Goal: Task Accomplishment & Management: Manage account settings

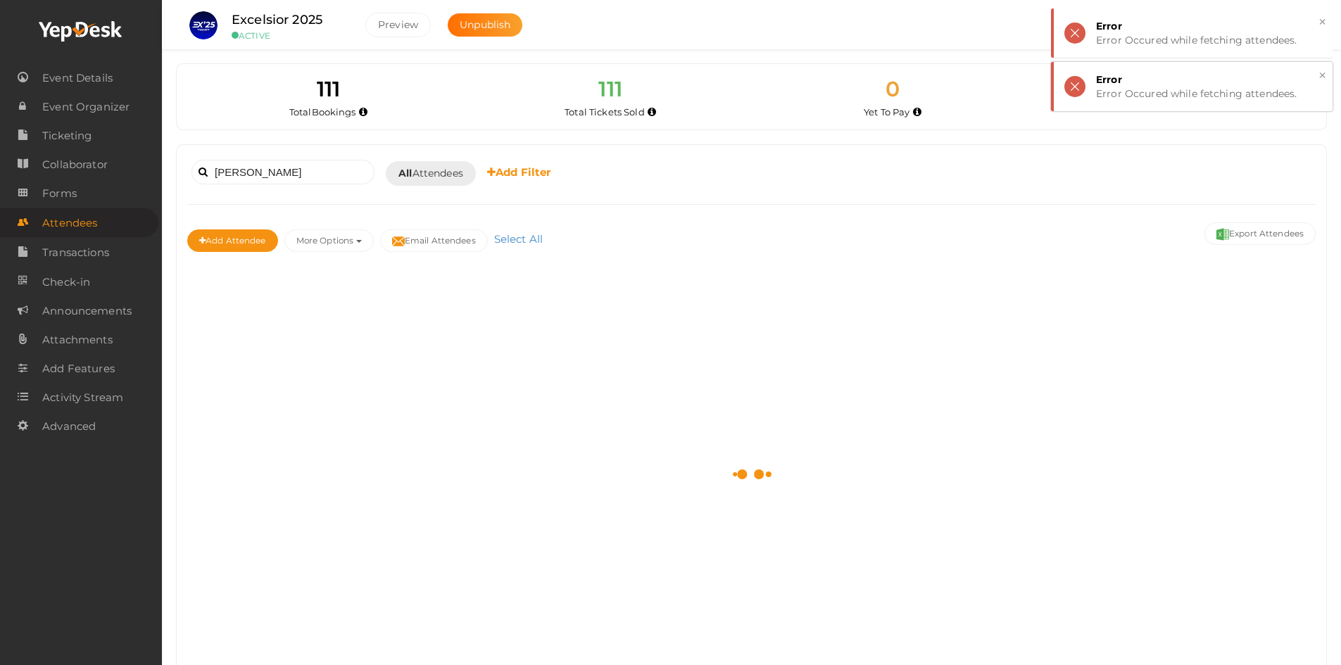
click at [1325, 72] on button "×" at bounding box center [1322, 76] width 9 height 16
click at [1322, 26] on button "×" at bounding box center [1322, 22] width 9 height 16
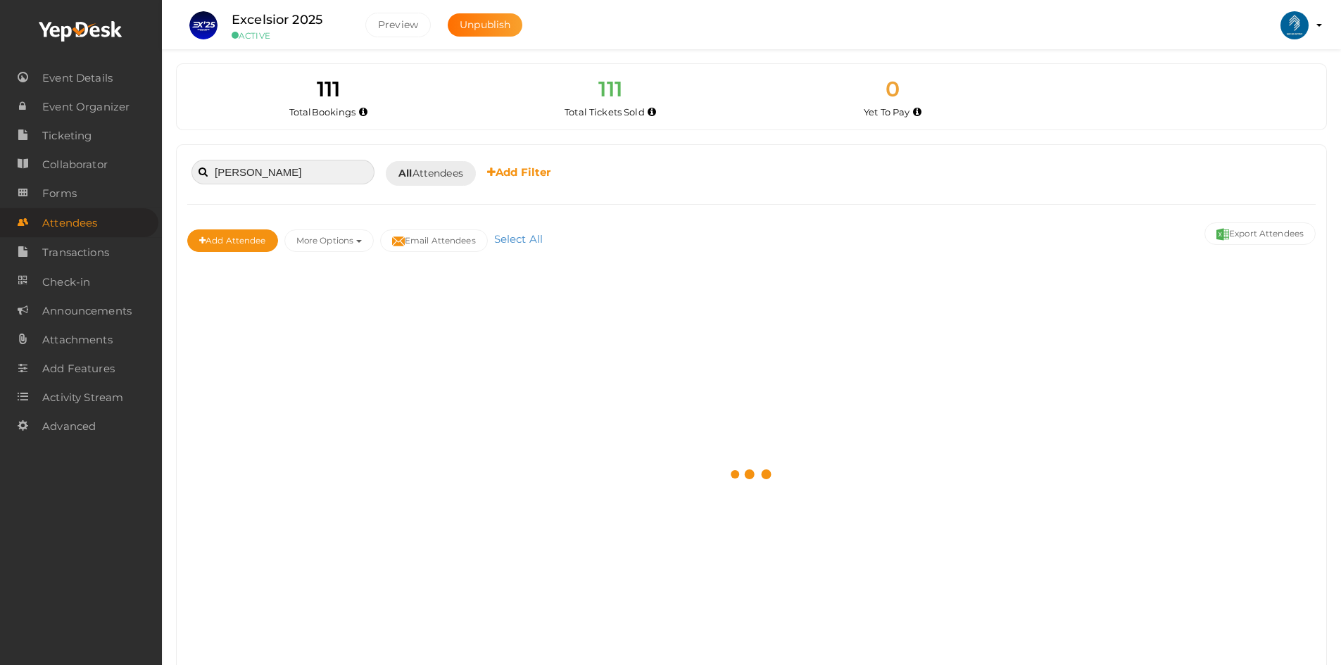
click at [285, 183] on input "alana" at bounding box center [283, 172] width 183 height 25
paste input "theresaraju600@gmail.com"
type input "alanatheresaraju600@gmail.com"
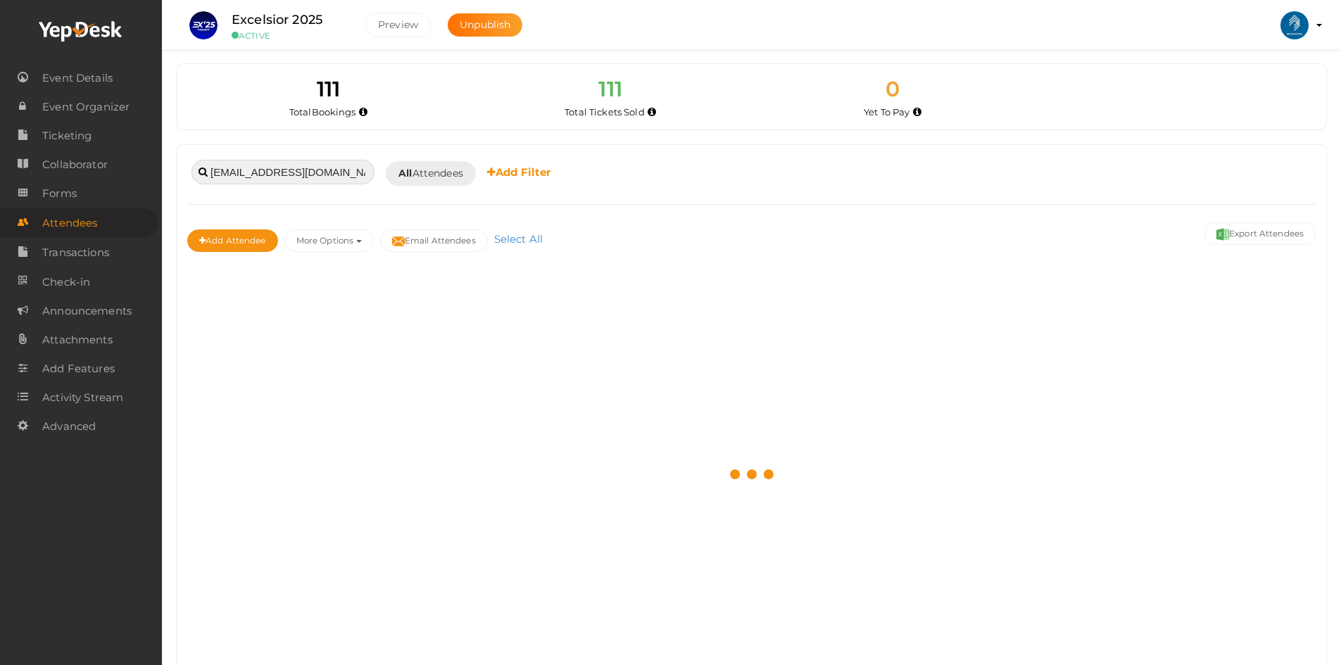
click at [299, 172] on input "alanatheresaraju600@gmail.com" at bounding box center [283, 172] width 183 height 25
click at [298, 172] on input "alanatheresaraju600@gmail.com" at bounding box center [283, 172] width 183 height 25
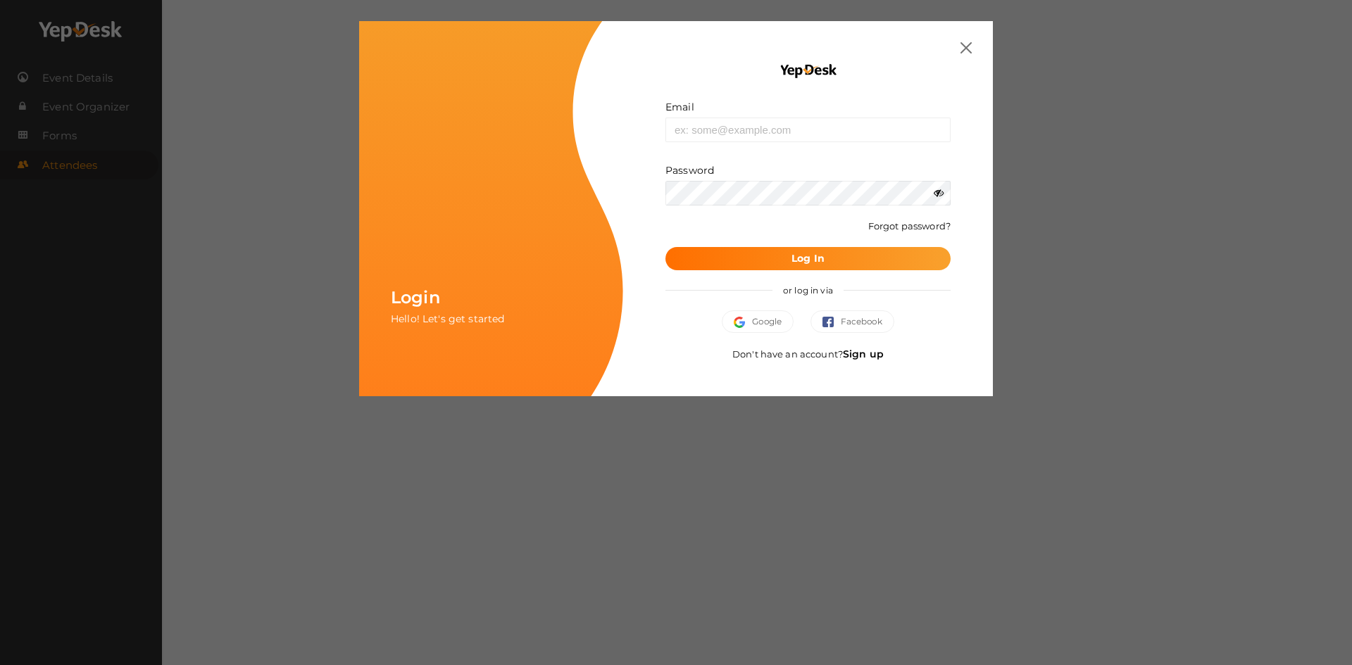
click at [743, 145] on form "Email Invalid email. Password Wrong Credentials Forgot password? Log In" at bounding box center [807, 185] width 285 height 170
click at [740, 128] on input "text" at bounding box center [807, 130] width 285 height 25
type input "[EMAIL_ADDRESS][DOMAIN_NAME]"
click at [665, 247] on button "Log In" at bounding box center [807, 258] width 285 height 23
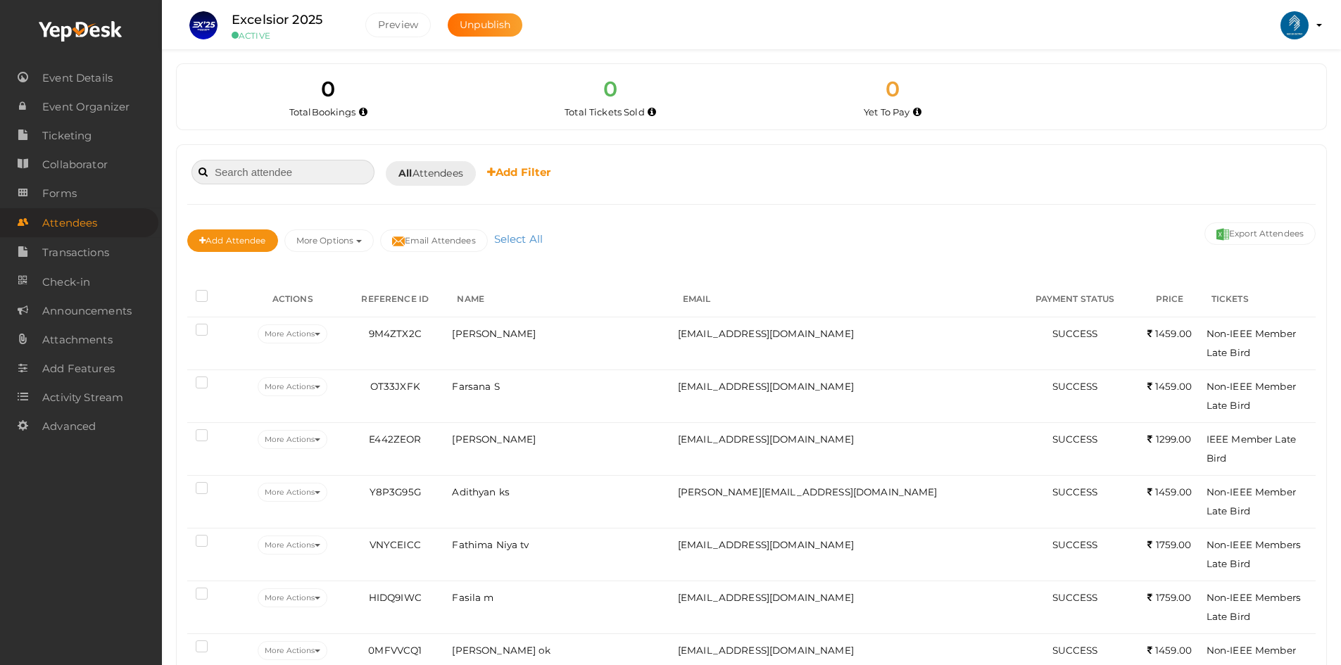
click at [261, 173] on input at bounding box center [283, 172] width 183 height 25
paste input "alanatheresaraju600@gmail.com"
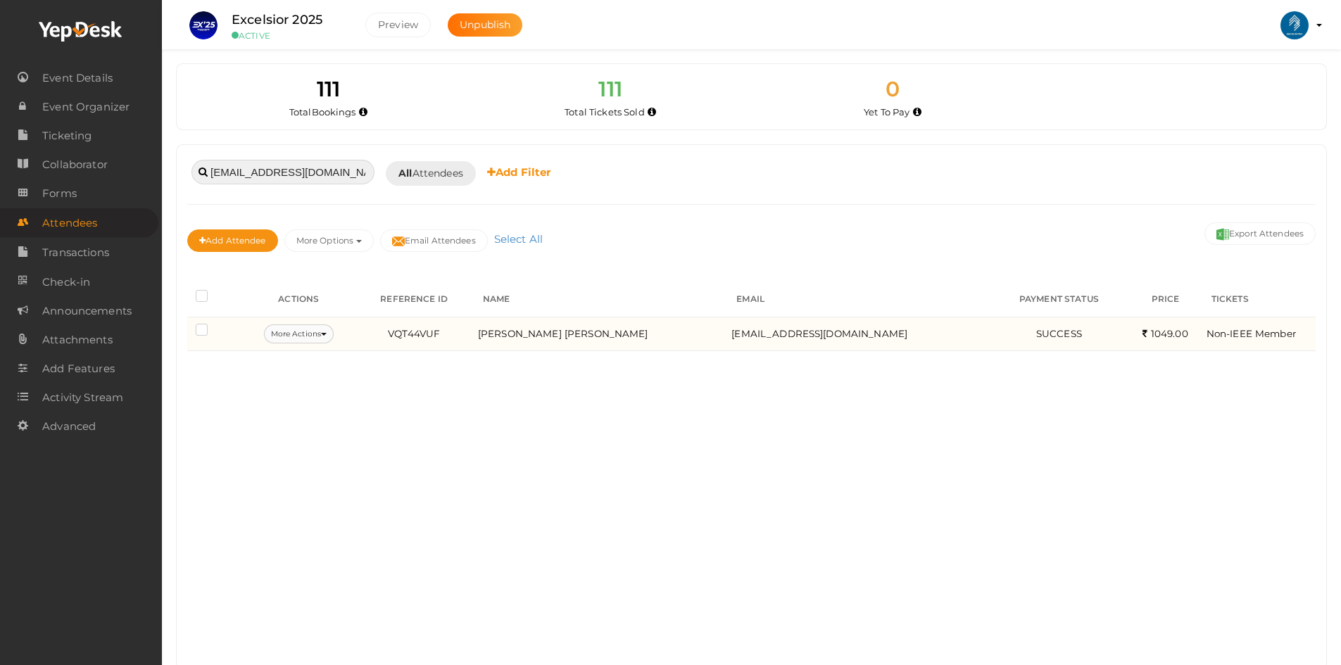
type input "alanatheresaraju600@gmail.com"
click at [287, 338] on button "More Actions" at bounding box center [299, 334] width 70 height 19
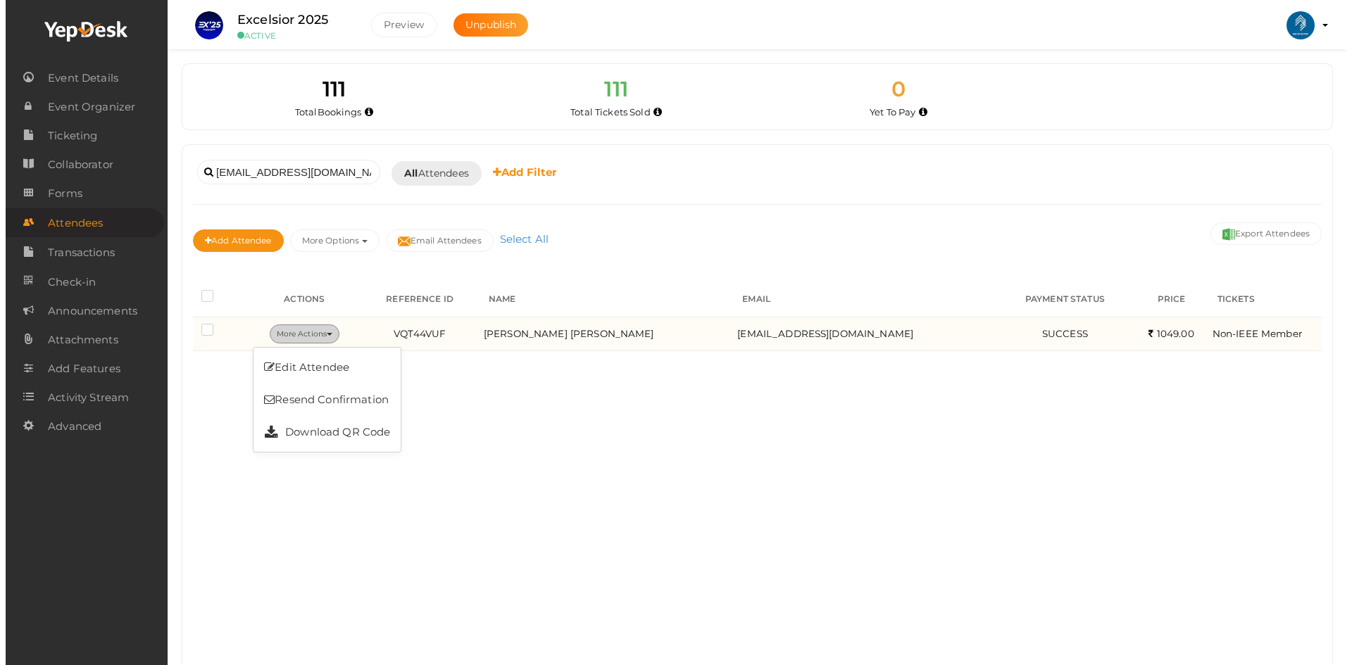
scroll to position [0, 0]
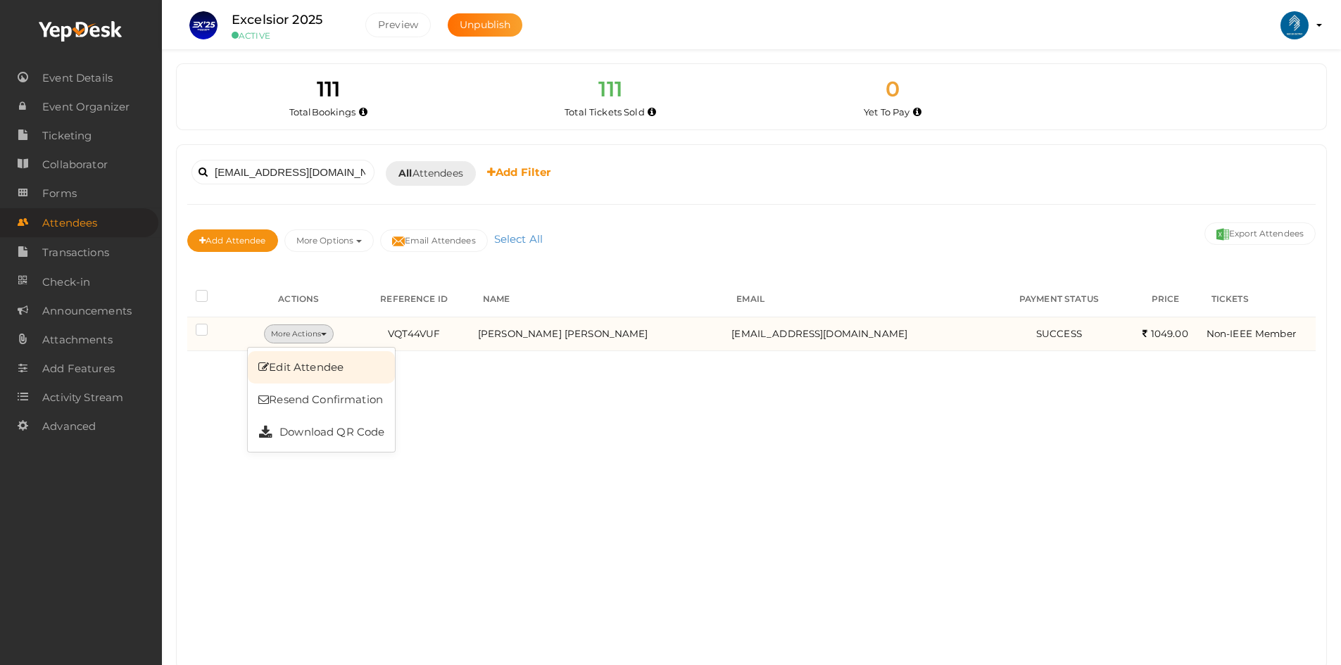
click at [301, 367] on link "Edit Attendee" at bounding box center [321, 367] width 147 height 32
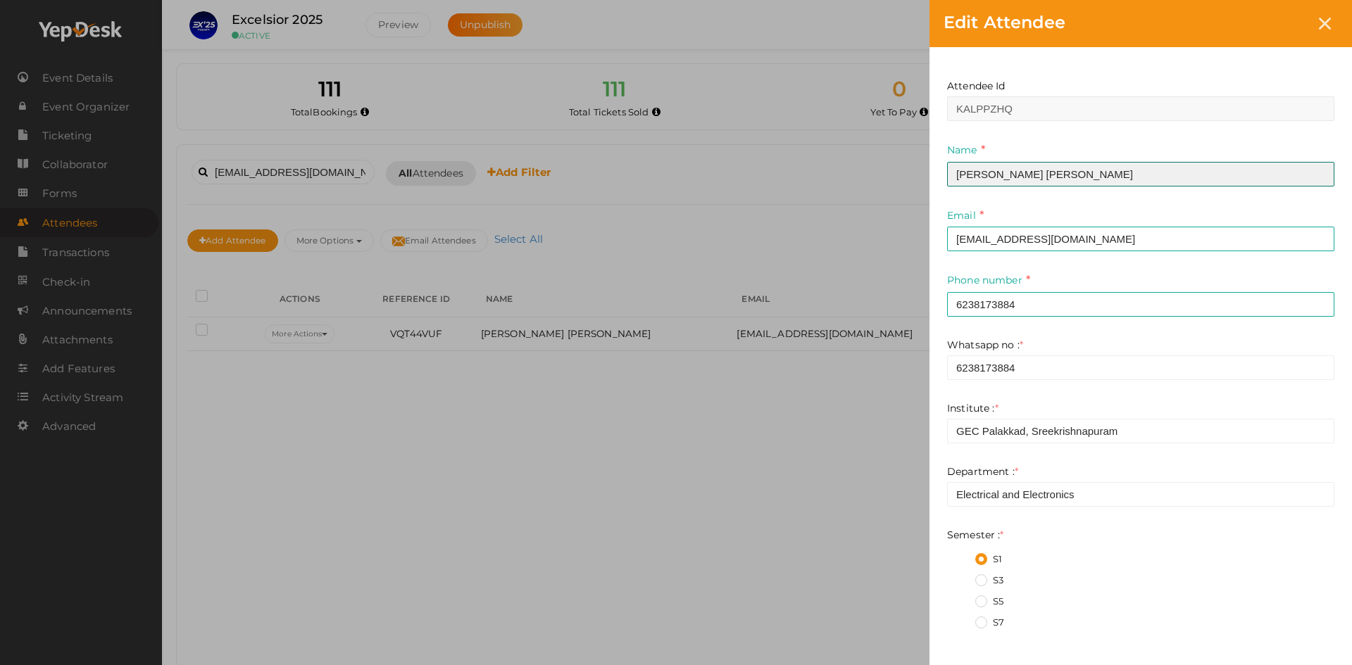
click at [996, 176] on input "Alana Theresa Raju" at bounding box center [1140, 174] width 387 height 25
type input "Anusree Aravind"
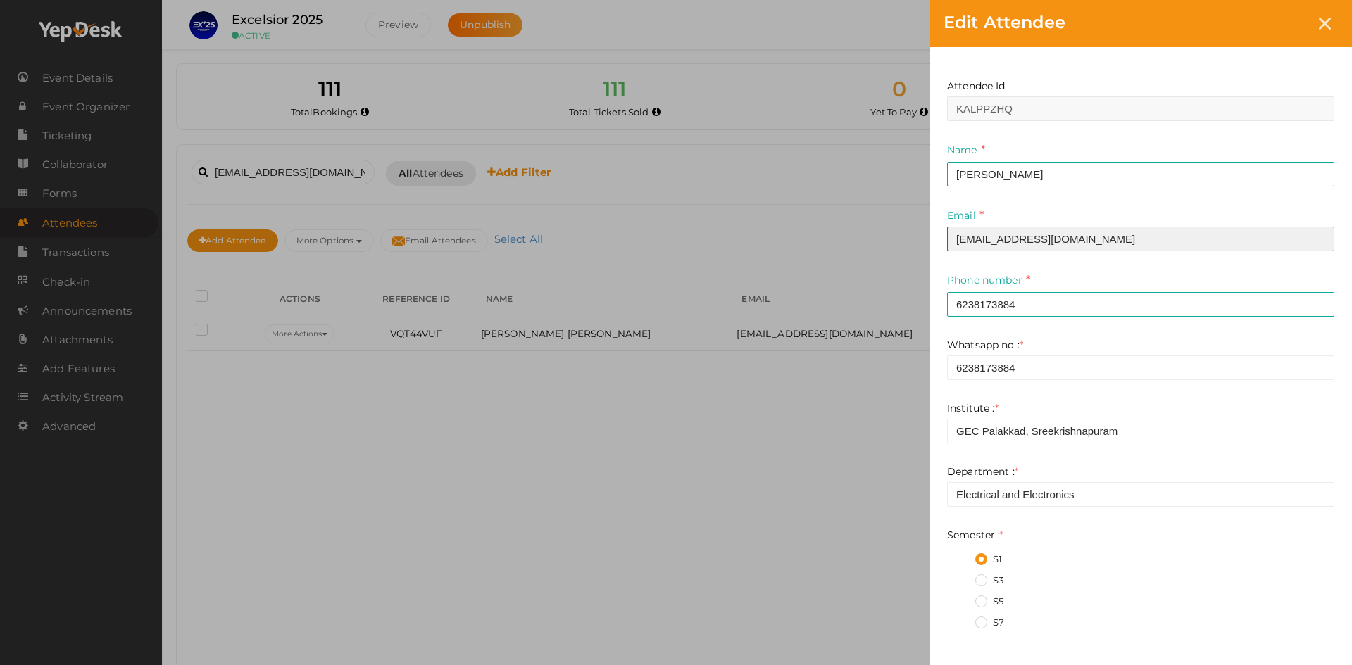
click at [1072, 234] on input "alanatheresaraju600@gmail.com" at bounding box center [1140, 239] width 387 height 25
type input "anusreearavind386@gmail.com"
click at [1006, 318] on div "Attendee Id KALPPZHQ Name Anusree Aravind This field is Required. Email anusree…" at bounding box center [1140, 568] width 387 height 1006
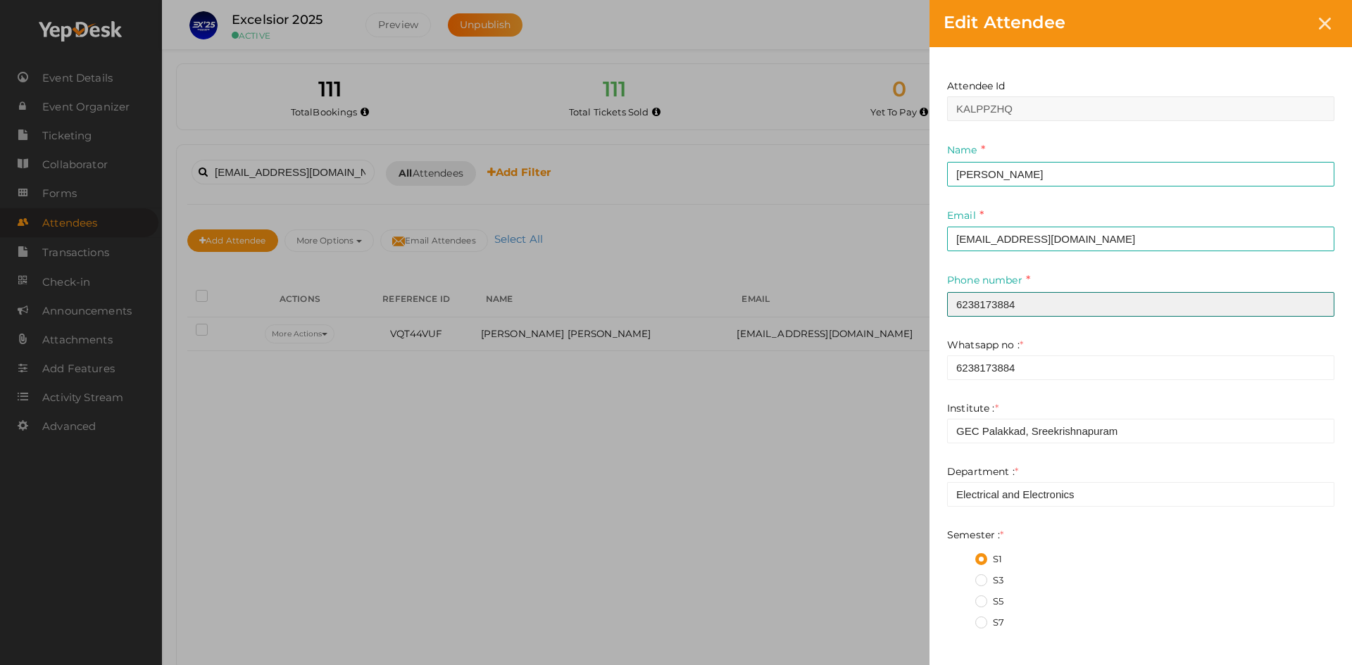
click at [1006, 311] on input "6238173884" at bounding box center [1140, 304] width 387 height 25
type input "8589998898"
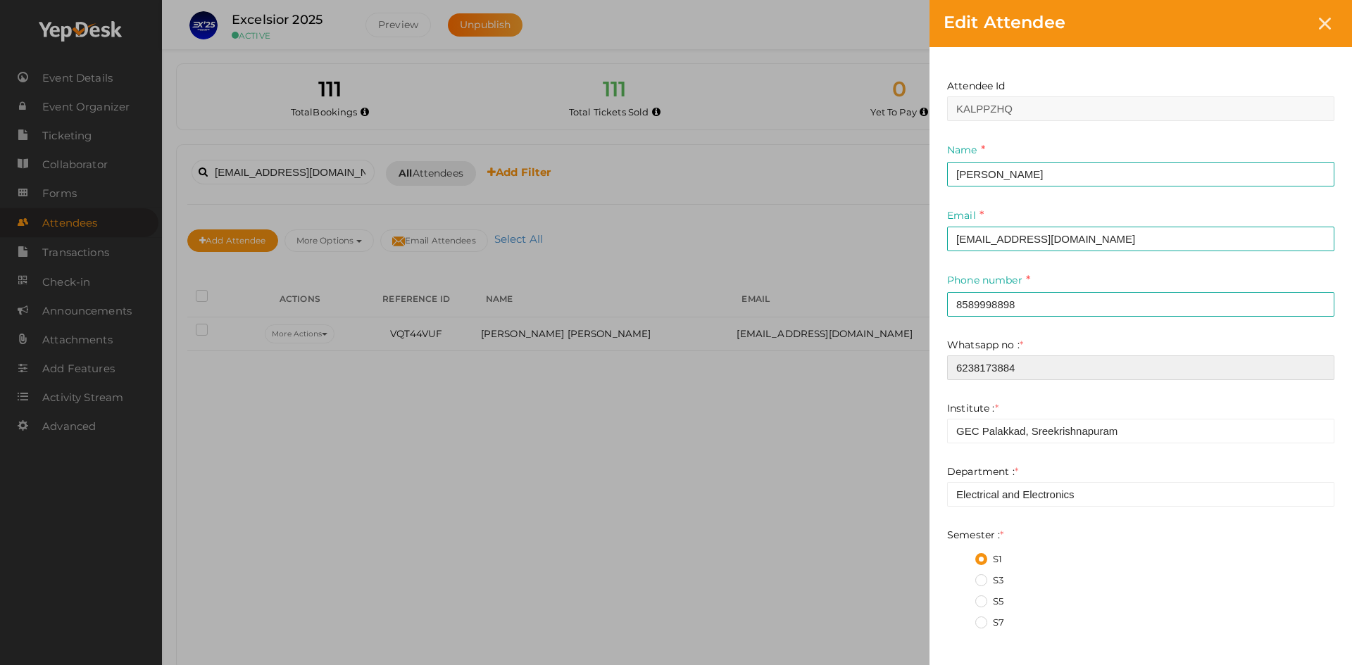
click at [1026, 367] on input "6238173884" at bounding box center [1140, 368] width 387 height 25
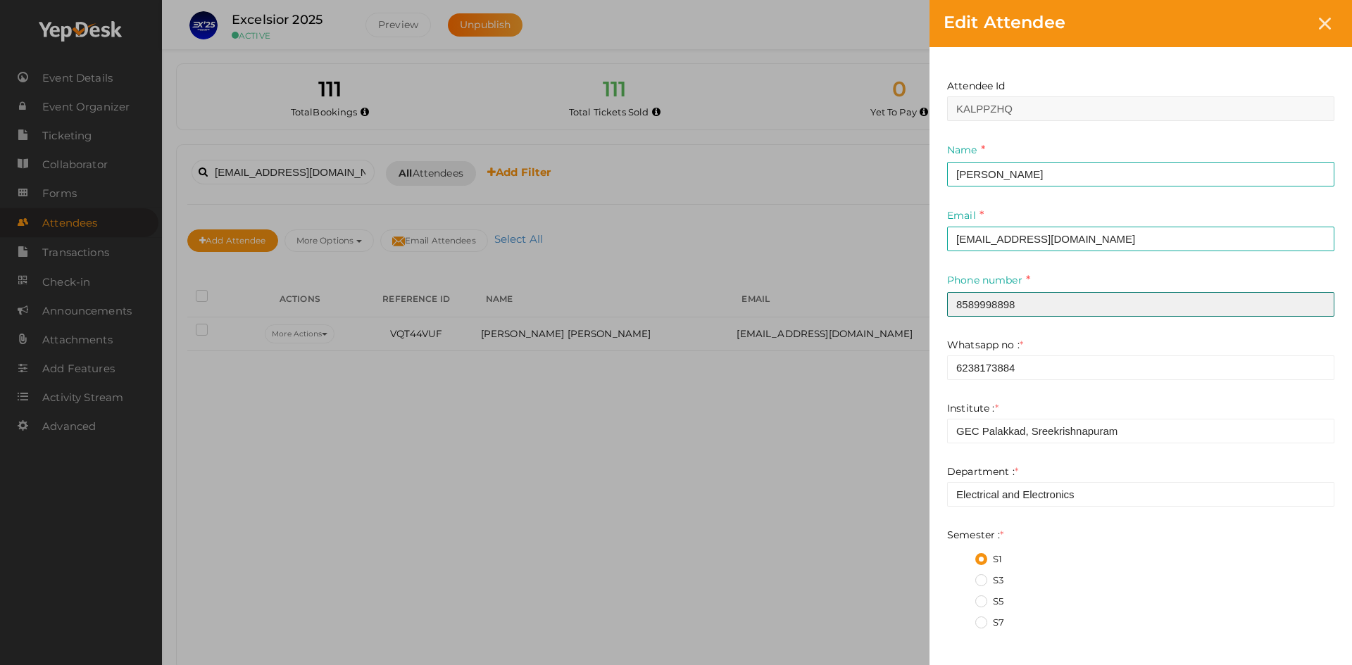
click at [993, 301] on input "8589998898" at bounding box center [1140, 304] width 387 height 25
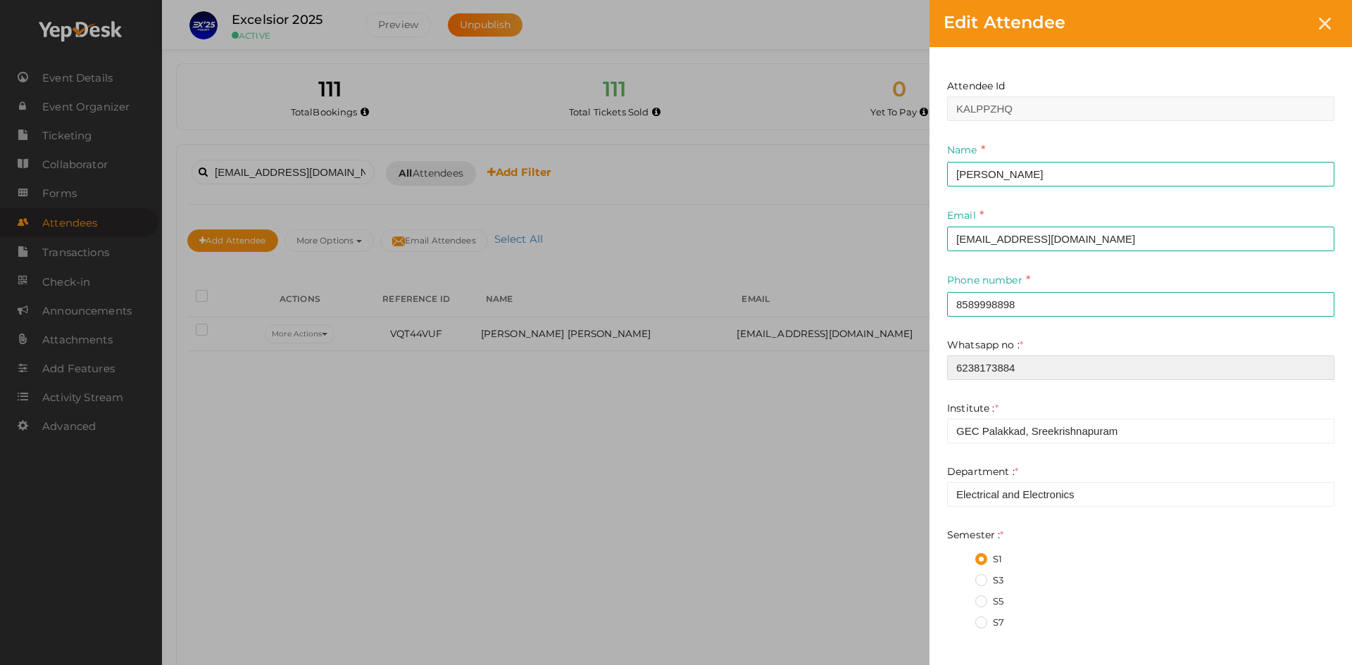
click at [996, 370] on input "6238173884" at bounding box center [1140, 368] width 387 height 25
paste input "8589998898"
type input "8589998898"
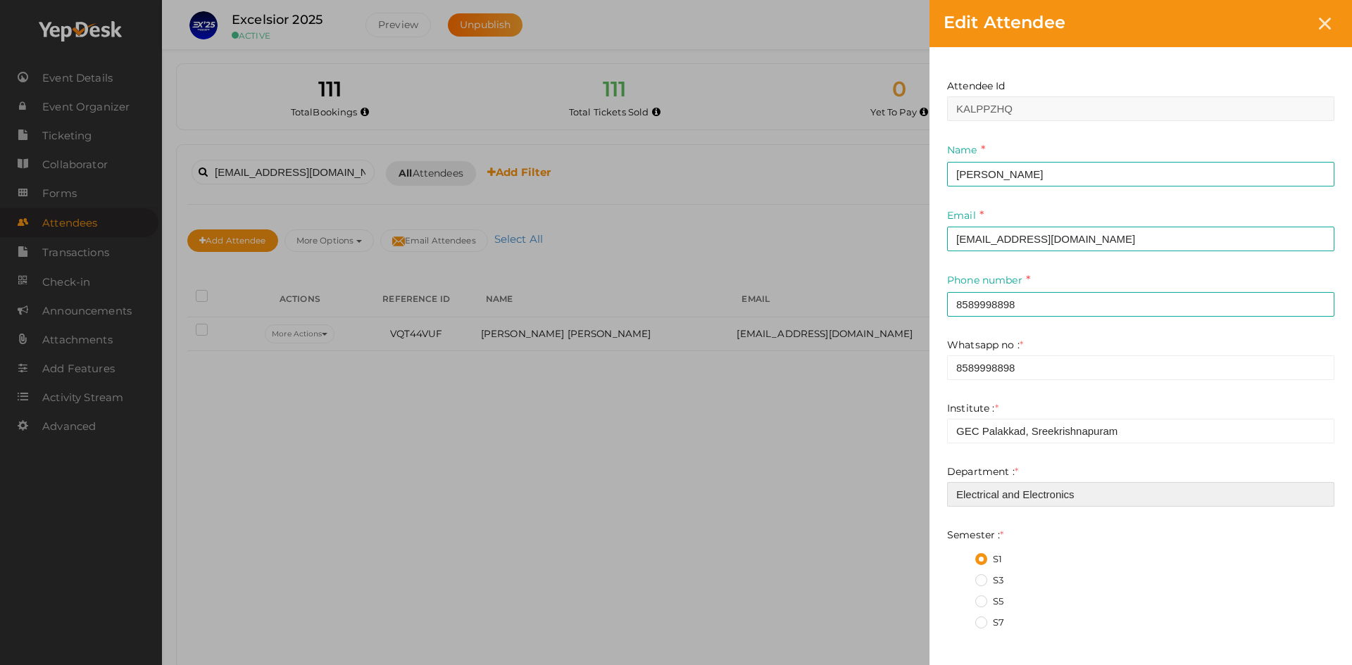
drag, startPoint x: 1089, startPoint y: 496, endPoint x: 950, endPoint y: 496, distance: 139.4
click at [950, 496] on input "Electrical and Electronics" at bounding box center [1140, 494] width 387 height 25
type input "ECE"
click at [978, 579] on label "S3" at bounding box center [989, 581] width 28 height 14
click at [961, 577] on input "S3" at bounding box center [961, 577] width 0 height 0
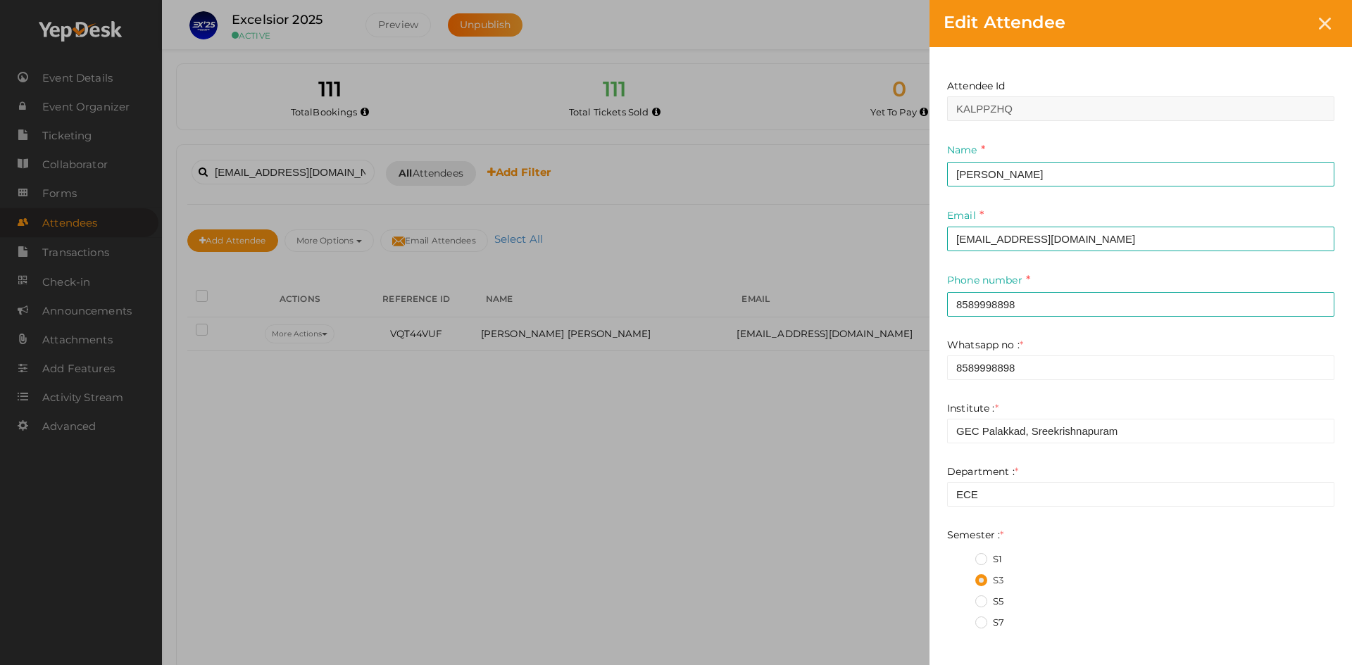
scroll to position [375, 0]
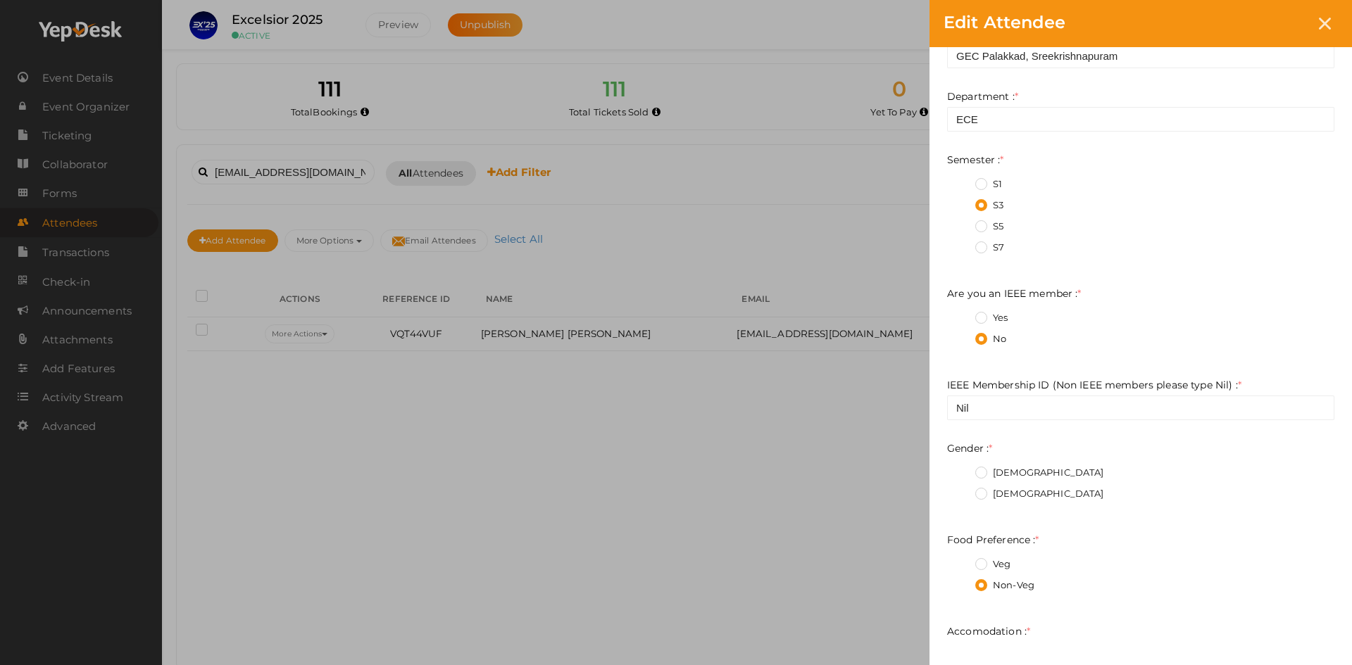
click at [985, 489] on label "Female" at bounding box center [1039, 494] width 129 height 14
click at [961, 490] on input "Female" at bounding box center [961, 490] width 0 height 0
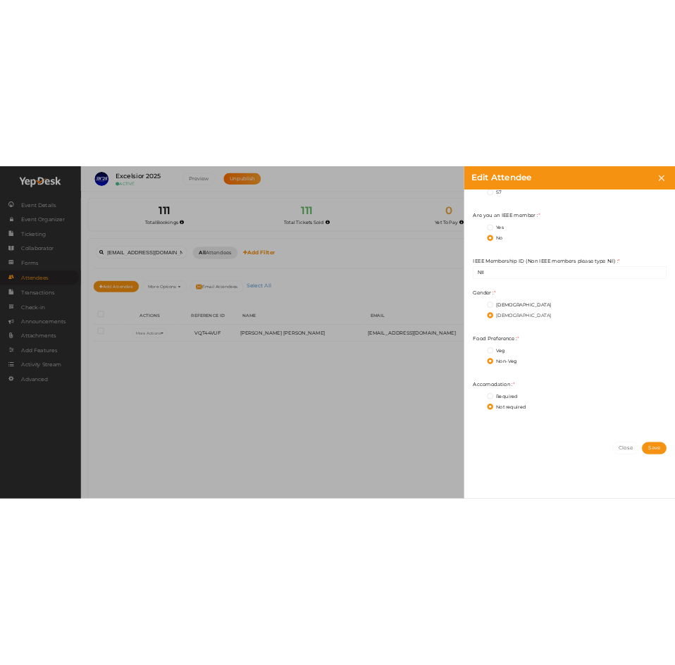
scroll to position [572, 0]
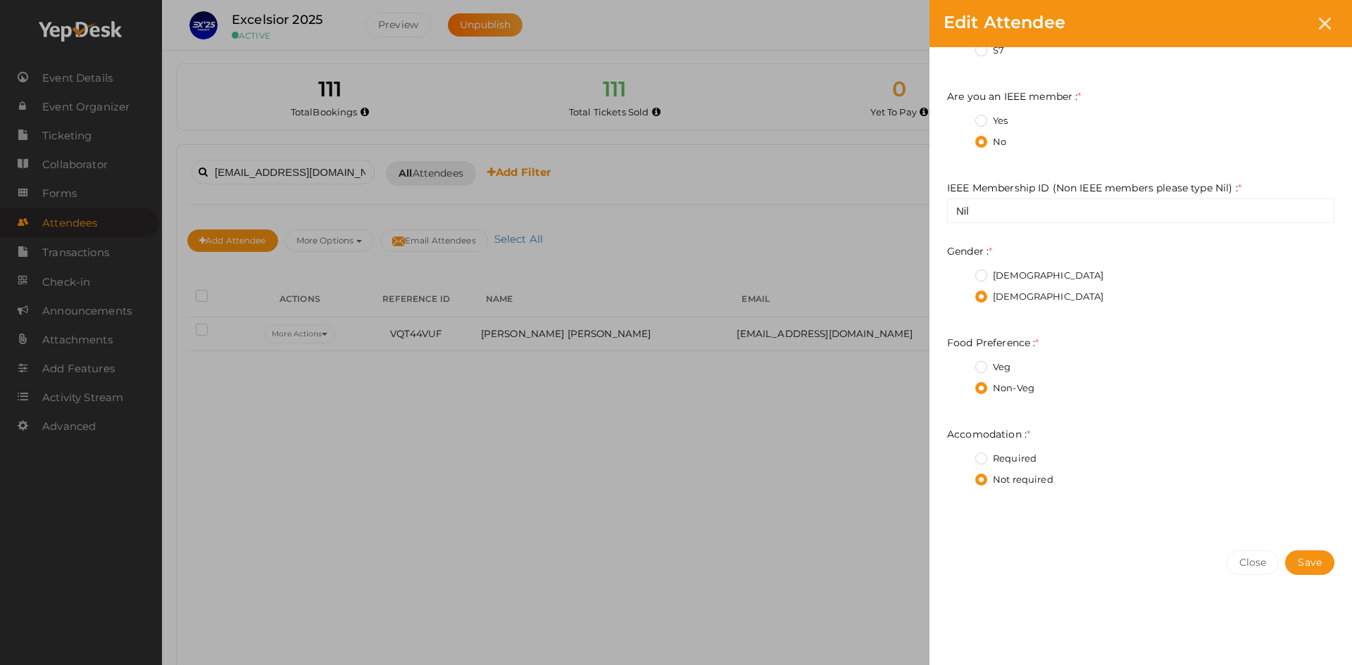
click at [985, 366] on label "Veg" at bounding box center [992, 368] width 35 height 14
click at [961, 363] on Preference\+0 "Veg" at bounding box center [961, 363] width 0 height 0
click at [1300, 558] on span "Save" at bounding box center [1310, 562] width 24 height 13
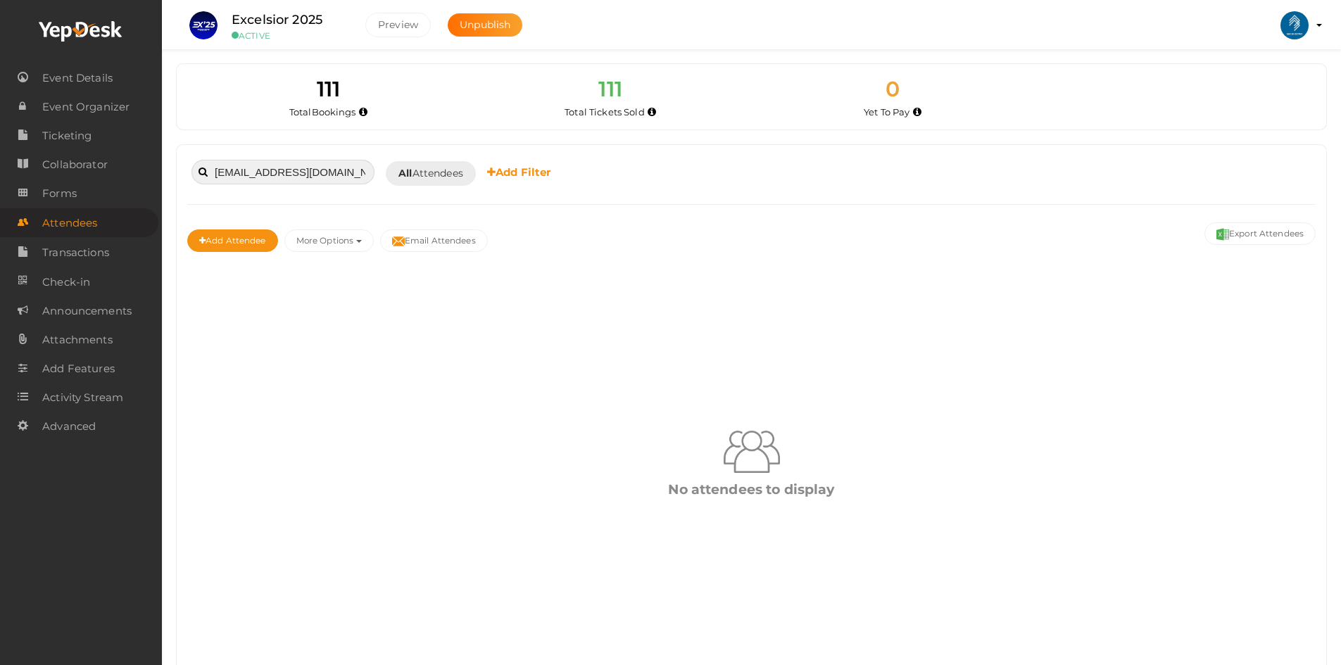
click at [265, 173] on input "alanatheresaraju600@gmail.com" at bounding box center [283, 172] width 183 height 25
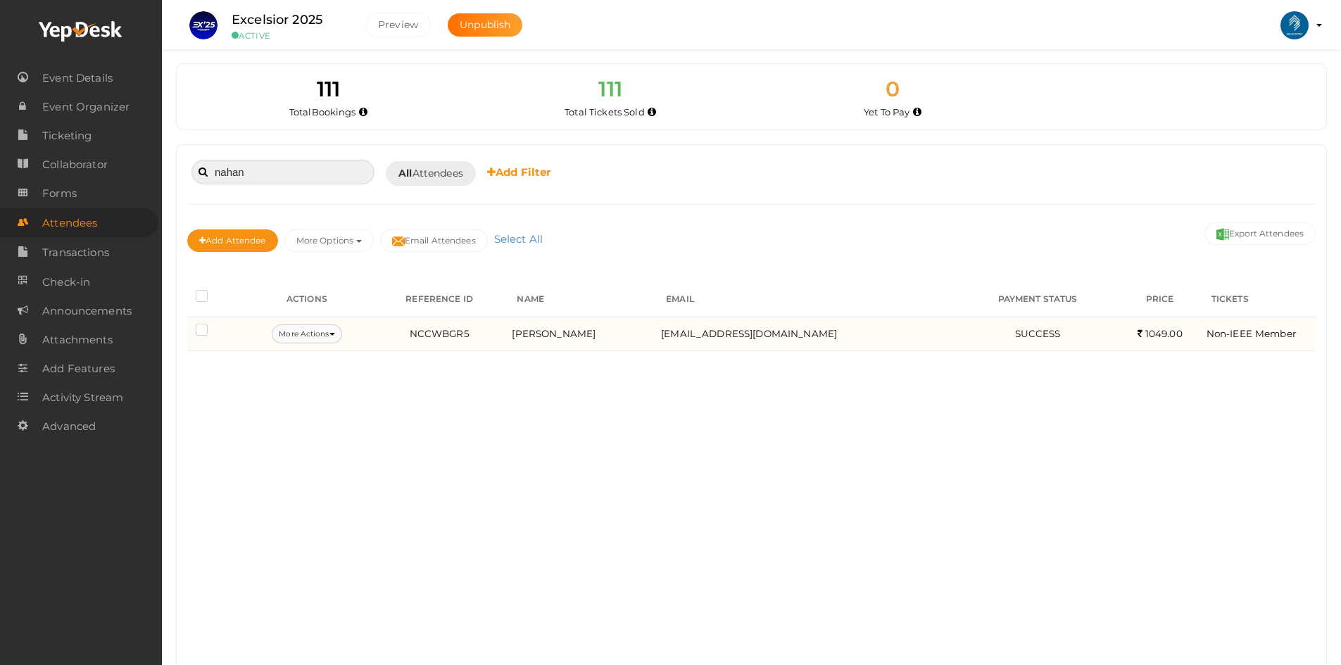
type input "nahan"
click at [321, 336] on button "More Actions" at bounding box center [307, 334] width 70 height 19
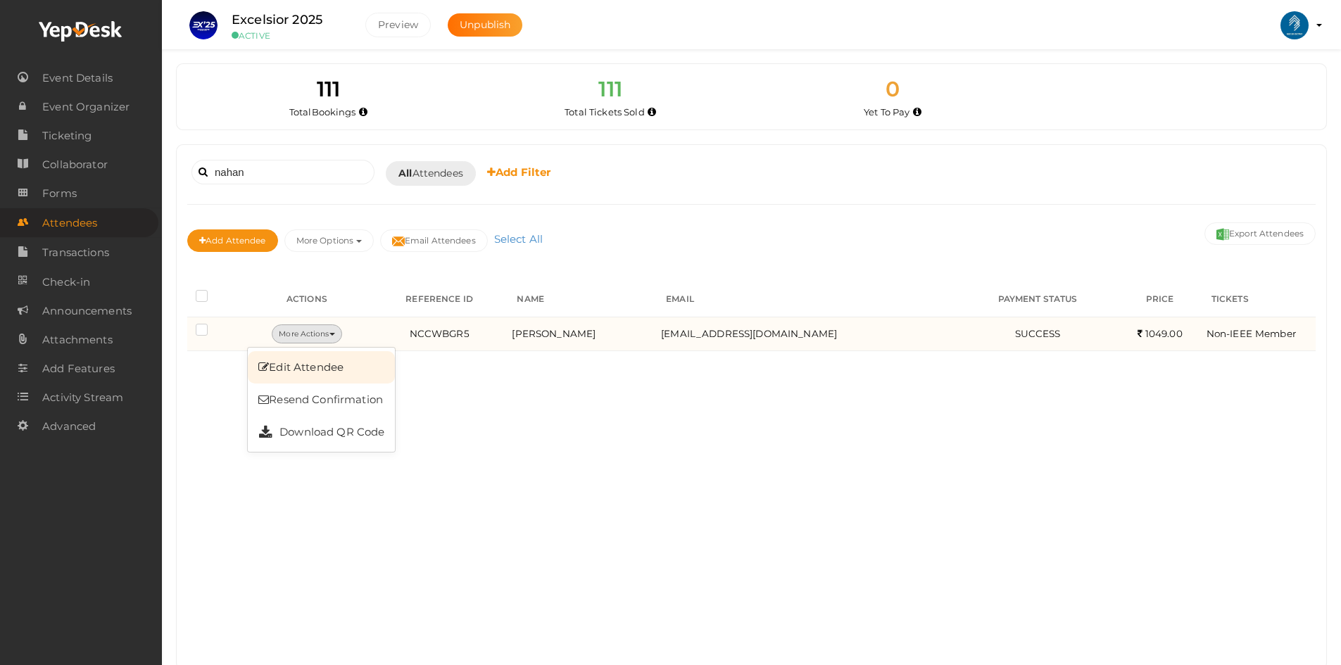
click at [294, 370] on link "Edit Attendee" at bounding box center [321, 367] width 147 height 32
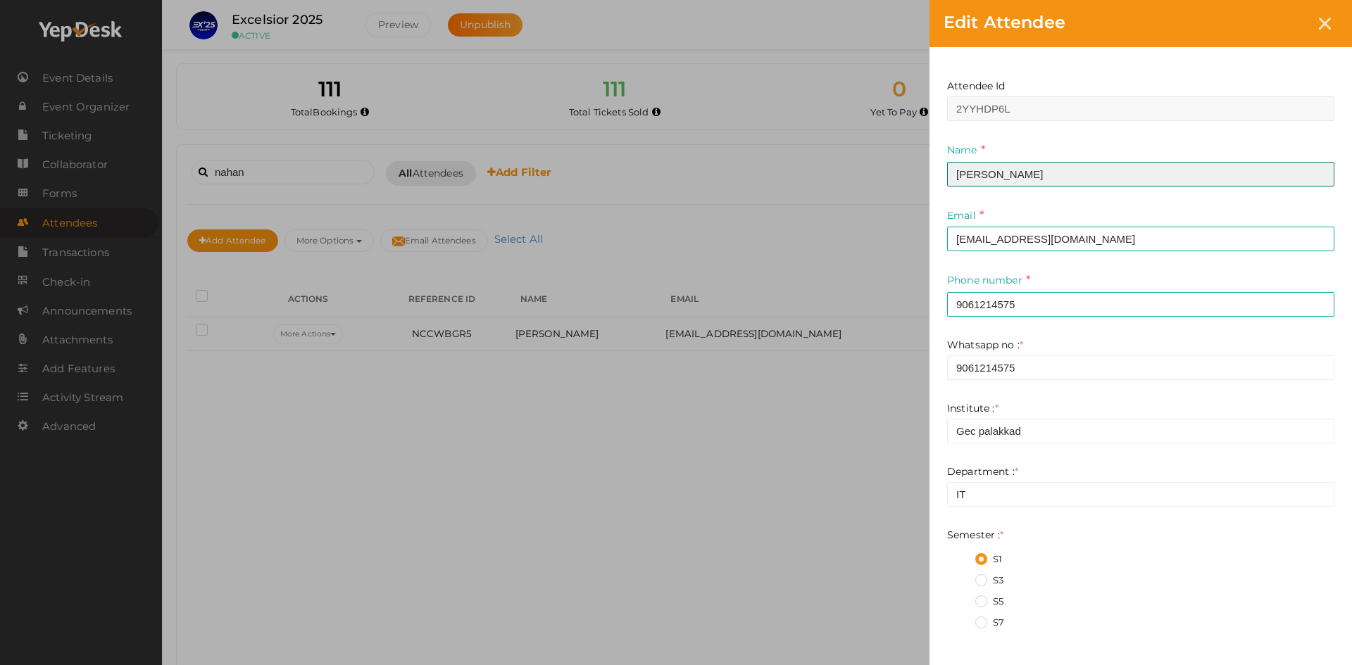
click at [1014, 175] on input "Aysha Nahan M" at bounding box center [1140, 174] width 387 height 25
type input "Prarthana A NAir"
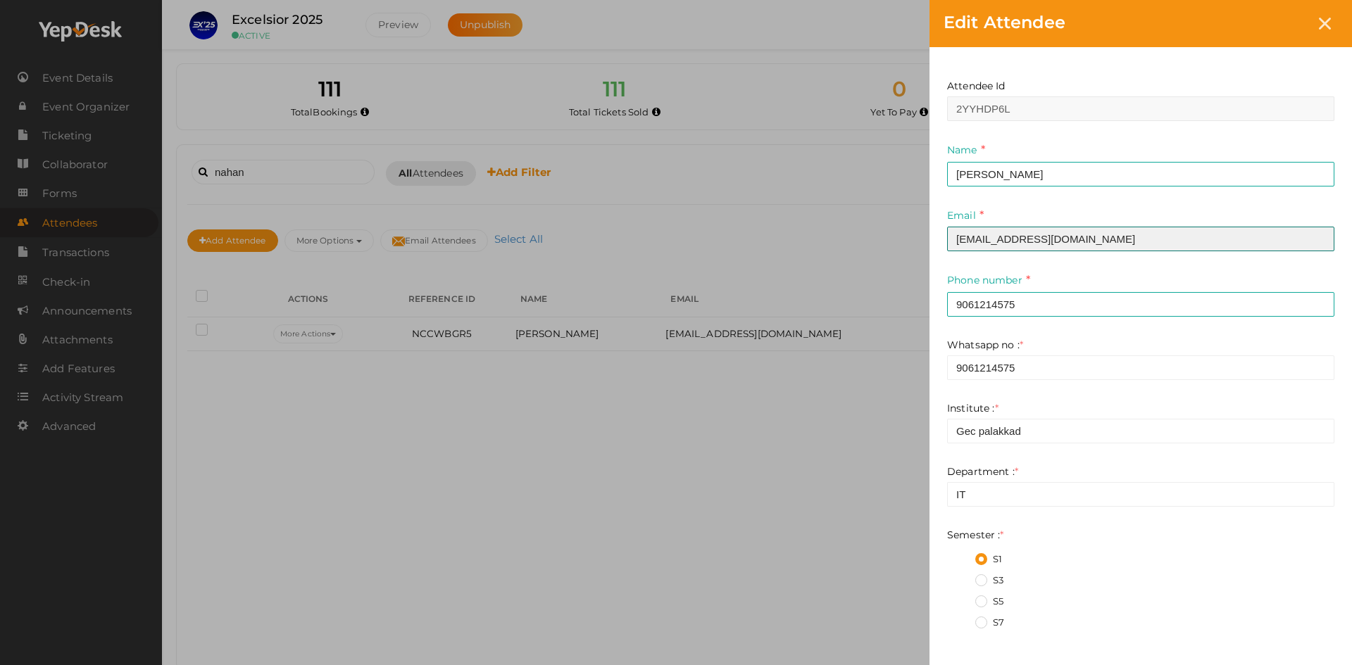
click at [1006, 251] on input "ayshanahan4575@gmail.com" at bounding box center [1140, 239] width 387 height 25
click at [1003, 251] on input "ayshanahan4575@gmail.com" at bounding box center [1140, 239] width 387 height 25
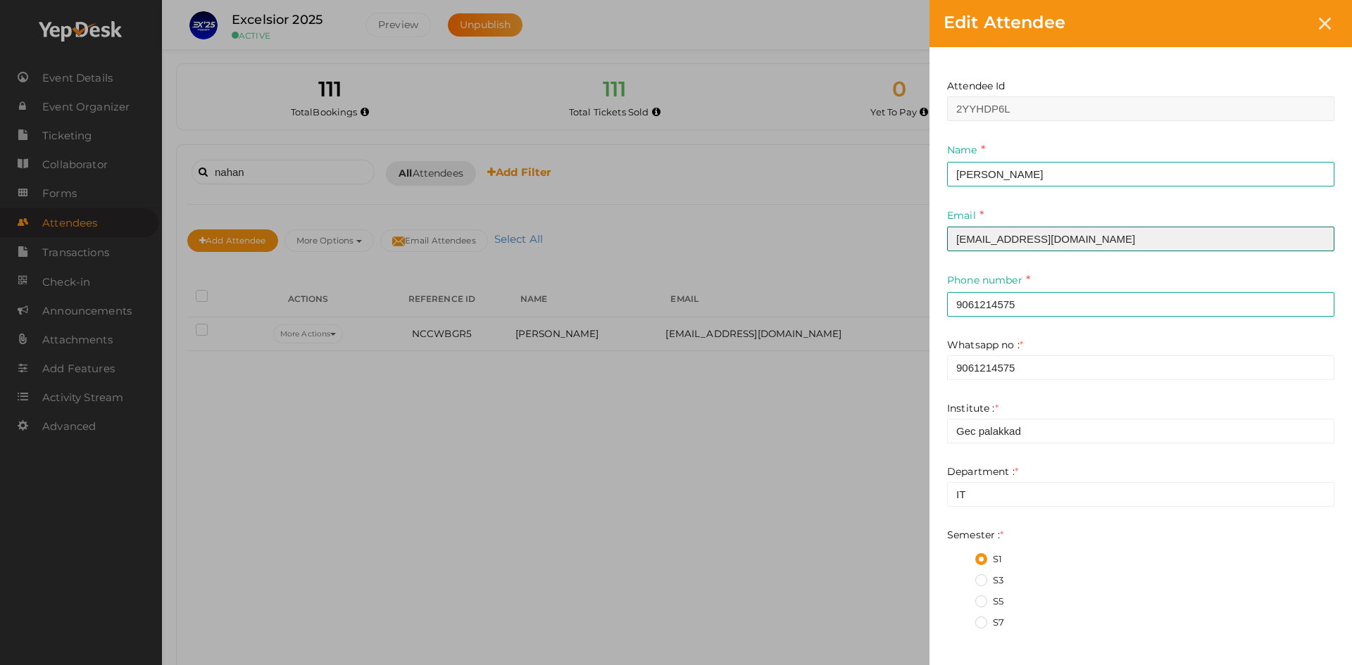
click at [1003, 251] on input "ayshanahan4575@gmail.com" at bounding box center [1140, 239] width 387 height 25
click at [1000, 242] on input "ayshanahan4575@gmail.com" at bounding box center [1140, 239] width 387 height 25
click at [1000, 241] on input "ayshanahan4575@gmail.com" at bounding box center [1140, 239] width 387 height 25
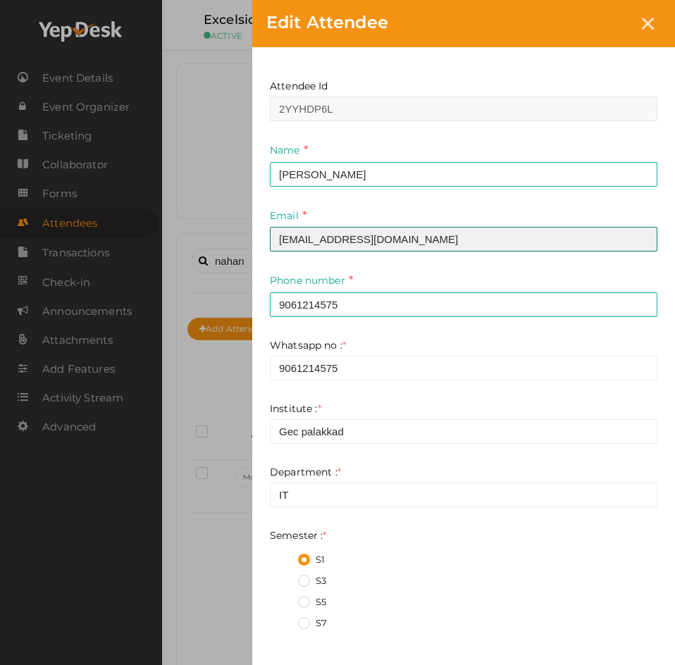
click at [314, 238] on input "ayshanahan4575@gmail.com" at bounding box center [463, 239] width 387 height 25
paste input "prarthanathanu3658"
type input "prarthanathanu3658@gmail.com"
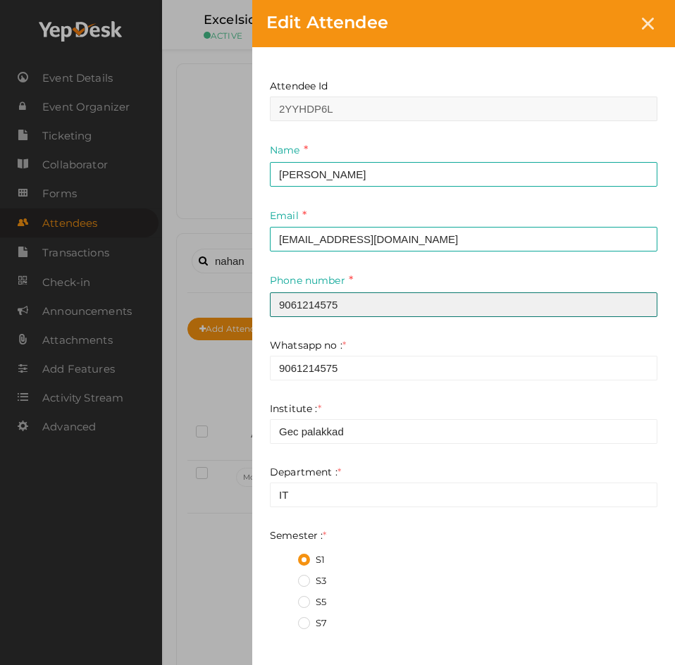
click at [319, 303] on input "9061214575" at bounding box center [463, 304] width 387 height 25
click at [313, 302] on input "9061214575" at bounding box center [463, 304] width 387 height 25
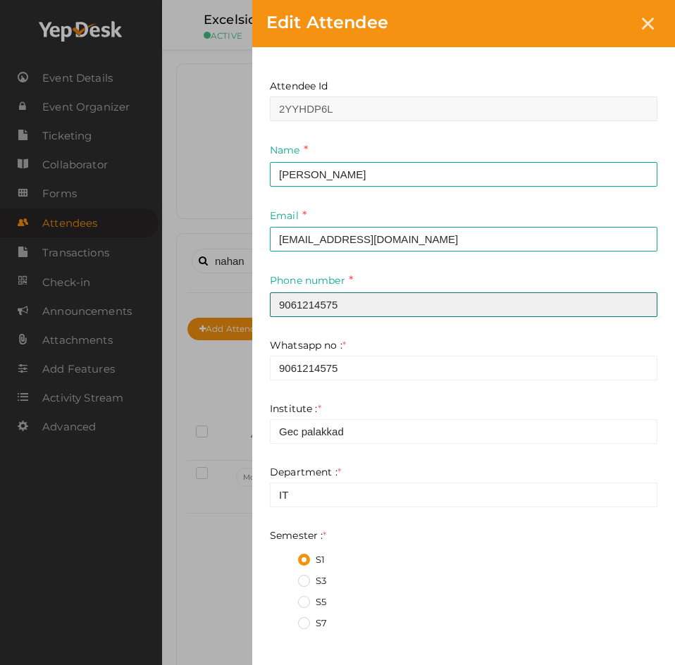
click at [313, 302] on input "9061214575" at bounding box center [463, 304] width 387 height 25
paste input "8921141191"
type input "8921141191"
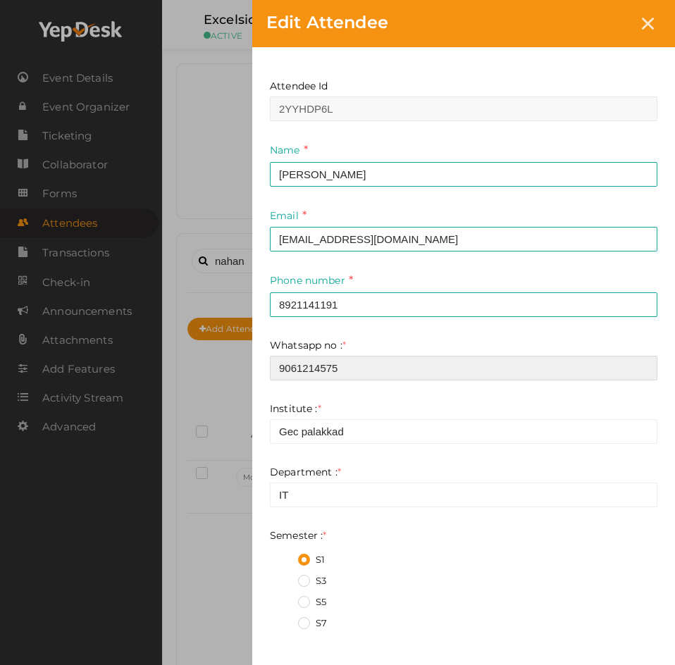
click at [314, 361] on input "9061214575" at bounding box center [463, 368] width 387 height 25
paste input "8921141191"
type input "8921141191"
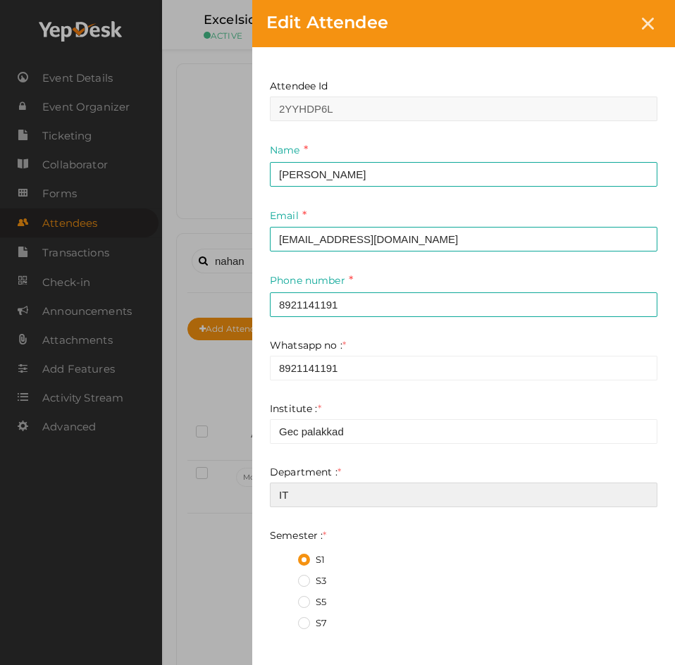
drag, startPoint x: 306, startPoint y: 489, endPoint x: 158, endPoint y: 475, distance: 149.2
click at [159, 476] on div "Edit Attendee Attendee Id 2YYHDP6L Name Prarthana A NAir This field is Required…" at bounding box center [337, 332] width 675 height 665
type input "ECE"
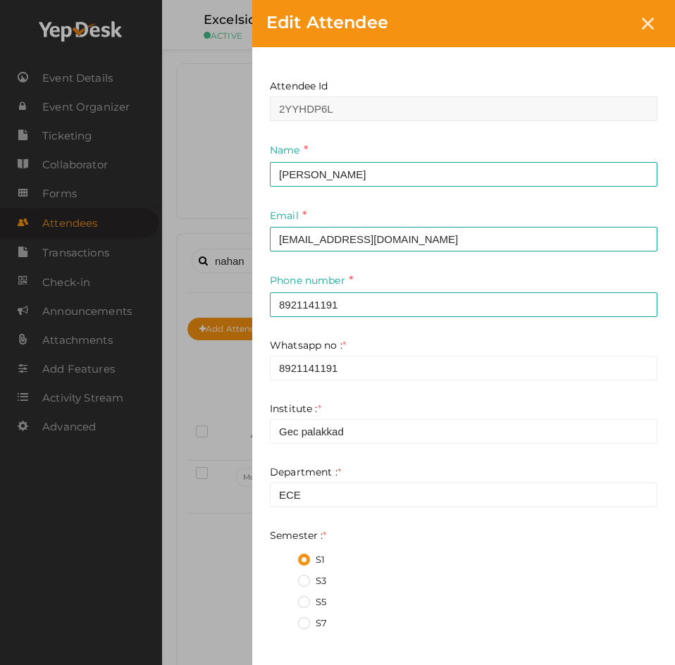
click at [302, 578] on label "S3" at bounding box center [312, 581] width 28 height 14
click at [284, 577] on input "S3" at bounding box center [284, 577] width 0 height 0
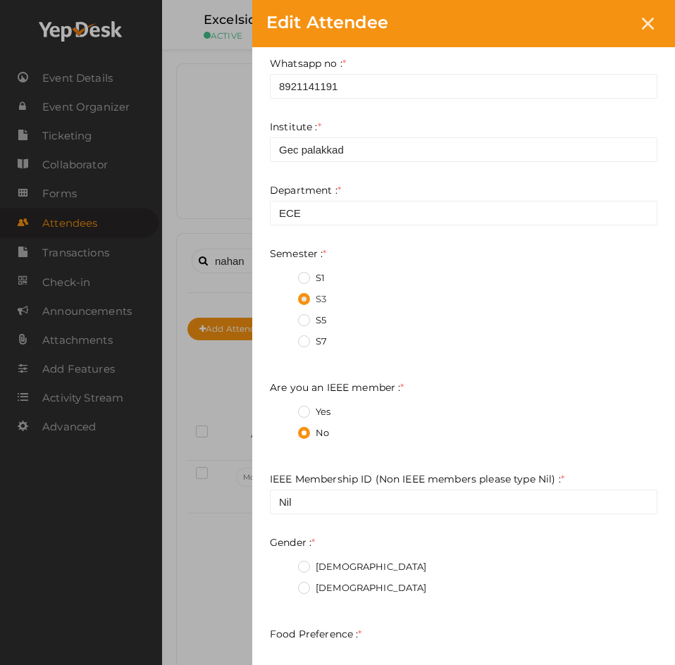
scroll to position [470, 0]
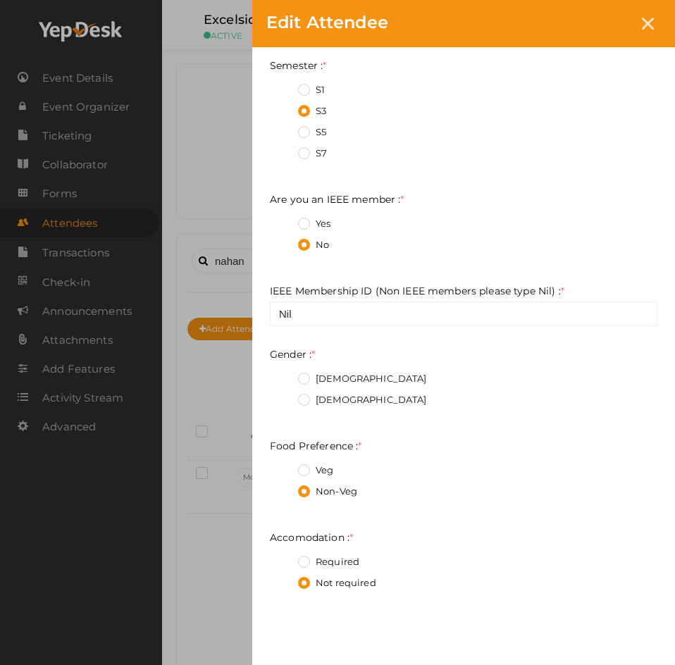
click at [305, 397] on label "Female" at bounding box center [362, 400] width 129 height 14
click at [284, 396] on input "Female" at bounding box center [284, 396] width 0 height 0
click at [303, 468] on label "Veg" at bounding box center [315, 470] width 35 height 14
click at [284, 466] on Preference\+0 "Veg" at bounding box center [284, 466] width 0 height 0
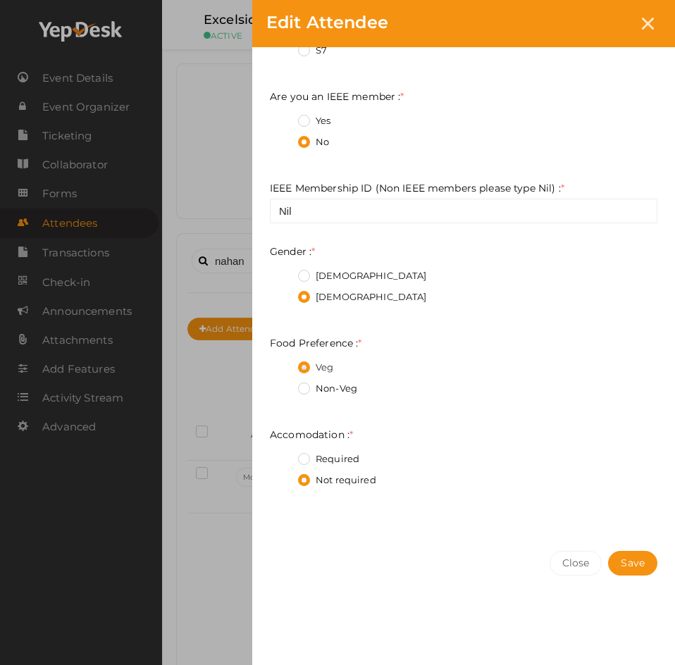
scroll to position [573, 0]
click at [634, 565] on span "Save" at bounding box center [632, 562] width 24 height 13
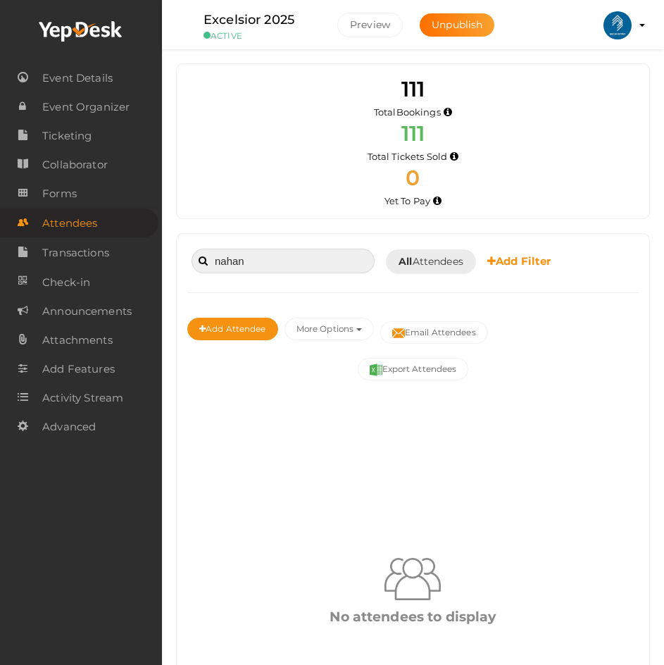
click at [256, 265] on input "nahan" at bounding box center [283, 261] width 183 height 25
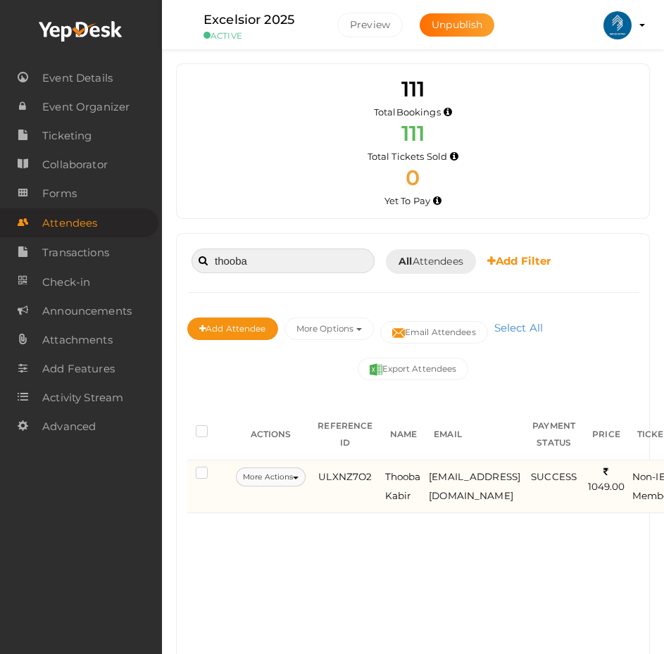
type input "thooba"
click at [268, 484] on button "More Actions" at bounding box center [271, 477] width 70 height 19
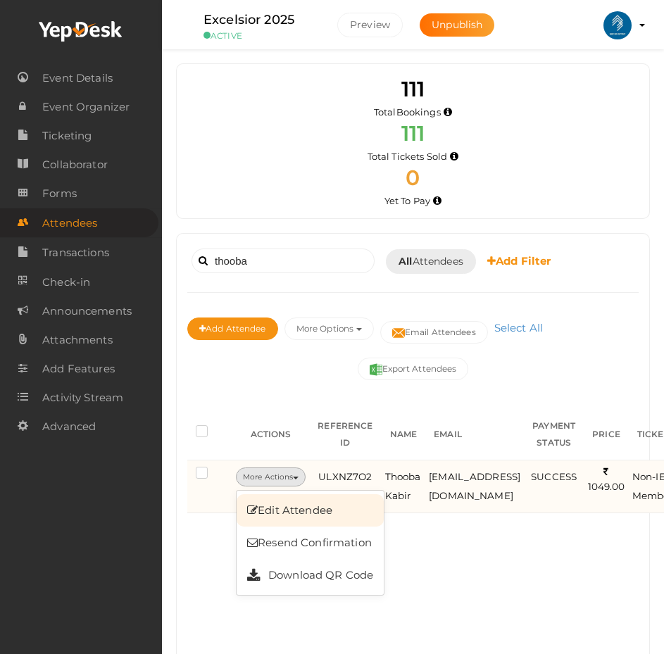
click at [280, 516] on link "Edit Attendee" at bounding box center [310, 510] width 147 height 32
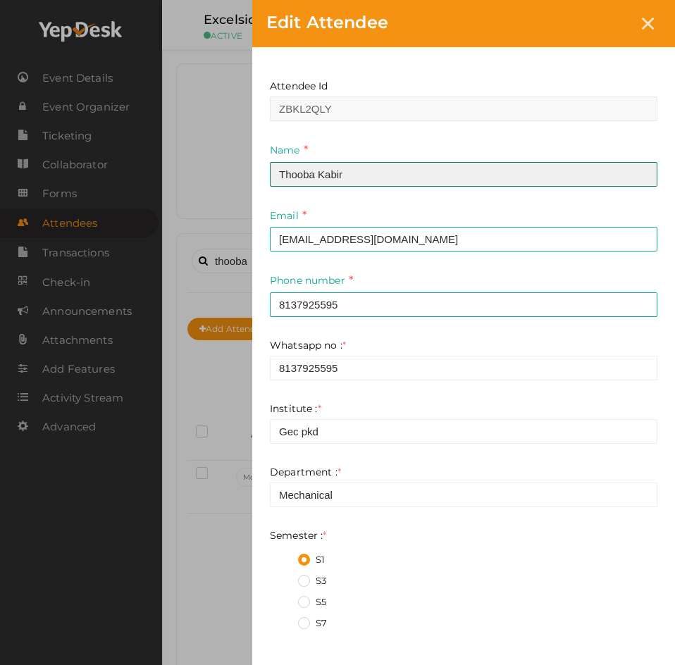
click at [356, 170] on input "Thooba Kabir" at bounding box center [463, 174] width 387 height 25
click at [355, 170] on input "Thooba Kabir" at bounding box center [463, 174] width 387 height 25
type input "Nandana D"
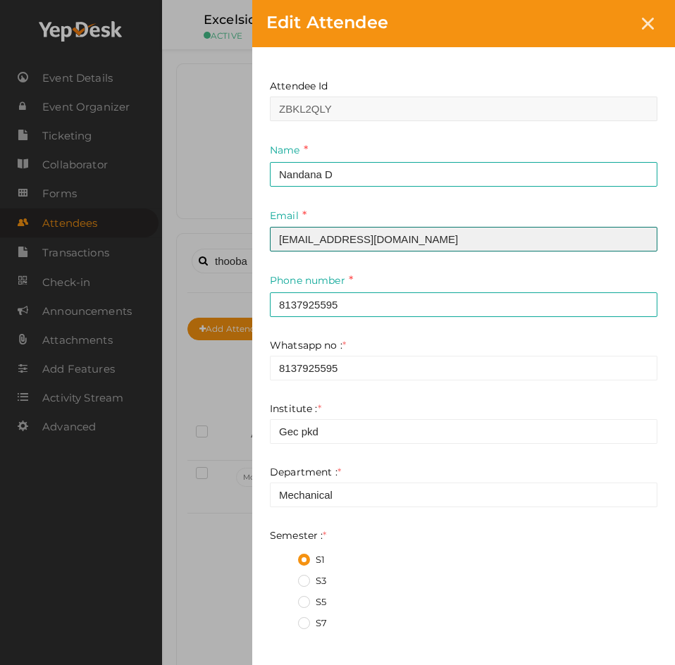
click at [289, 246] on input "thoobakabir@gmail.com" at bounding box center [463, 239] width 387 height 25
click at [355, 243] on input "thoobakabir@gmail.com" at bounding box center [463, 239] width 387 height 25
click at [354, 243] on input "thoobakabir@gmail.com" at bounding box center [463, 239] width 387 height 25
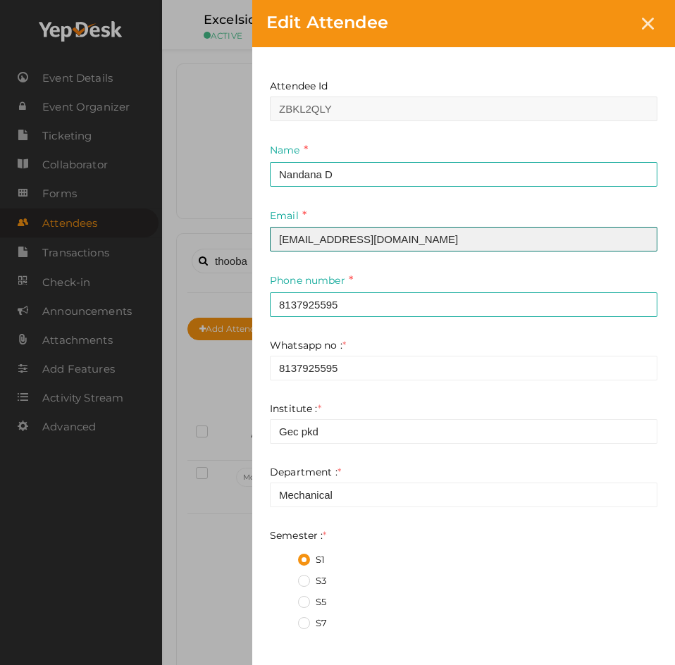
click at [354, 243] on input "thoobakabir@gmail.com" at bounding box center [463, 239] width 387 height 25
paste input "nandanadayan7"
type input "nandanadayan7@gmail.com"
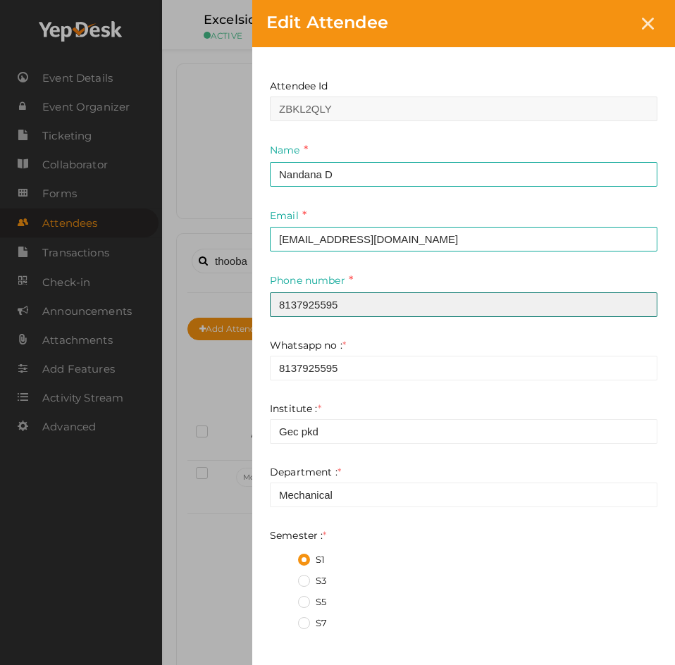
click at [308, 307] on input "8137925595" at bounding box center [463, 304] width 387 height 25
paste input "7012678351"
type input "7012678351"
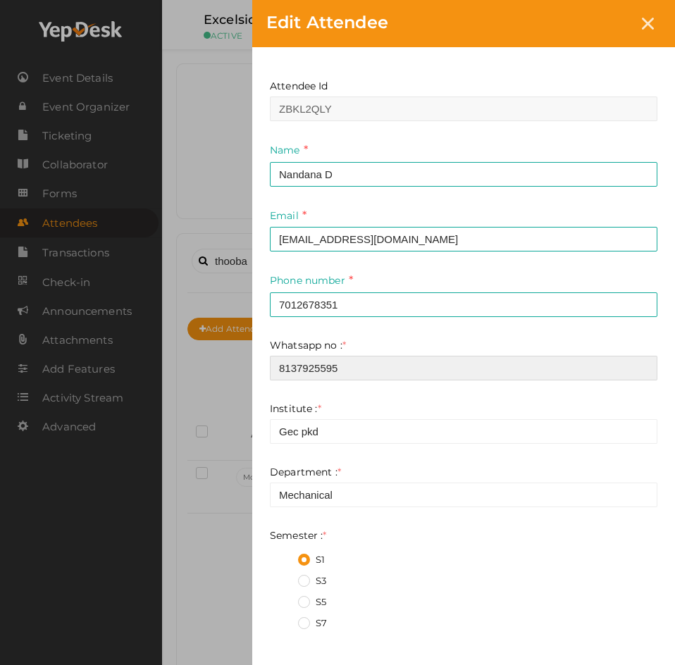
click at [303, 377] on input "8137925595" at bounding box center [463, 368] width 387 height 25
paste input "7012678351"
type input "7012678351"
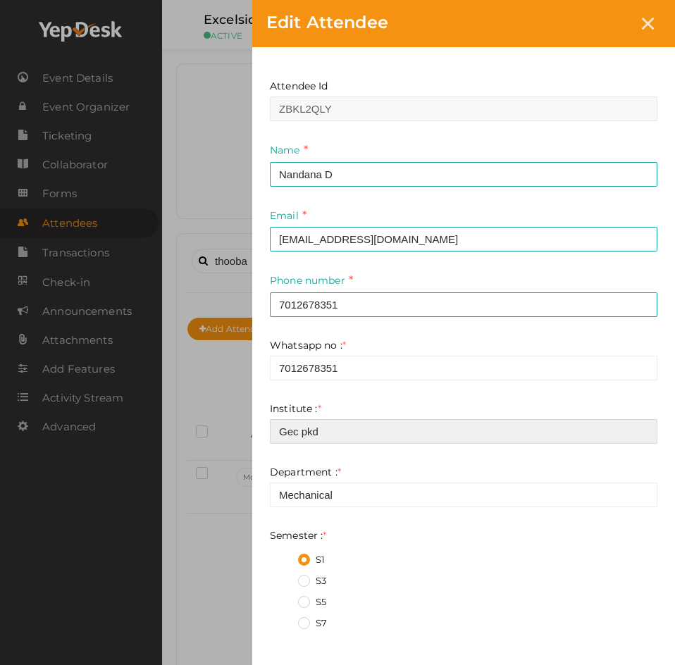
click at [318, 434] on input "Gec pkd" at bounding box center [463, 431] width 387 height 25
type input "Gec Palakkad"
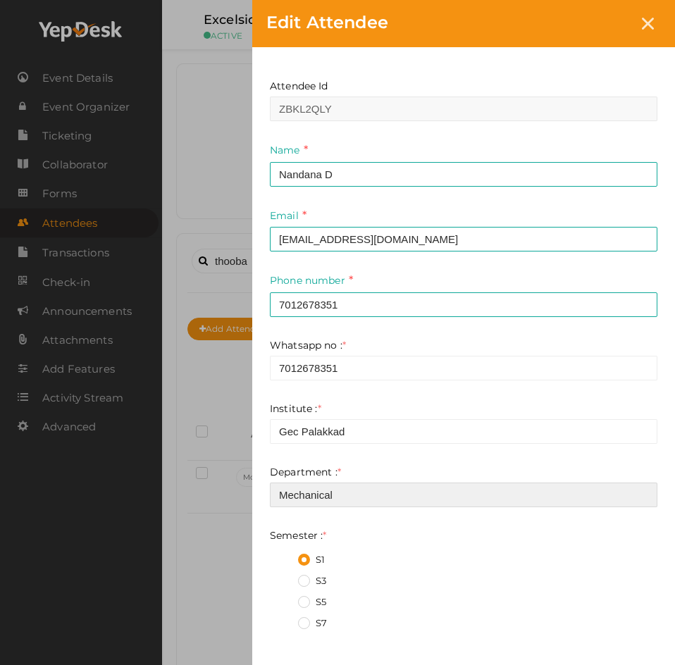
click at [340, 496] on input "Mechanical" at bounding box center [463, 494] width 387 height 25
type input "ECE"
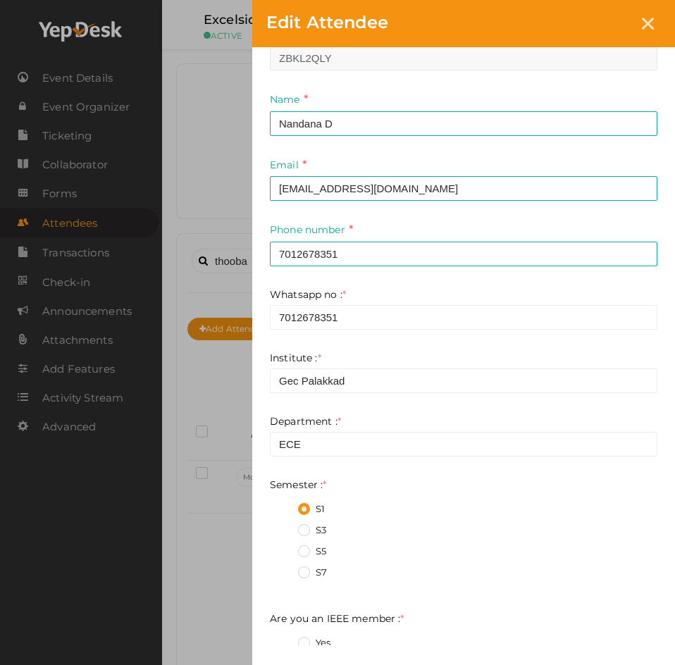
scroll to position [94, 0]
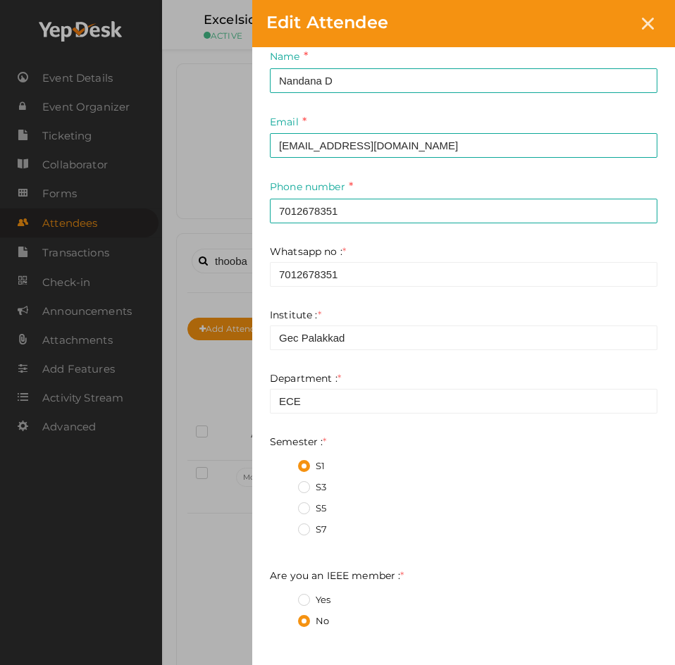
click at [301, 482] on label "S3" at bounding box center [312, 487] width 28 height 14
click at [284, 483] on input "S3" at bounding box center [284, 483] width 0 height 0
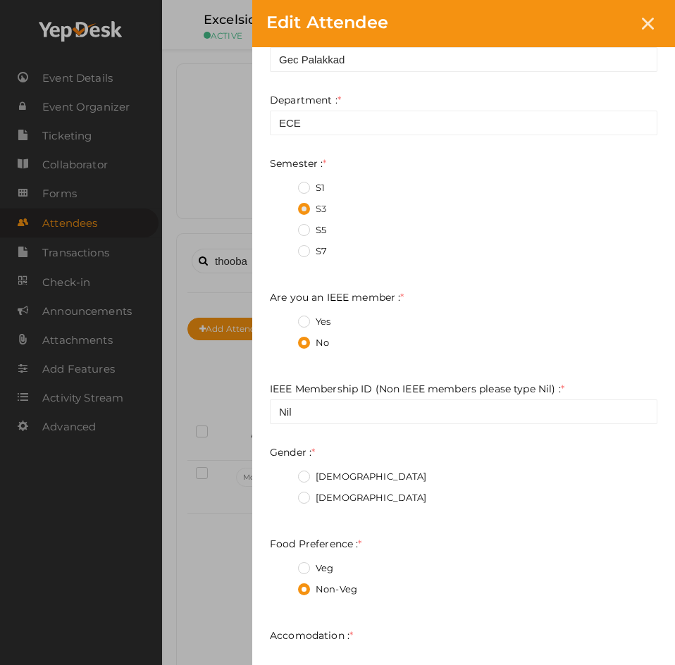
scroll to position [375, 0]
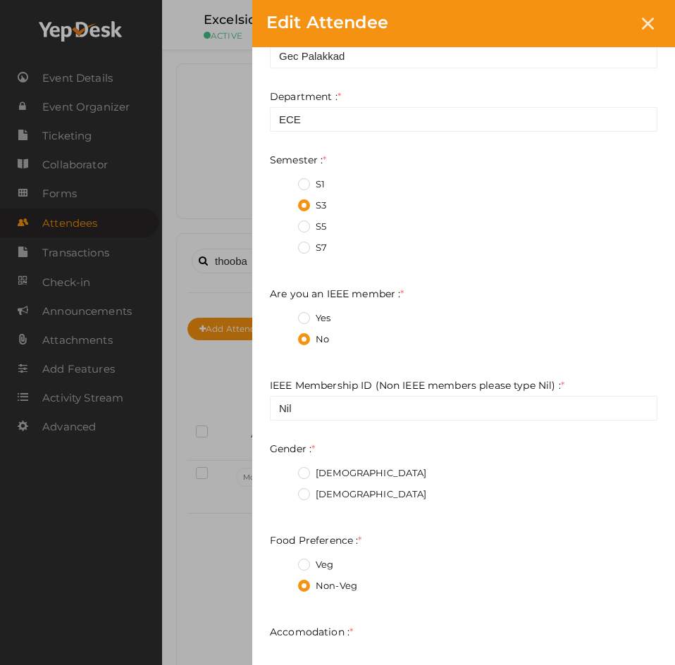
click at [309, 491] on label "Female" at bounding box center [362, 494] width 129 height 14
click at [284, 490] on input "Female" at bounding box center [284, 490] width 0 height 0
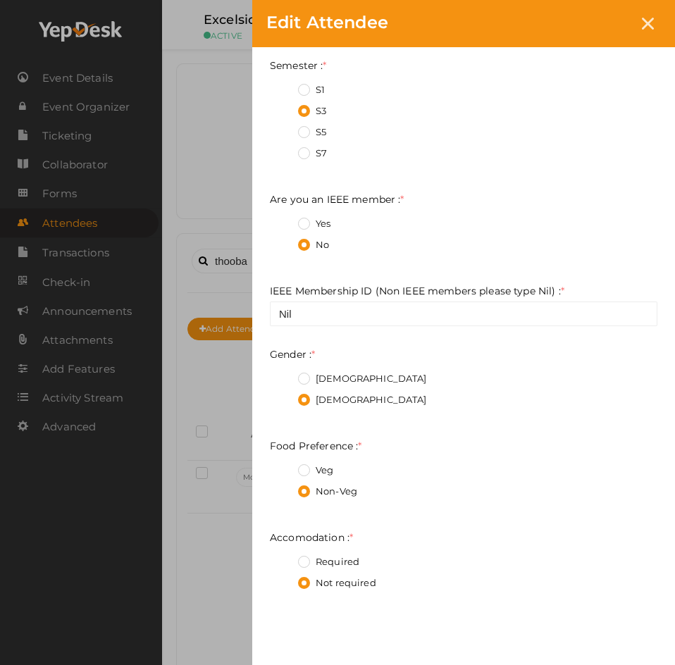
click at [306, 472] on label "Veg" at bounding box center [315, 470] width 35 height 14
click at [284, 466] on Preference\+0 "Veg" at bounding box center [284, 466] width 0 height 0
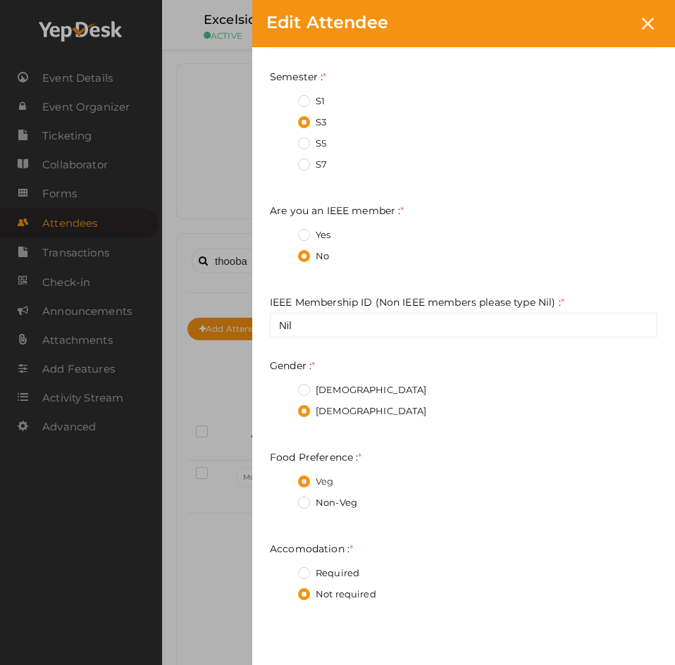
scroll to position [573, 0]
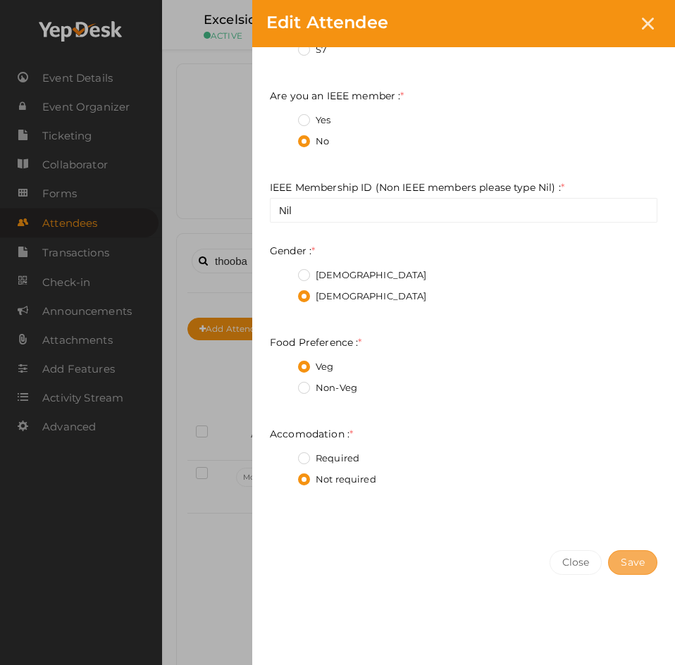
click at [627, 556] on span "Save" at bounding box center [632, 562] width 24 height 13
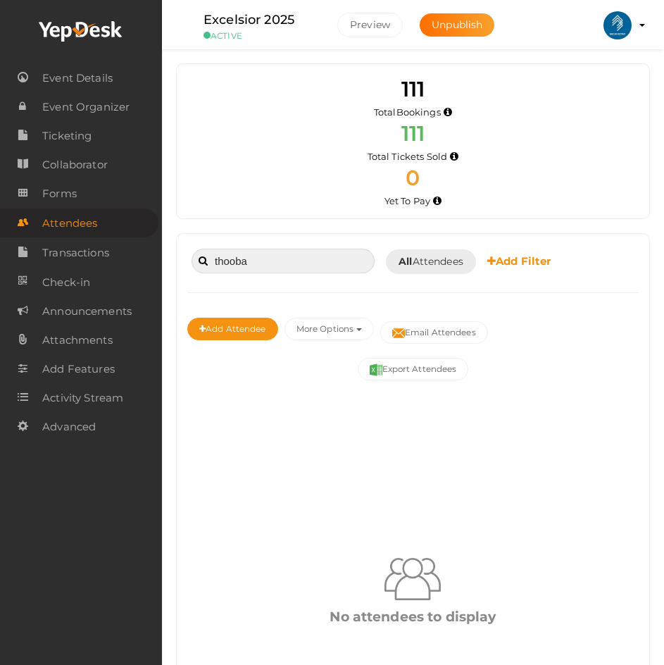
click at [289, 263] on input "thooba" at bounding box center [283, 261] width 183 height 25
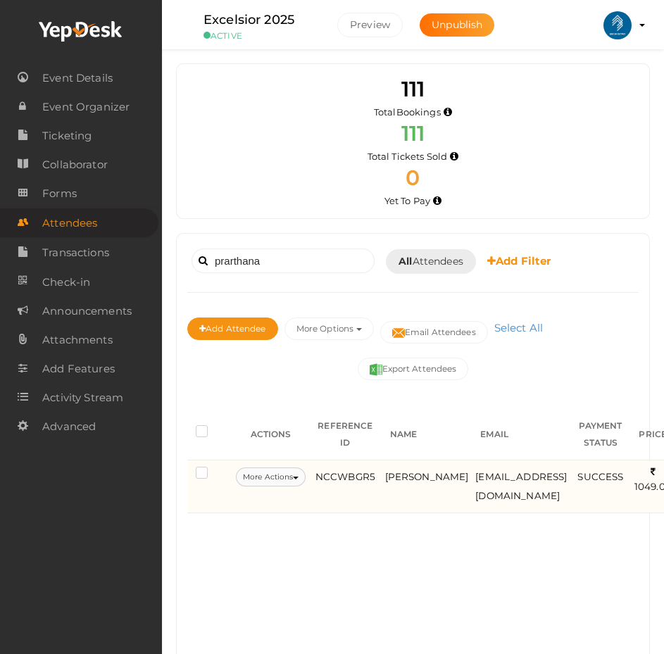
click at [291, 479] on button "More Actions" at bounding box center [271, 477] width 70 height 19
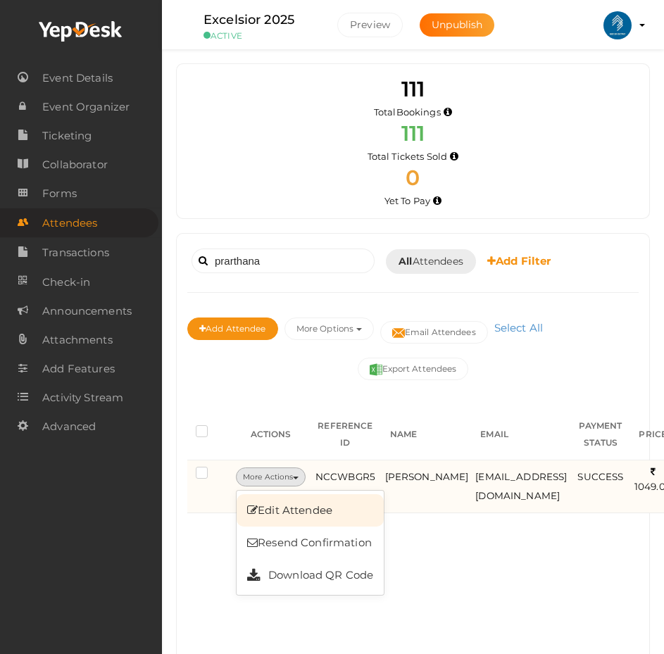
click at [291, 511] on link "Edit Attendee" at bounding box center [310, 510] width 147 height 32
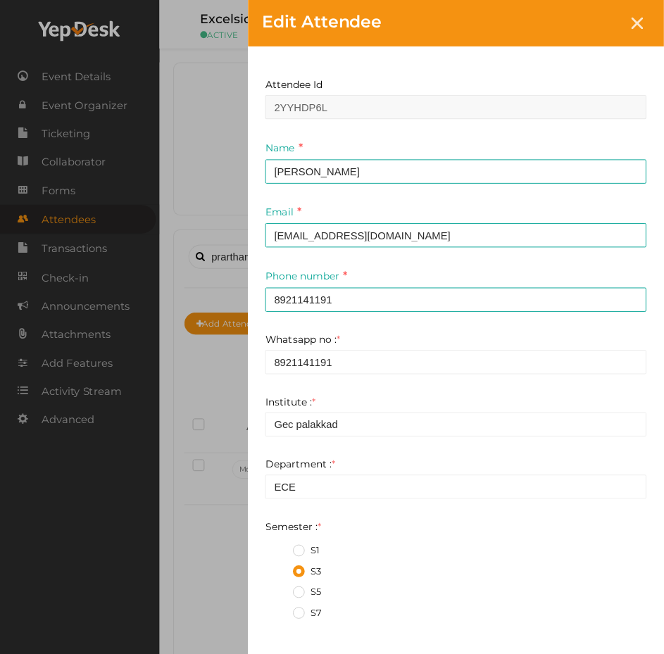
scroll to position [0, 0]
click at [205, 463] on div "Edit Attendee Attendee Id 2YYHDP6L Name Prarthana A NAir This field is Required…" at bounding box center [337, 332] width 675 height 665
click at [232, 403] on div "Edit Attendee Attendee Id 2YYHDP6L Name Prarthana A NAir This field is Required…" at bounding box center [337, 332] width 675 height 665
click at [650, 21] on icon at bounding box center [647, 24] width 12 height 12
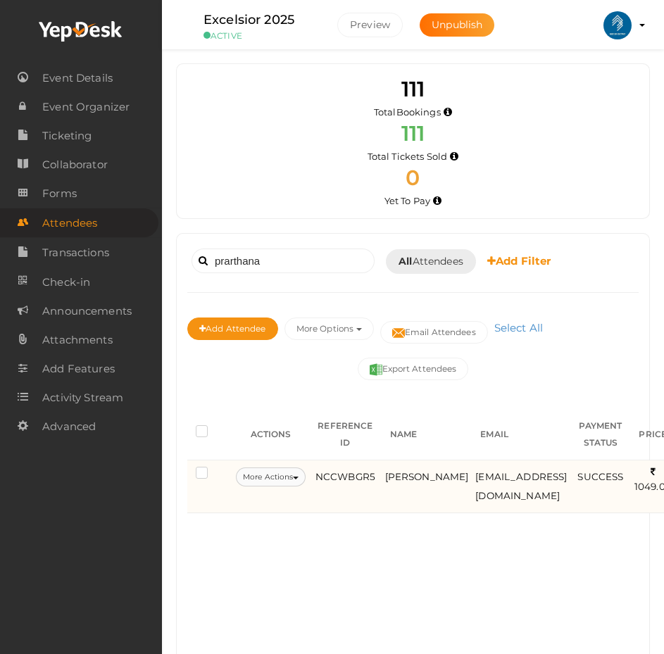
click at [265, 480] on button "More Actions" at bounding box center [271, 477] width 70 height 19
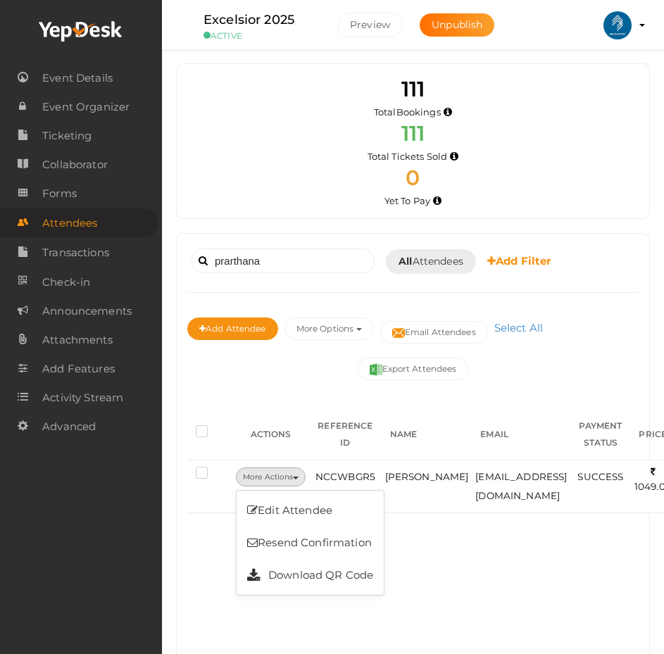
click at [294, 543] on link "Resend Confirmation" at bounding box center [310, 543] width 147 height 32
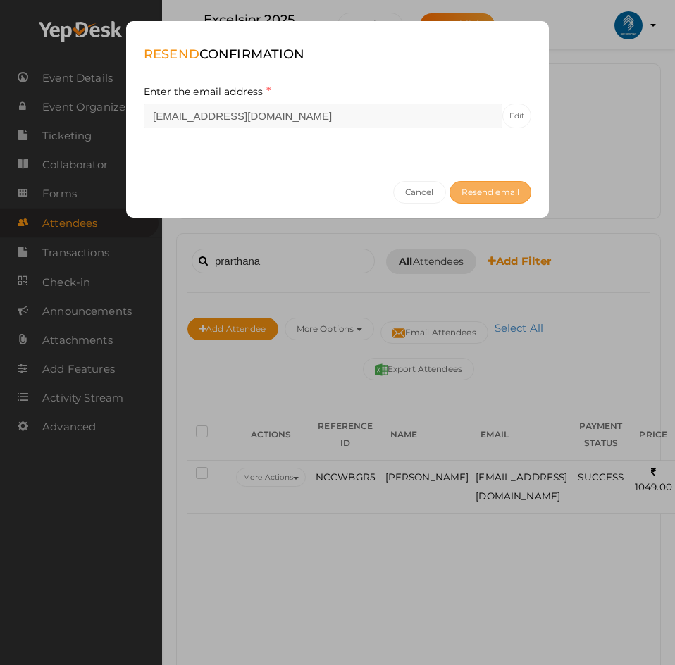
click at [492, 194] on span "Resend email" at bounding box center [490, 192] width 58 height 11
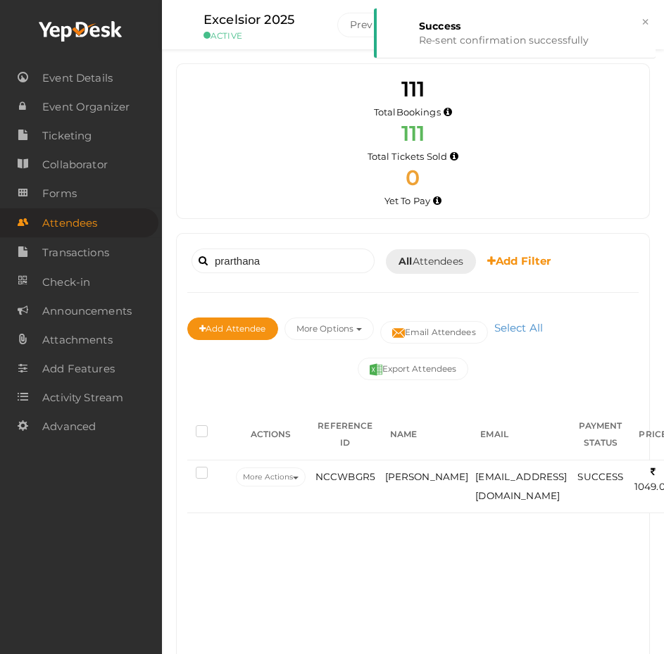
click at [280, 280] on div "prarthana Booked for Today Today Tomorrow This Week Custom Date All Attendees A…" at bounding box center [412, 301] width 451 height 114
click at [274, 265] on input "prarthana" at bounding box center [283, 261] width 183 height 25
click at [273, 264] on input "prarthana" at bounding box center [283, 261] width 183 height 25
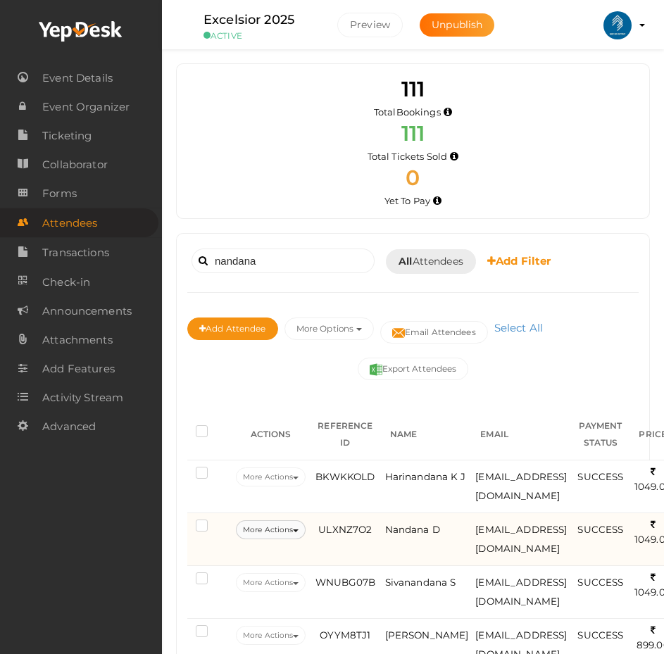
click at [281, 529] on button "More Actions" at bounding box center [271, 529] width 70 height 19
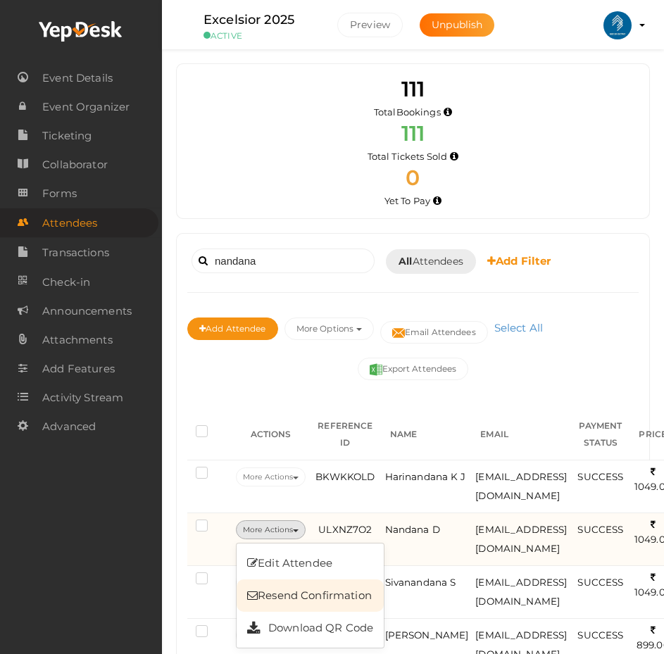
click at [293, 588] on link "Resend Confirmation" at bounding box center [310, 596] width 147 height 32
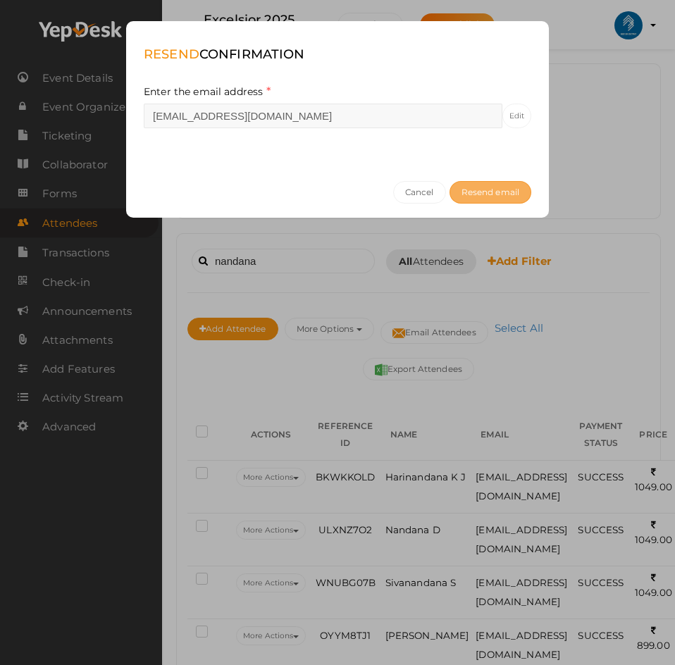
click at [480, 192] on span "Resend email" at bounding box center [490, 192] width 58 height 11
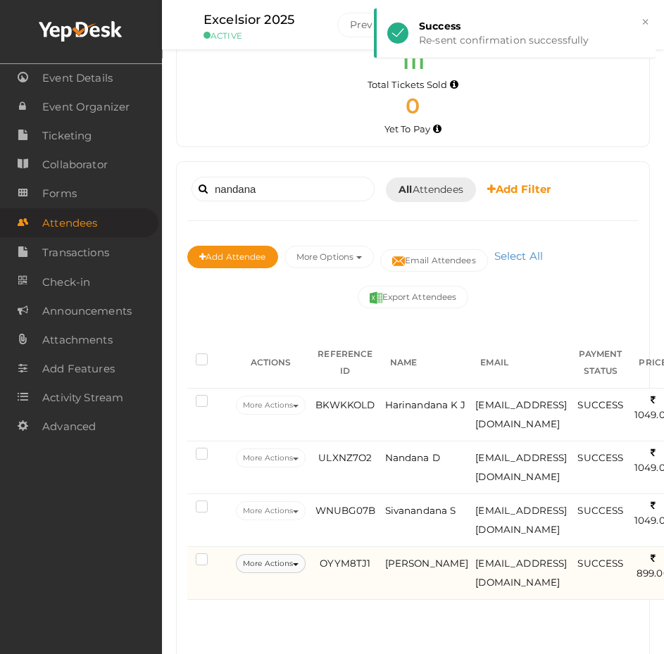
scroll to position [132, 0]
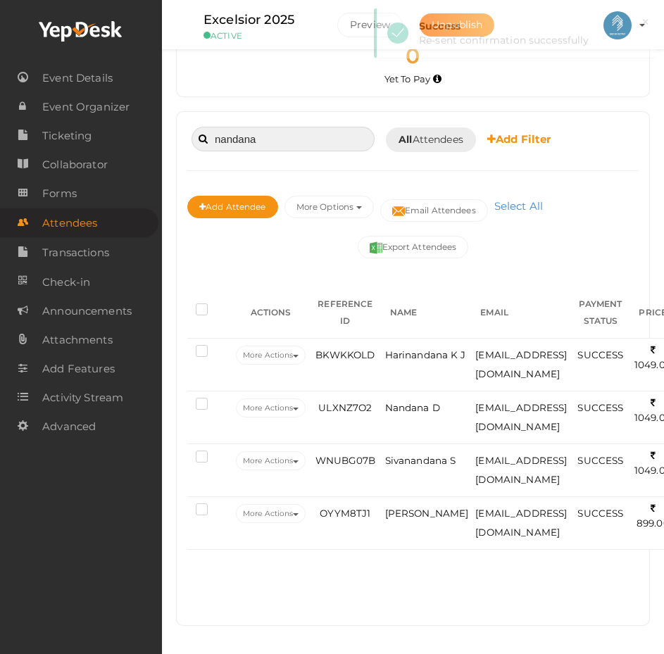
click at [265, 131] on input "nandana" at bounding box center [283, 139] width 183 height 25
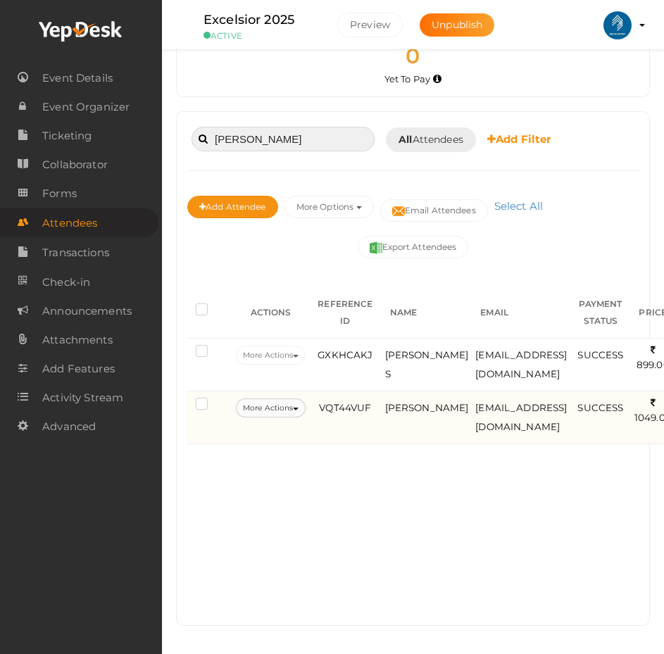
type input "anusree"
click at [257, 400] on button "More Actions" at bounding box center [271, 408] width 70 height 19
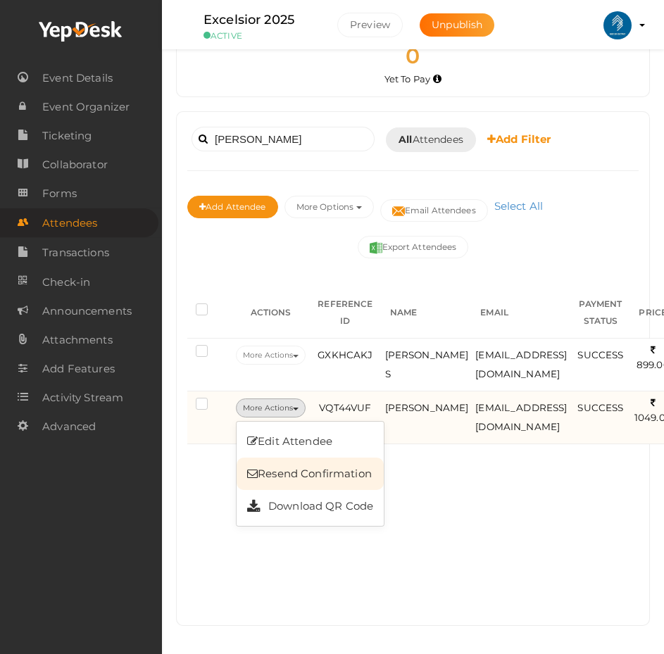
click at [285, 458] on link "Resend Confirmation" at bounding box center [310, 474] width 147 height 32
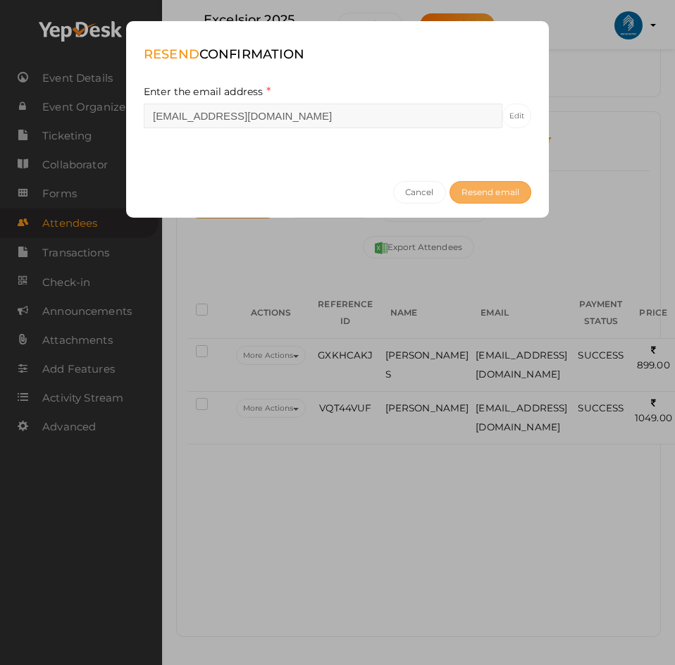
click at [489, 194] on span "Resend email" at bounding box center [490, 192] width 58 height 11
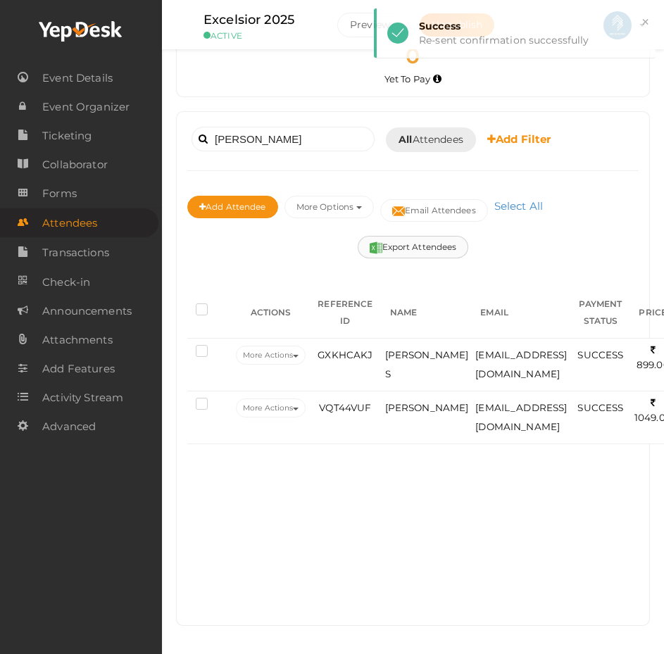
click at [439, 242] on button "Export Attendees" at bounding box center [413, 247] width 111 height 23
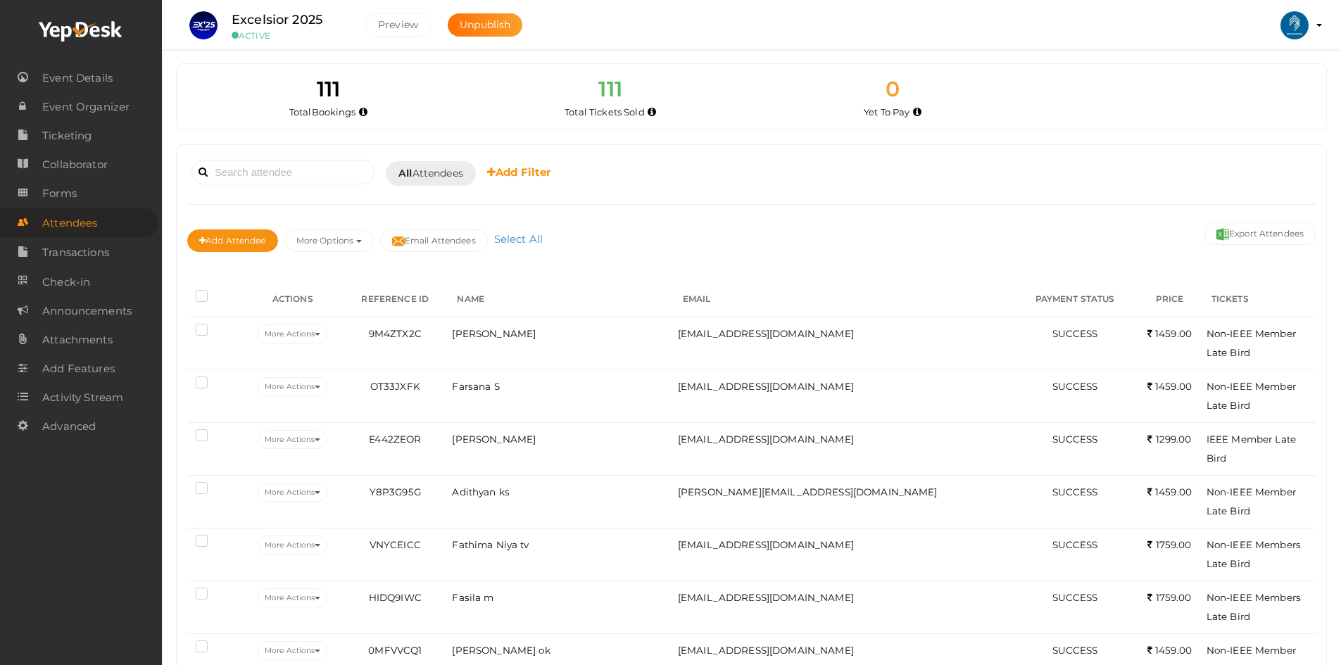
click at [768, 188] on div "Booked for Today Today Tomorrow This Week Custom Date All Attendees All Yet to …" at bounding box center [751, 173] width 1129 height 35
click at [311, 242] on button "More Options" at bounding box center [328, 241] width 89 height 23
click at [75, 134] on span "Ticketing" at bounding box center [66, 136] width 49 height 28
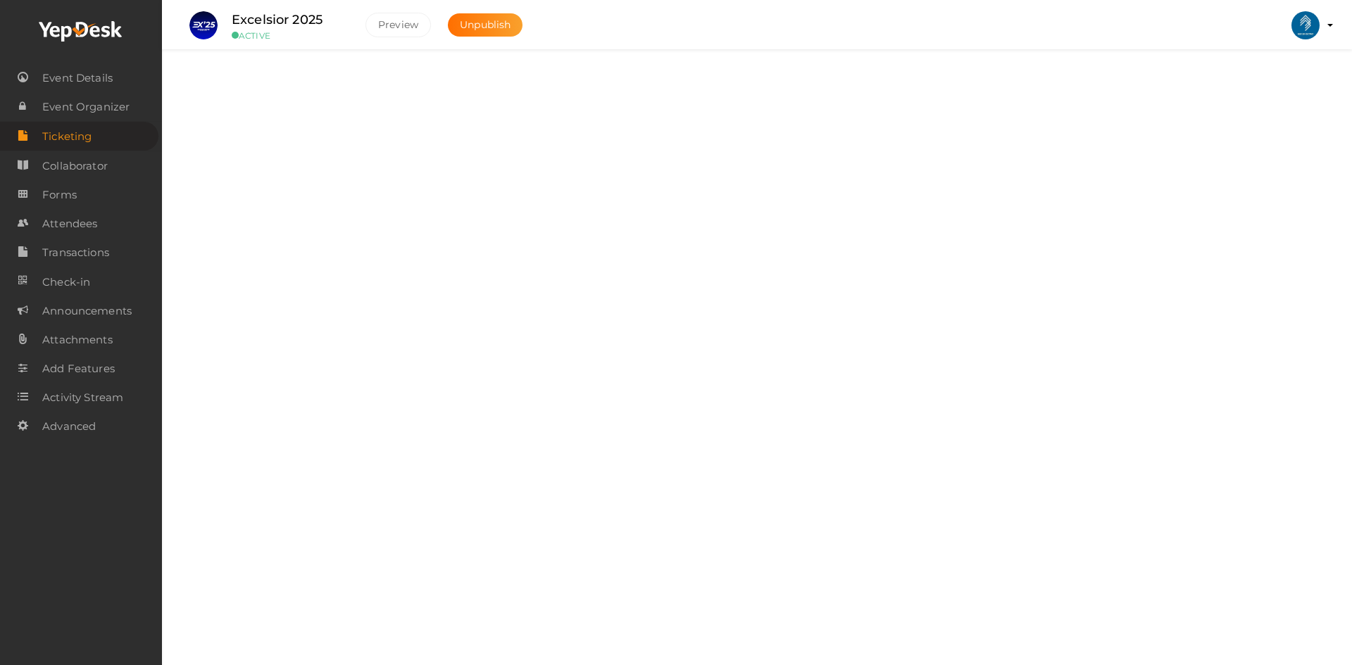
click at [788, 562] on div "Excelsior 2025 ACTIVE Preview Unpublish Preview IEEE SB GEC PALAKKAD ieee@gecsk…" at bounding box center [757, 310] width 1190 height 620
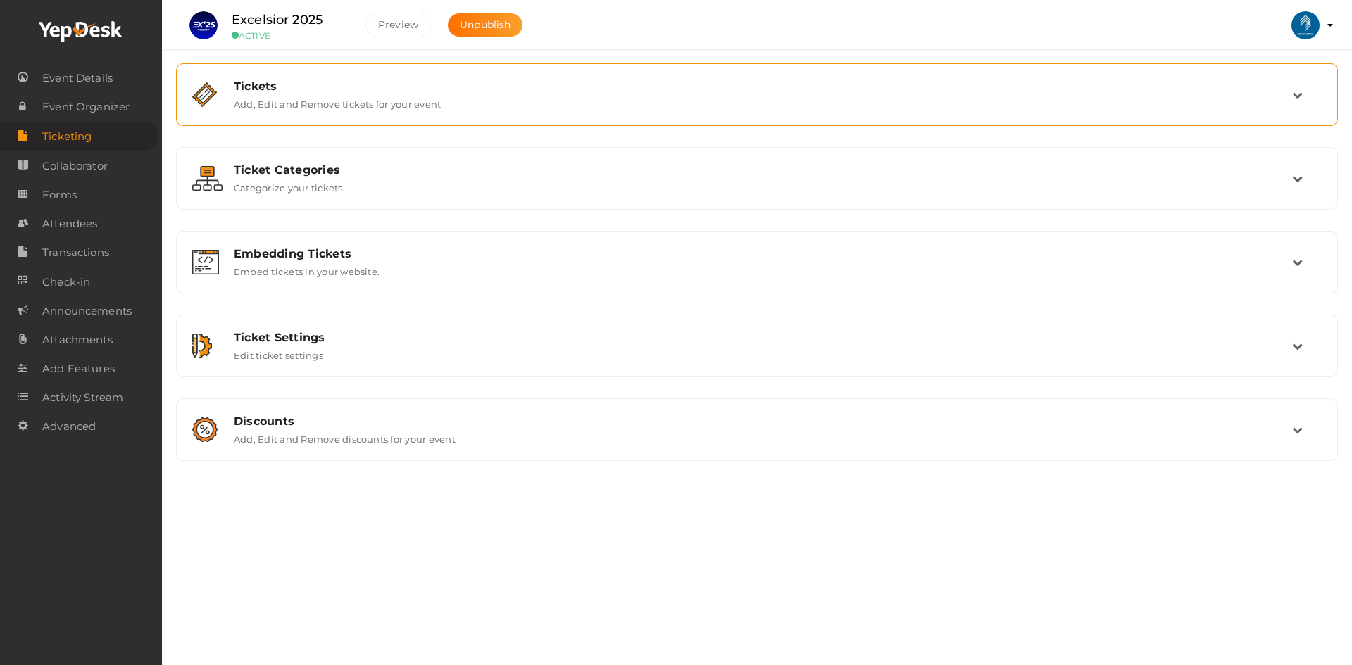
click at [475, 87] on div "Tickets" at bounding box center [763, 86] width 1058 height 13
click at [303, 112] on div "Tickets Add, Edit and Remove tickets for your event" at bounding box center [757, 94] width 1146 height 47
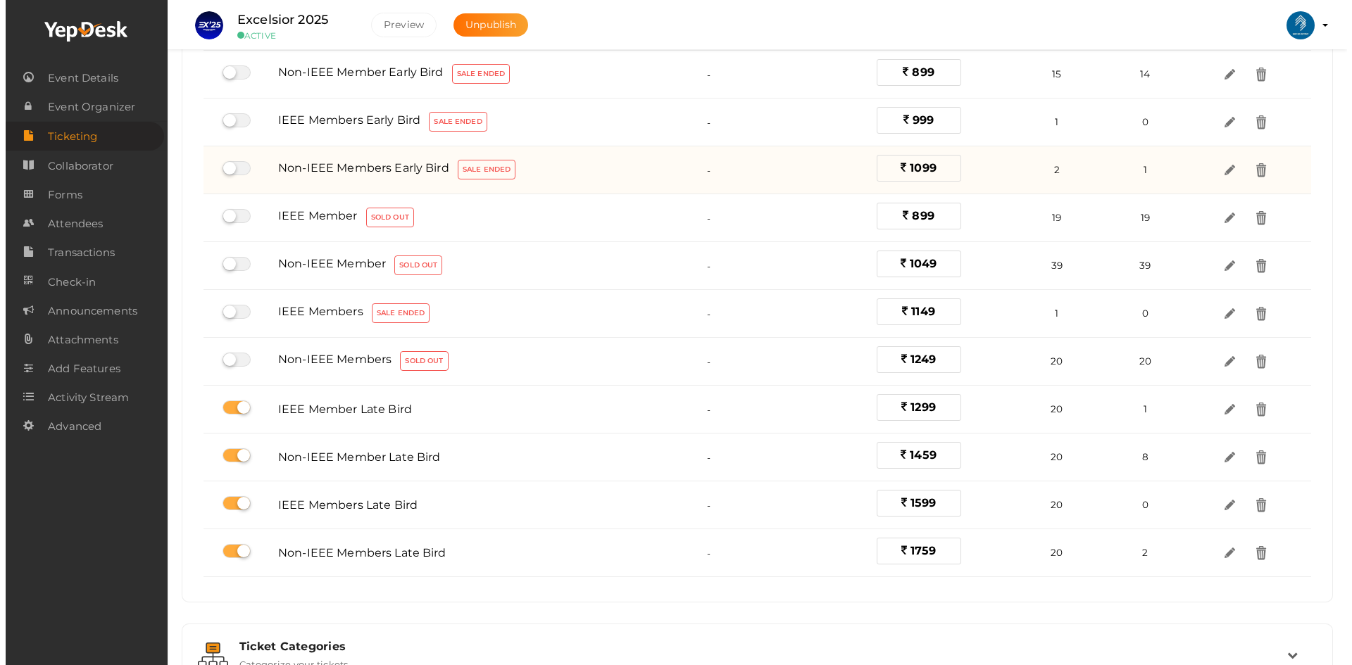
scroll to position [375, 0]
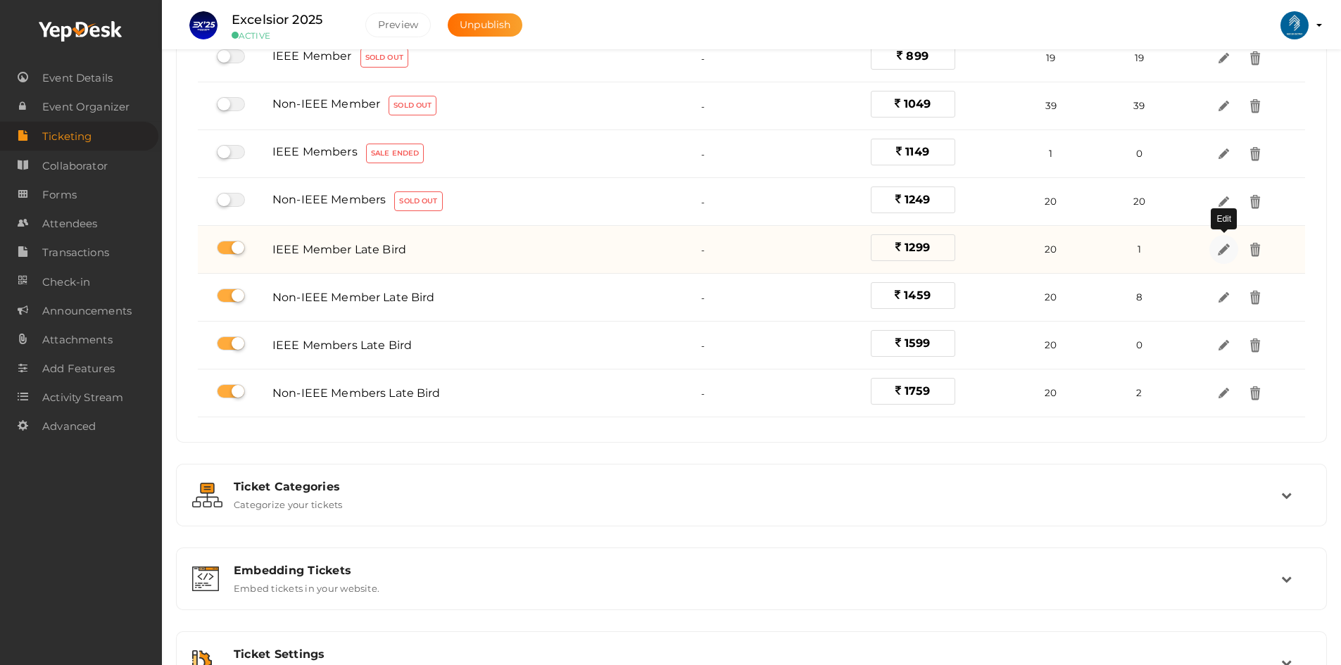
click at [1220, 244] on img at bounding box center [1224, 250] width 16 height 16
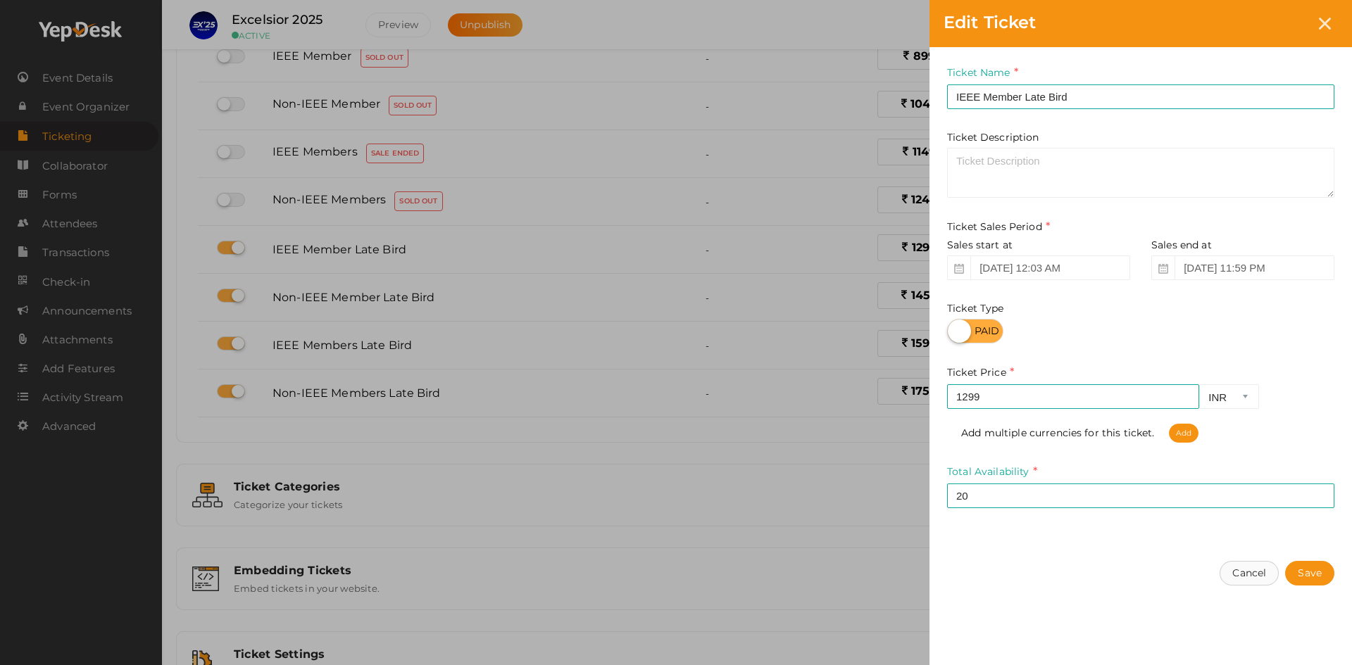
click at [1241, 573] on button "Cancel" at bounding box center [1249, 573] width 59 height 25
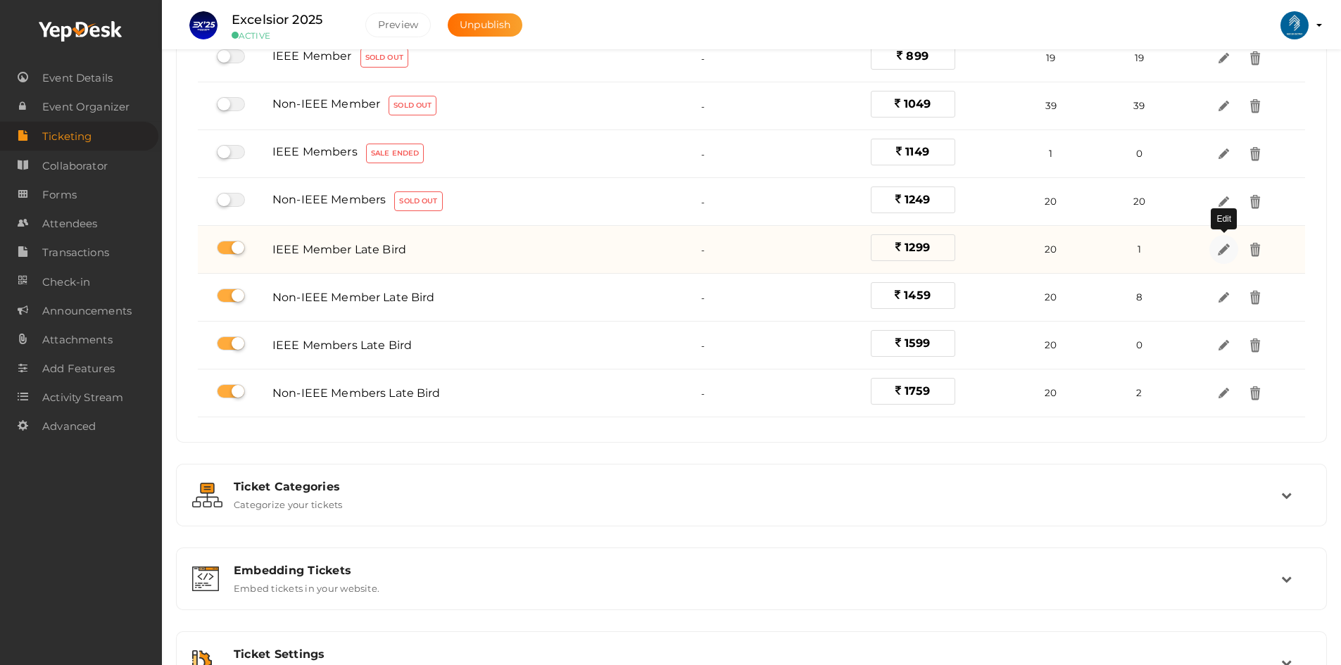
click at [1220, 256] on img at bounding box center [1224, 250] width 16 height 16
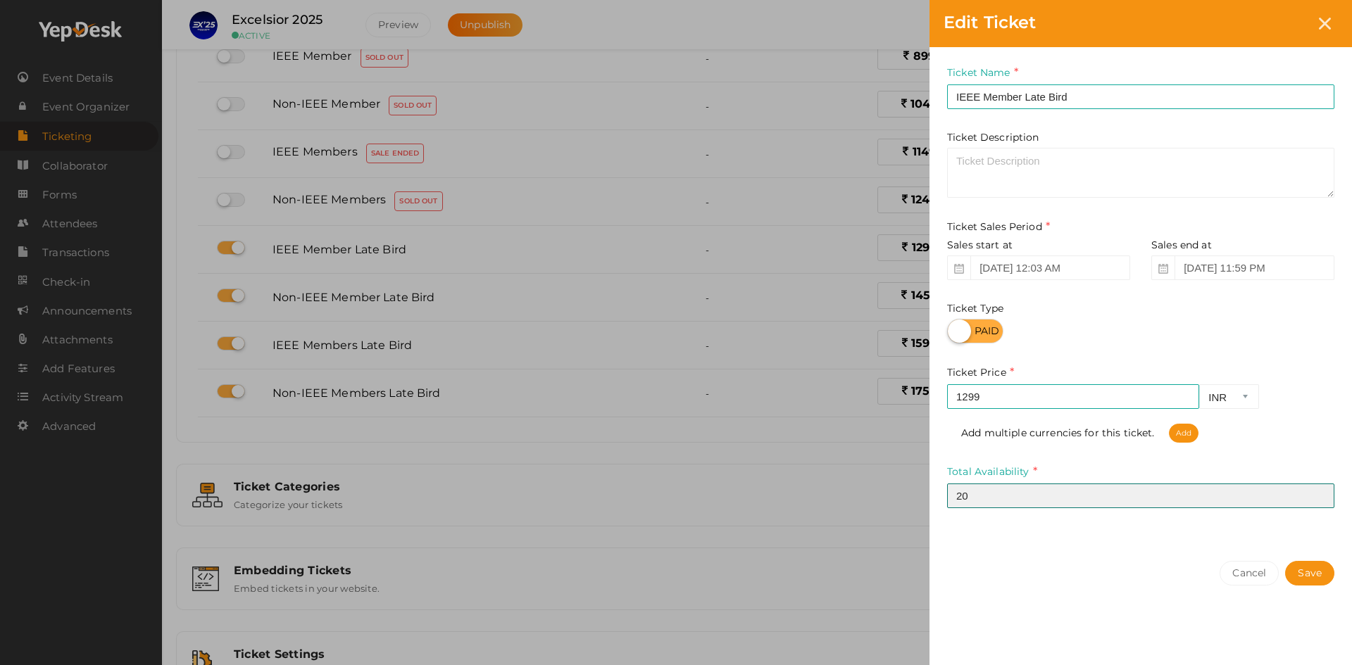
drag, startPoint x: 971, startPoint y: 499, endPoint x: 925, endPoint y: 499, distance: 46.5
click at [931, 499] on div "Ticket Name IEEE Member Late Bird Required. Ticket Name already used. Ticket De…" at bounding box center [1140, 297] width 422 height 500
type input "1"
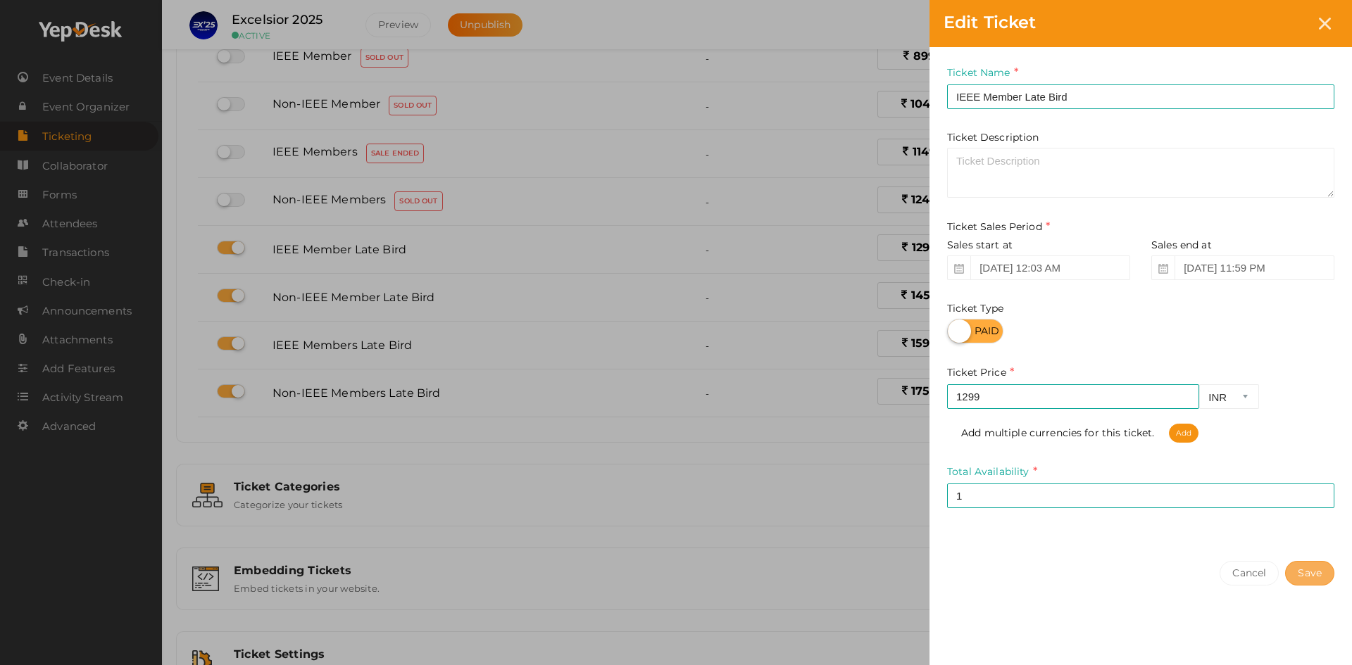
click at [1287, 570] on button "Save" at bounding box center [1309, 573] width 49 height 25
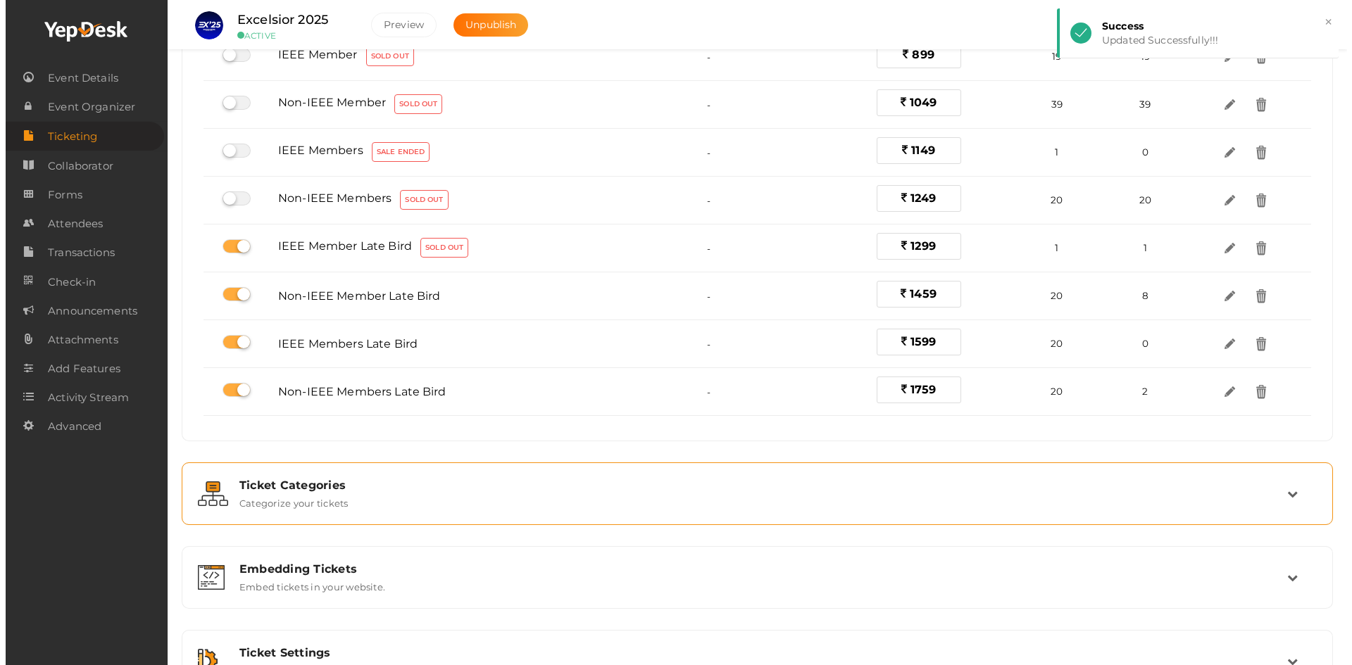
scroll to position [376, 0]
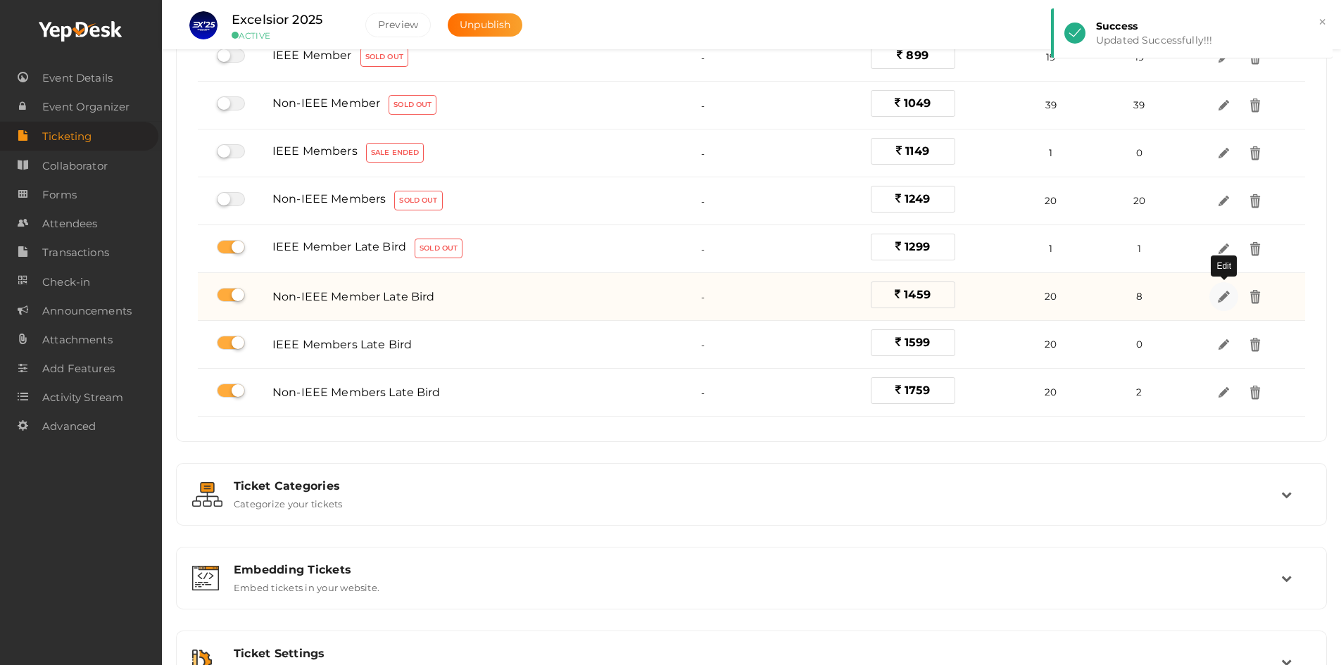
click at [1225, 294] on img at bounding box center [1224, 297] width 16 height 16
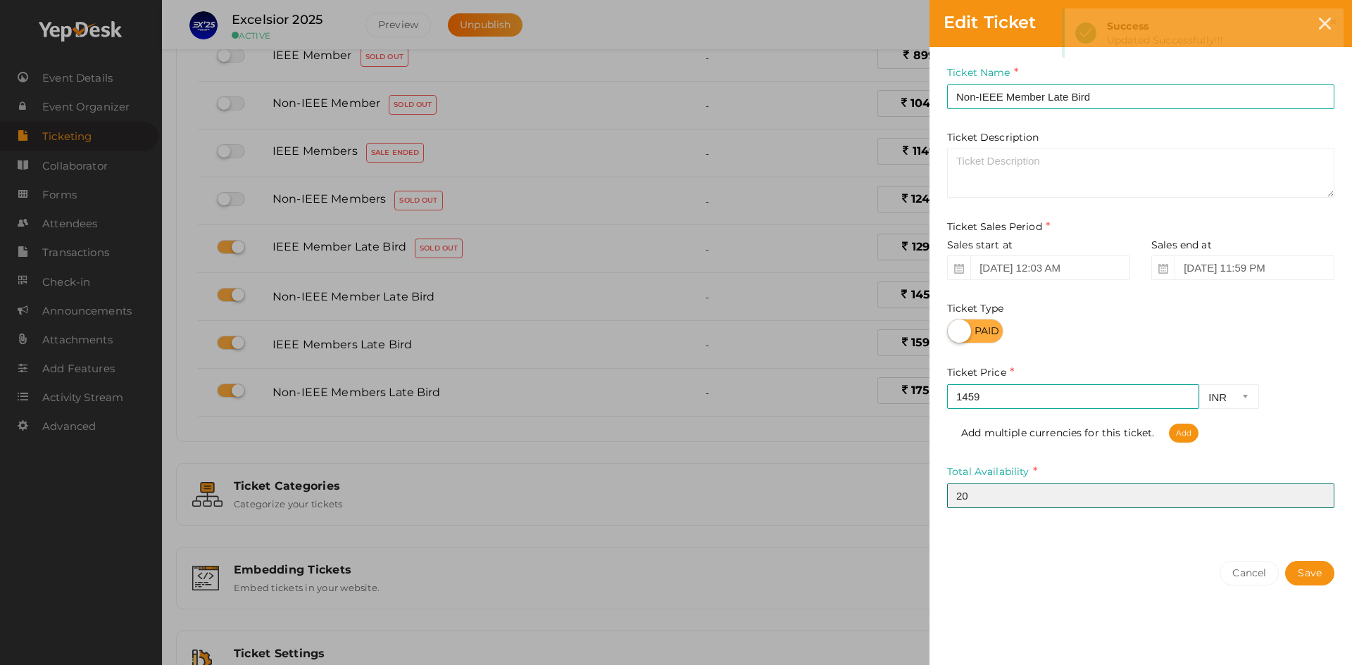
drag, startPoint x: 978, startPoint y: 499, endPoint x: 784, endPoint y: 506, distance: 194.5
click at [796, 506] on div "Edit Ticket Ticket Name Non-IEEE Member Late Bird Required. Ticket Name already…" at bounding box center [676, 332] width 1352 height 665
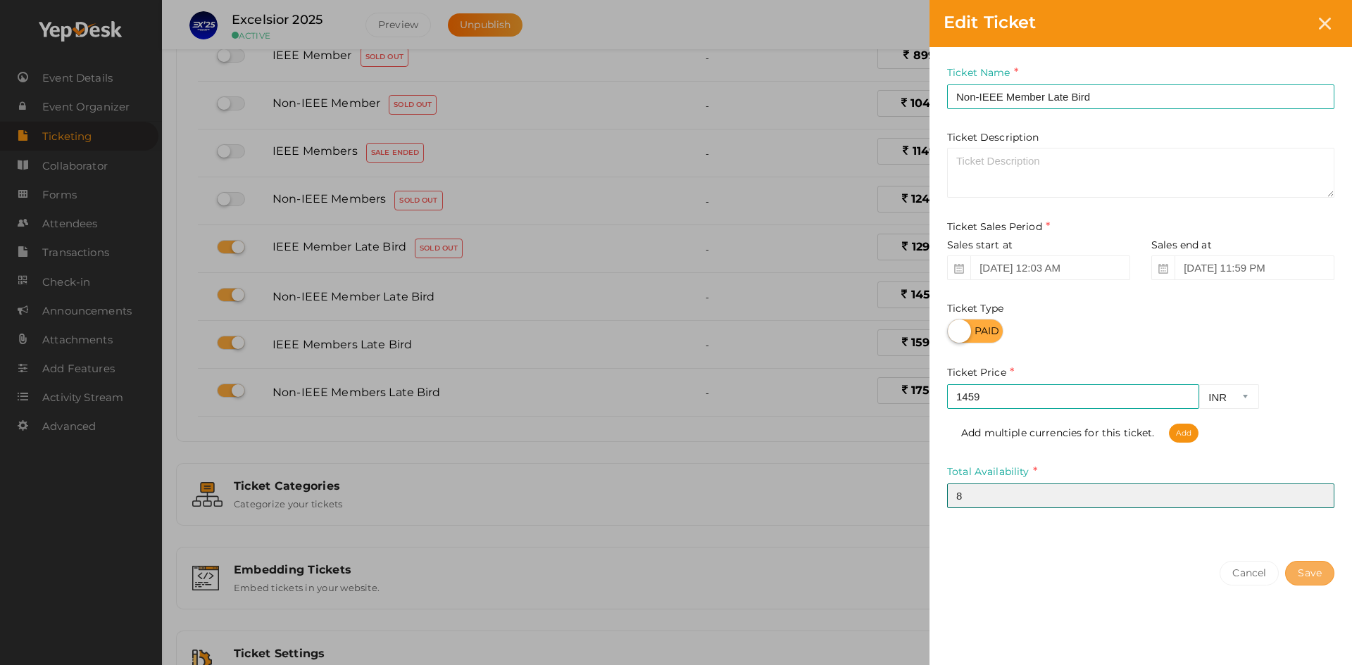
type input "8"
click at [1299, 569] on button "Save" at bounding box center [1309, 573] width 49 height 25
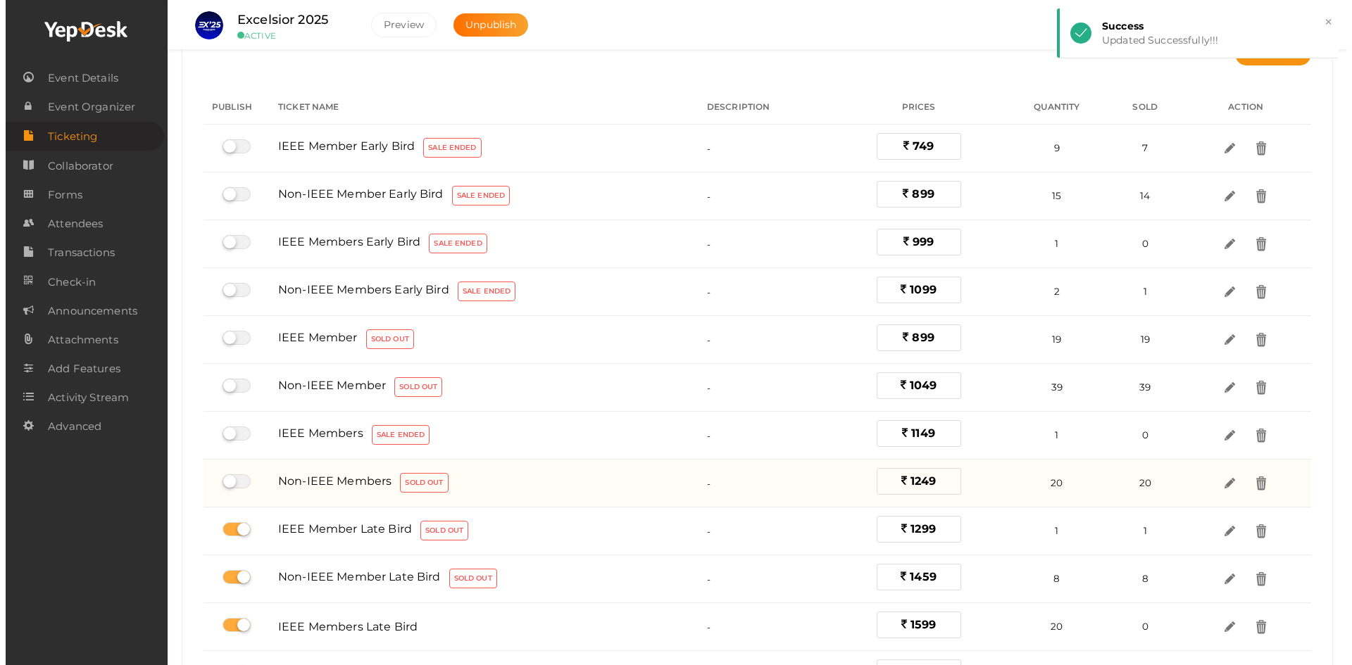
scroll to position [470, 0]
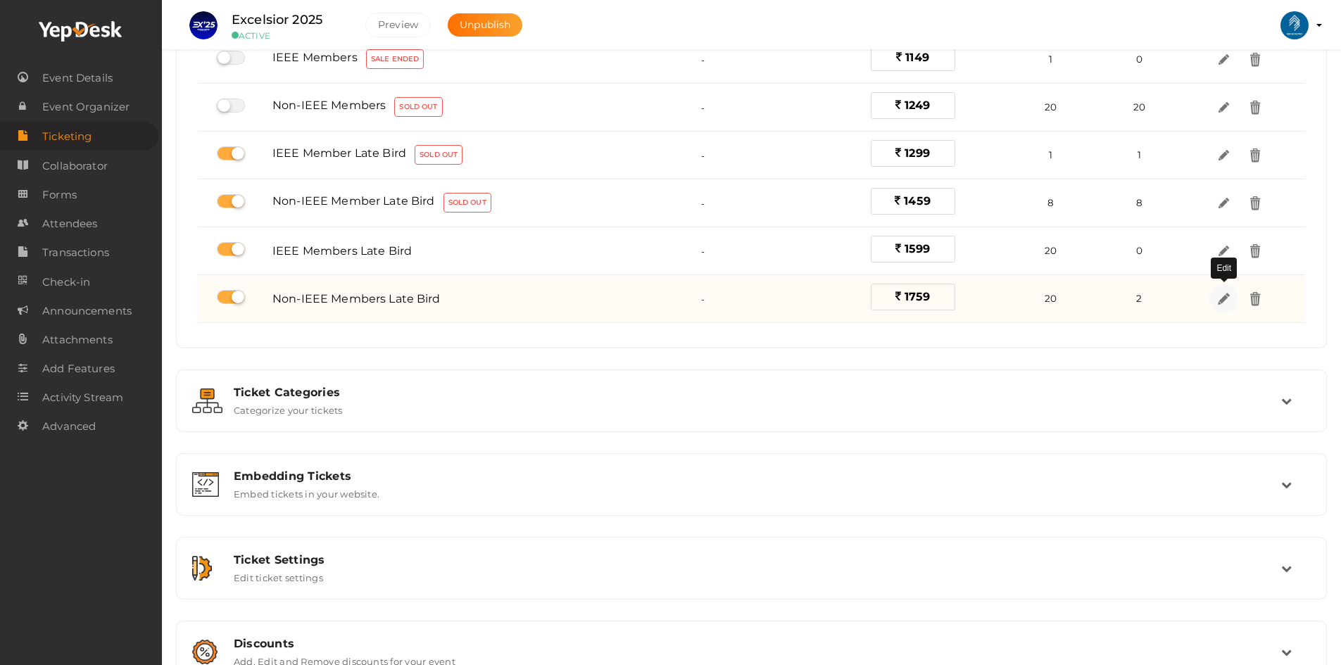
click at [1225, 299] on img at bounding box center [1224, 299] width 16 height 16
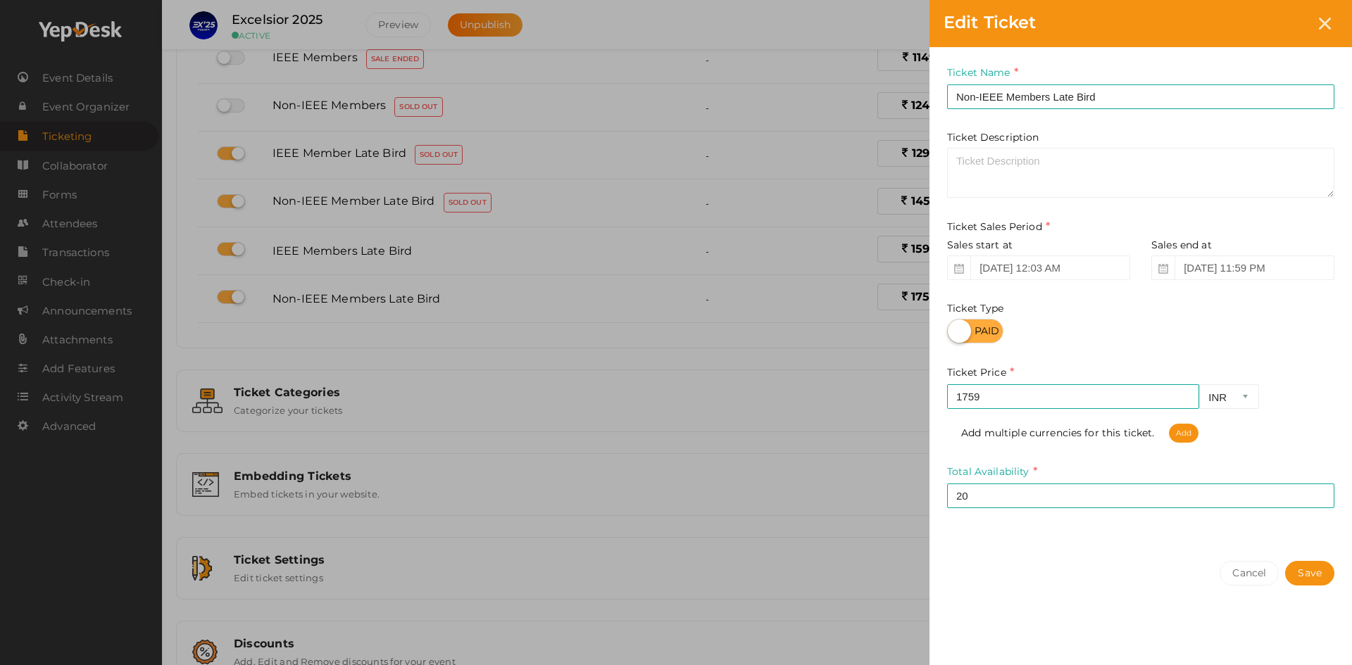
click at [749, 487] on div "Edit Ticket Ticket Name Non-IEEE Members Late Bird Required. Ticket Name alread…" at bounding box center [676, 332] width 1352 height 665
click at [1249, 571] on button "Cancel" at bounding box center [1249, 573] width 59 height 25
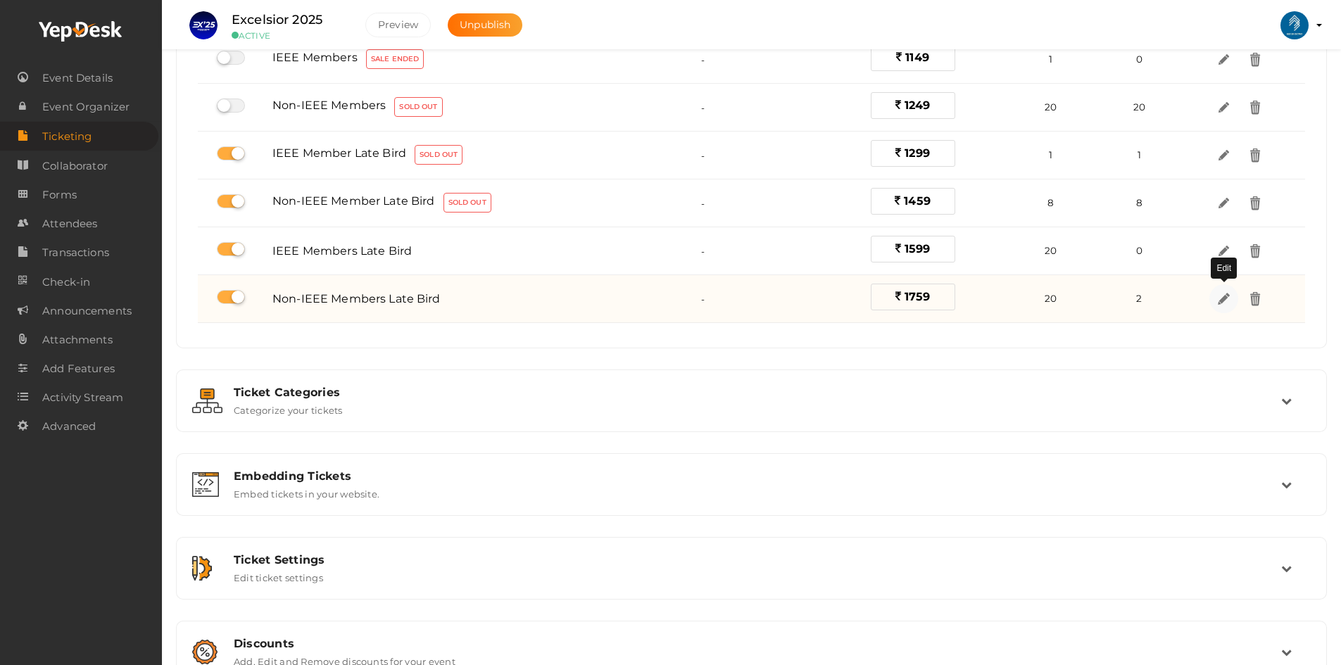
click at [1225, 303] on img at bounding box center [1224, 299] width 16 height 16
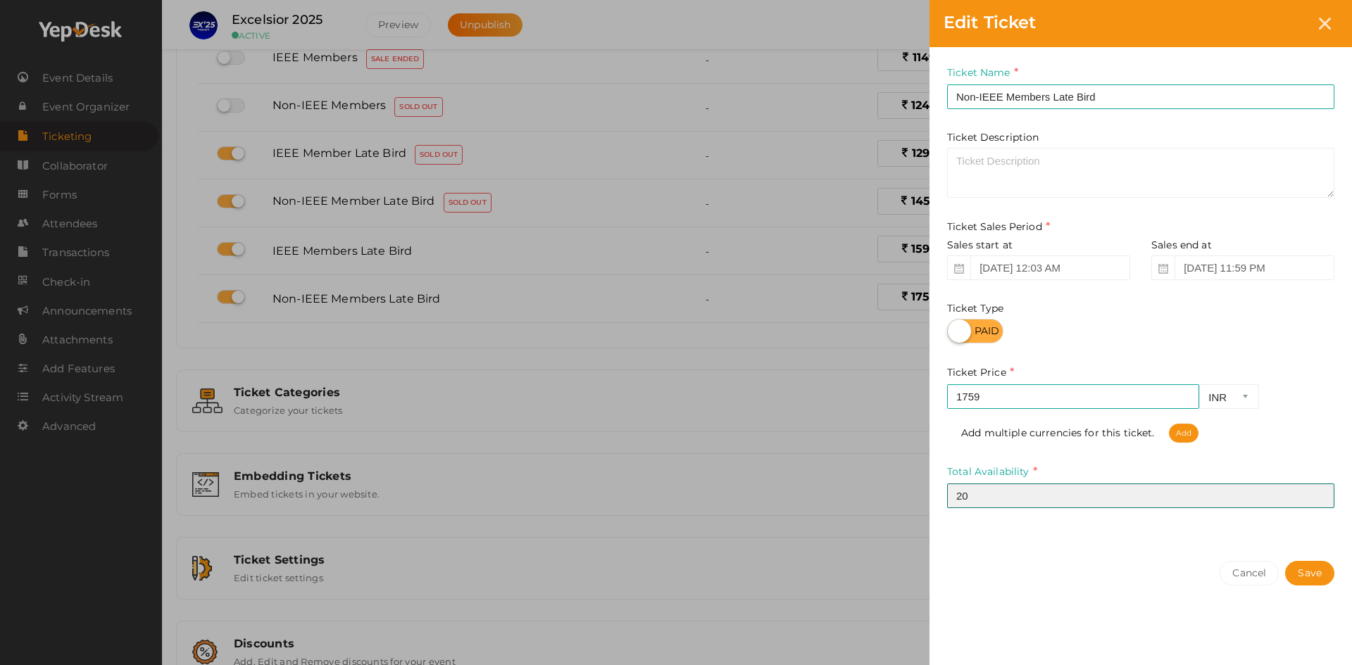
drag, startPoint x: 1059, startPoint y: 511, endPoint x: 872, endPoint y: 501, distance: 187.6
click at [913, 503] on div "Edit Ticket Ticket Name Non-IEEE Members Late Bird Required. Ticket Name alread…" at bounding box center [676, 332] width 1352 height 665
click at [988, 499] on input "20" at bounding box center [1140, 496] width 387 height 25
type input "2"
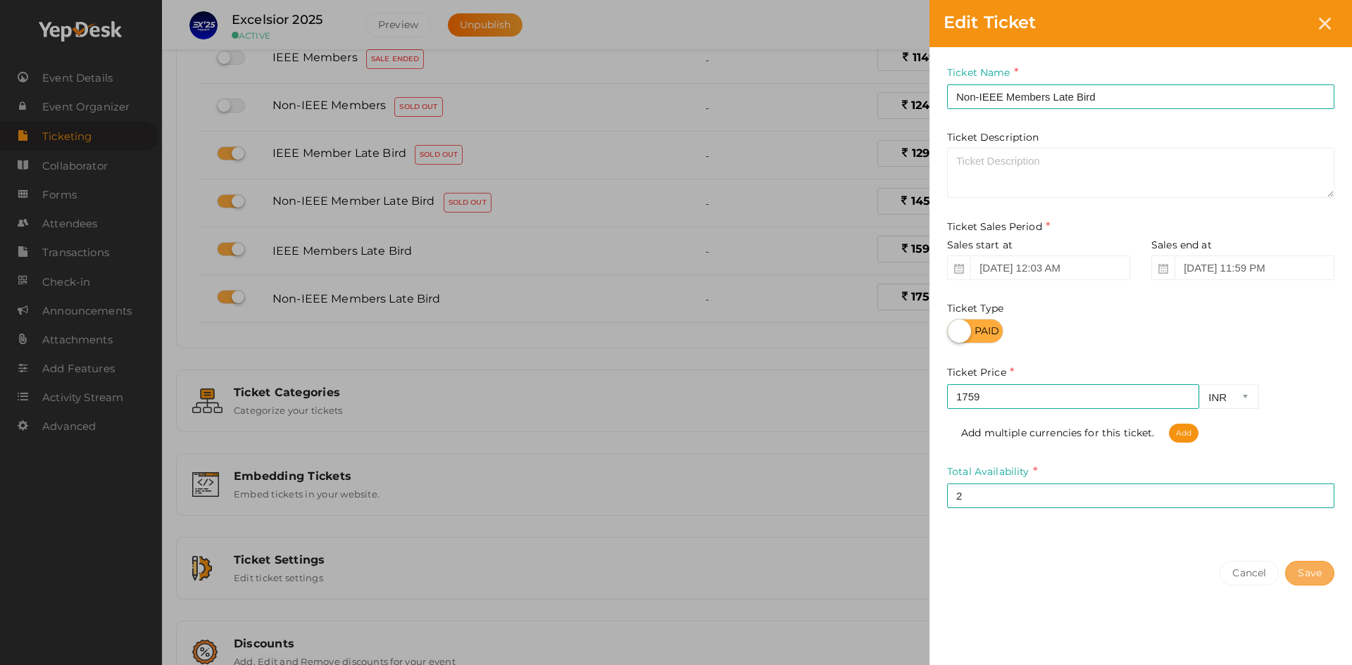
click at [1315, 575] on button "Save" at bounding box center [1309, 573] width 49 height 25
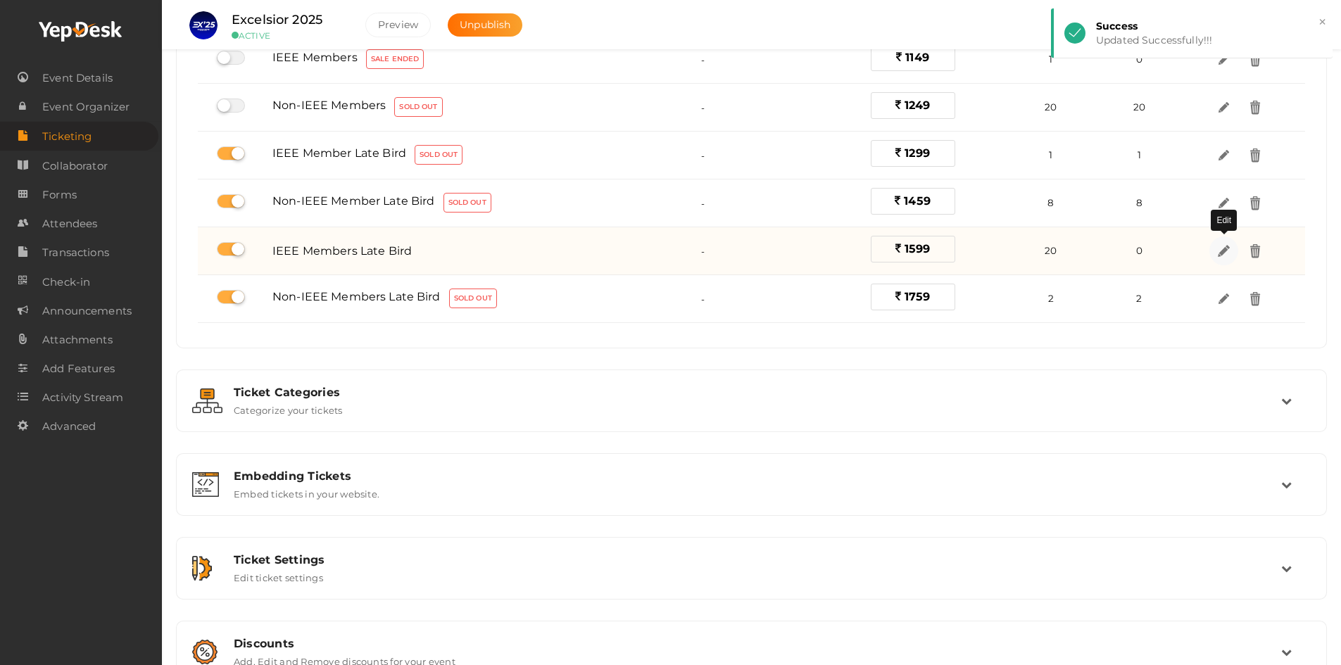
click at [1220, 263] on link at bounding box center [1224, 251] width 29 height 29
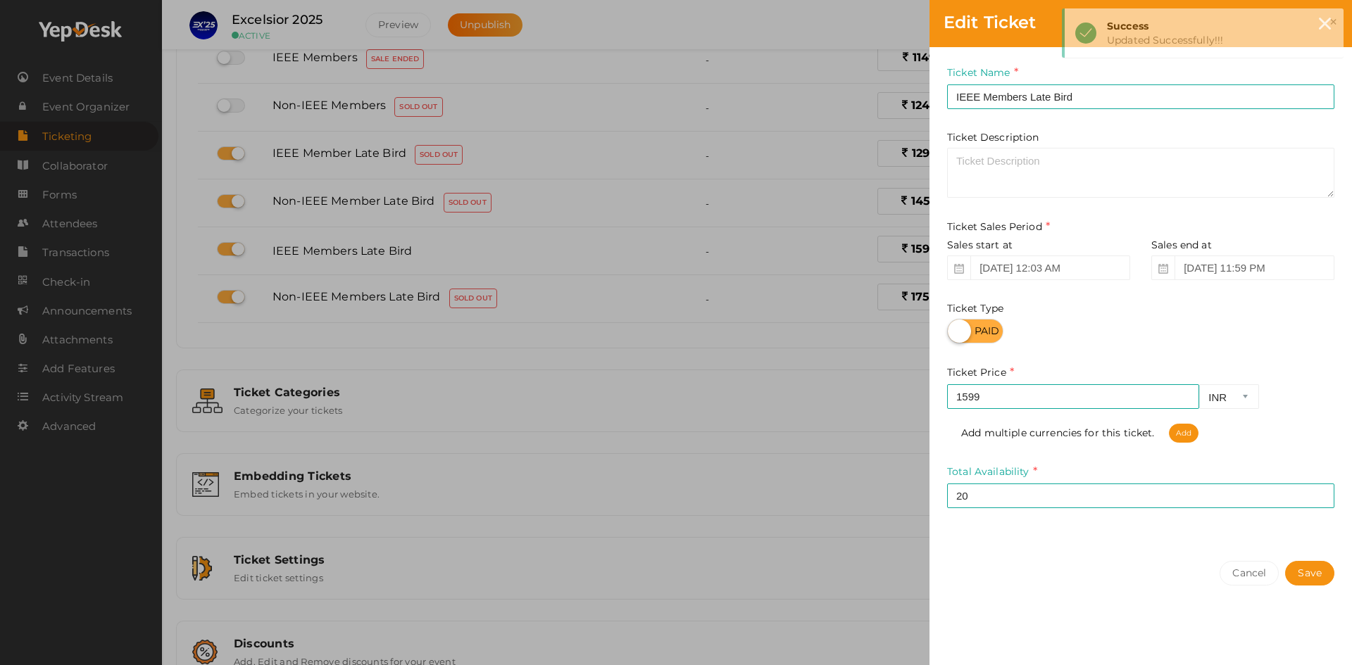
click at [1167, 274] on span at bounding box center [1162, 268] width 23 height 25
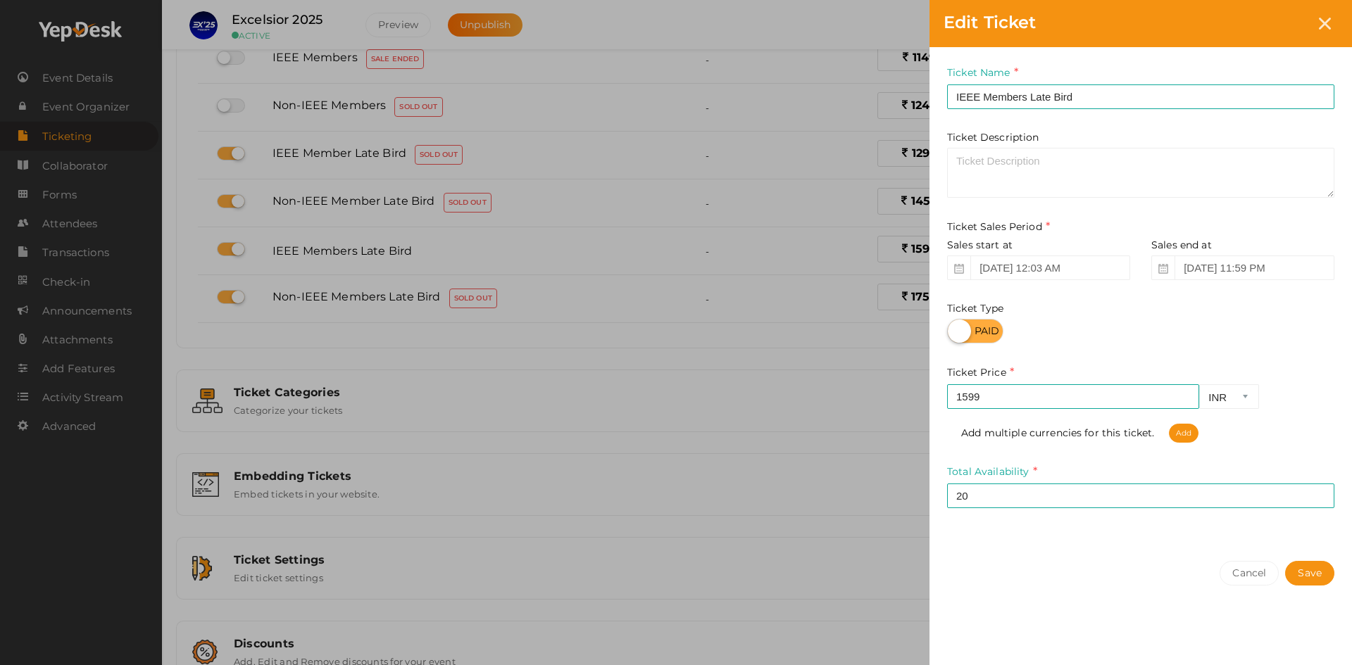
click at [1164, 266] on icon at bounding box center [1163, 269] width 10 height 10
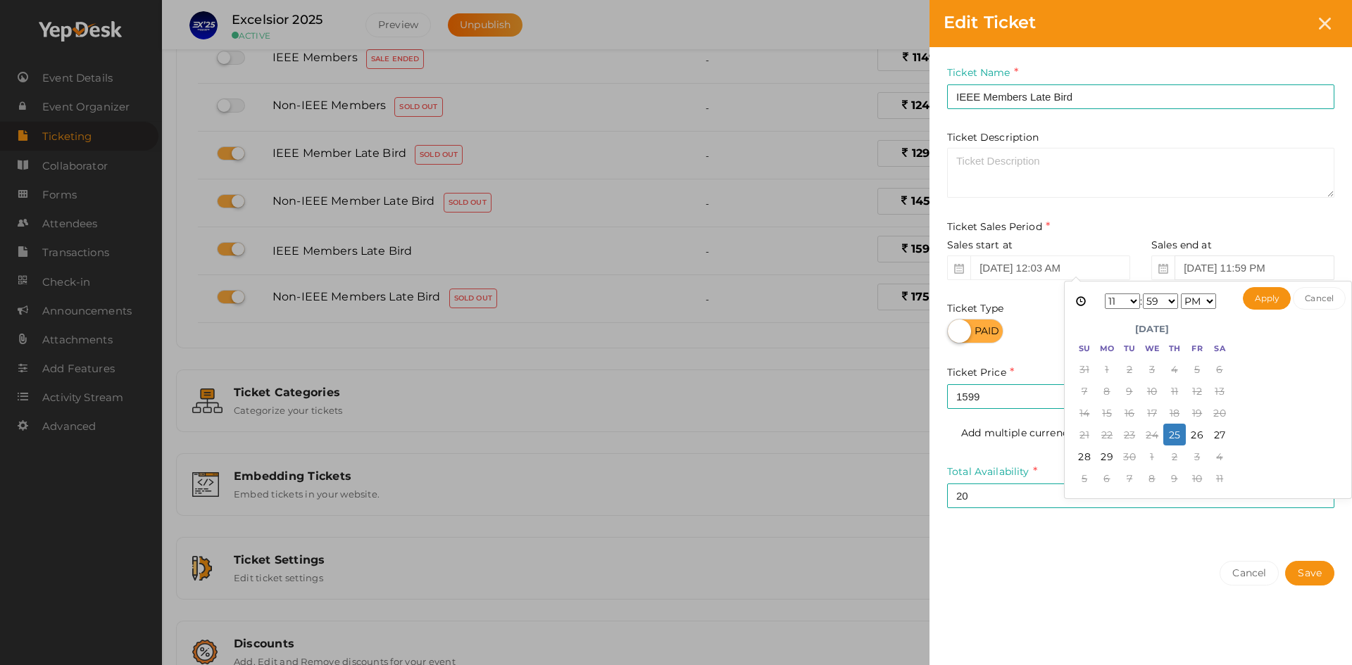
click at [1183, 268] on input "[DATE] 11:59 PM" at bounding box center [1255, 268] width 160 height 25
click at [1129, 301] on select "1 2 3 4 5 6 7 8 9 10 11 12" at bounding box center [1122, 301] width 35 height 15
click at [1170, 303] on select "00 01 02 03 04 05 06 07 08 09 10 11 12 13 14 15 16 17 18 19 20 21 22 23 24 25 2…" at bounding box center [1160, 301] width 35 height 15
click at [1263, 293] on button "Apply" at bounding box center [1267, 298] width 49 height 23
type input "[DATE] 9:33 PM"
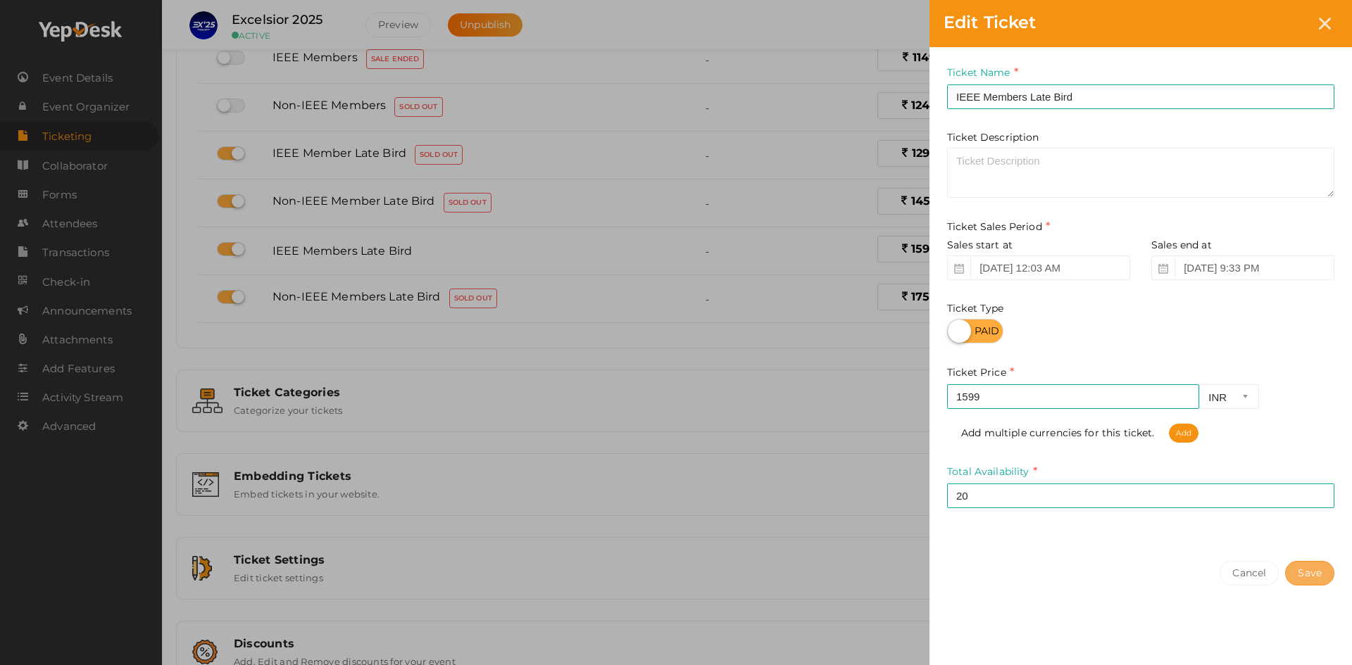
click at [1310, 578] on button "Save" at bounding box center [1309, 573] width 49 height 25
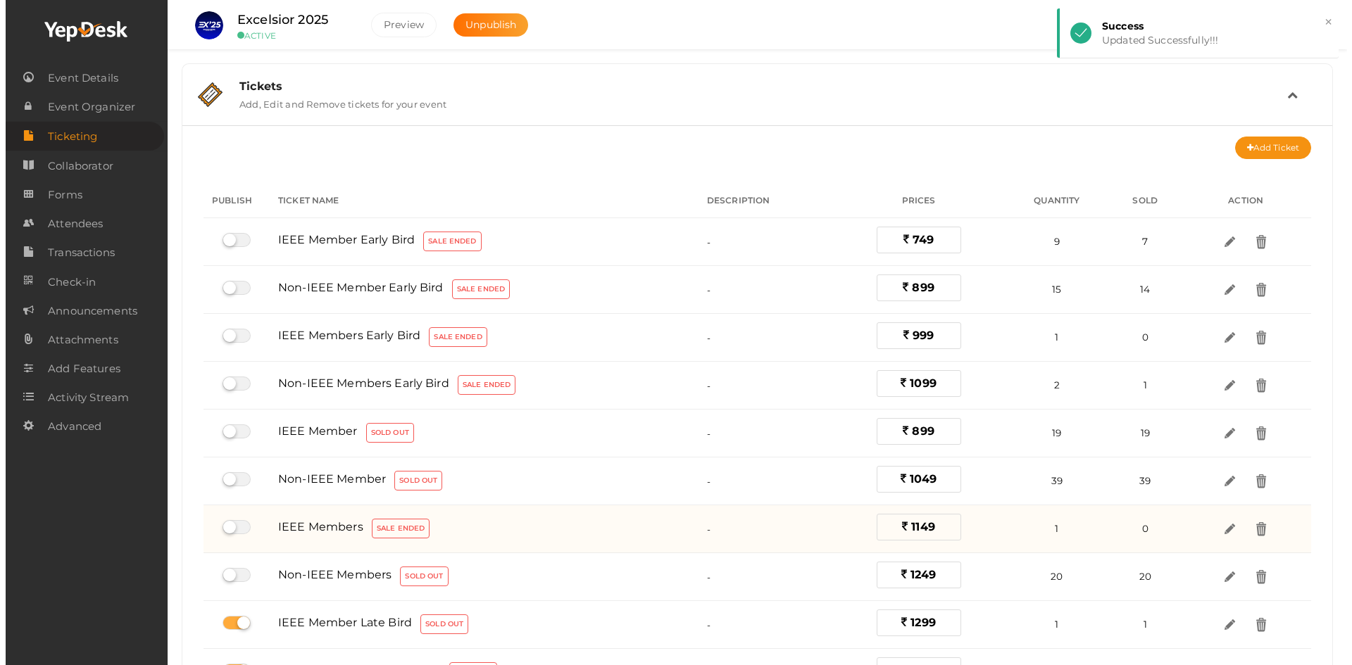
scroll to position [282, 0]
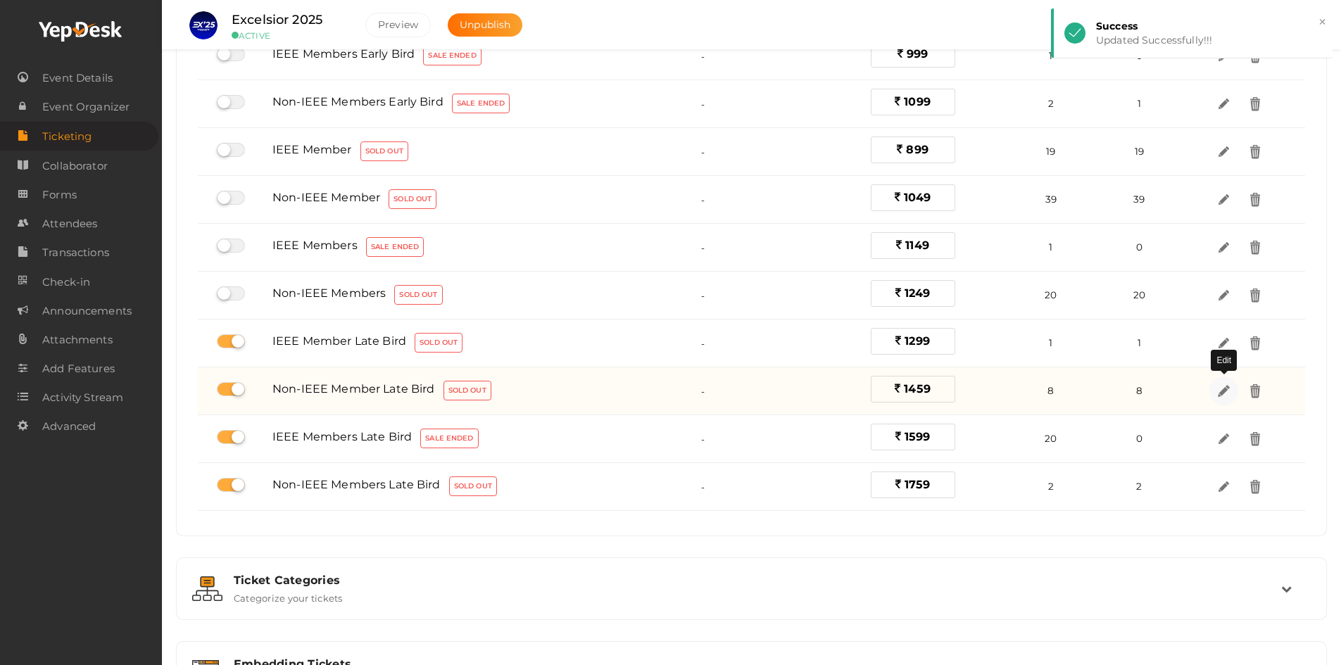
click at [1227, 394] on img at bounding box center [1224, 391] width 16 height 16
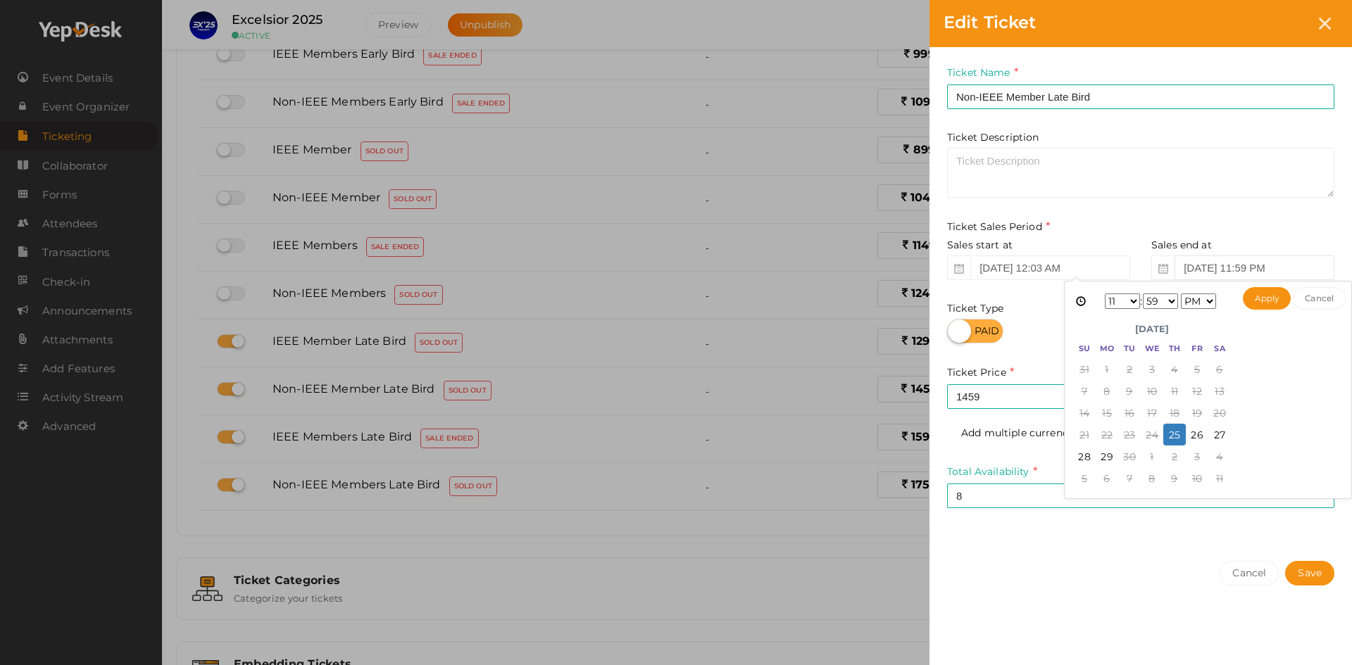
click at [1194, 267] on input "[DATE] 11:59 PM" at bounding box center [1255, 268] width 160 height 25
click at [1138, 303] on div "1 2 3 4 5 6 7 8 9 10 11 12 : 00 01 02 03 04 05 06 07 08 09 10 11 12 13 14 15 16…" at bounding box center [1161, 301] width 142 height 21
click at [1128, 300] on select "1 2 3 4 5 6 7 8 9 10 11 12" at bounding box center [1122, 301] width 35 height 15
click at [1167, 303] on select "00 01 02 03 04 05 06 07 08 09 10 11 12 13 14 15 16 17 18 19 20 21 22 23 24 25 2…" at bounding box center [1160, 301] width 35 height 15
click at [1265, 299] on button "Apply" at bounding box center [1267, 298] width 49 height 23
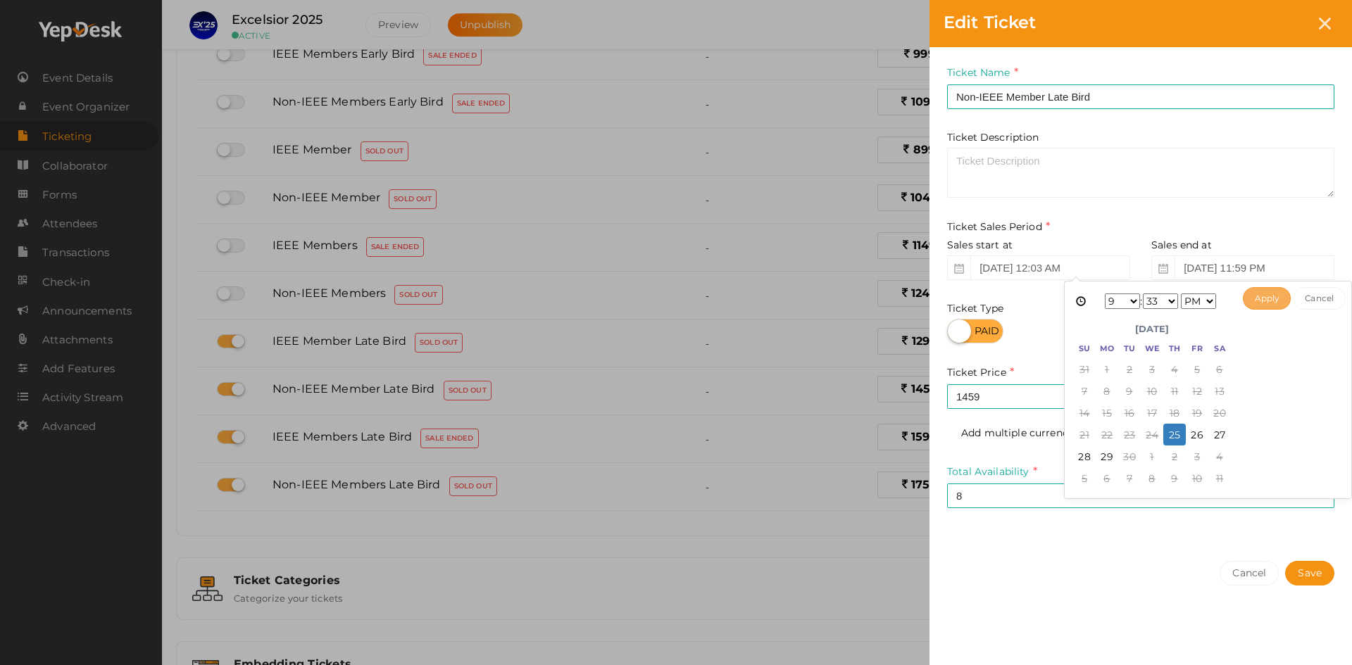
type input "[DATE] 9:33 PM"
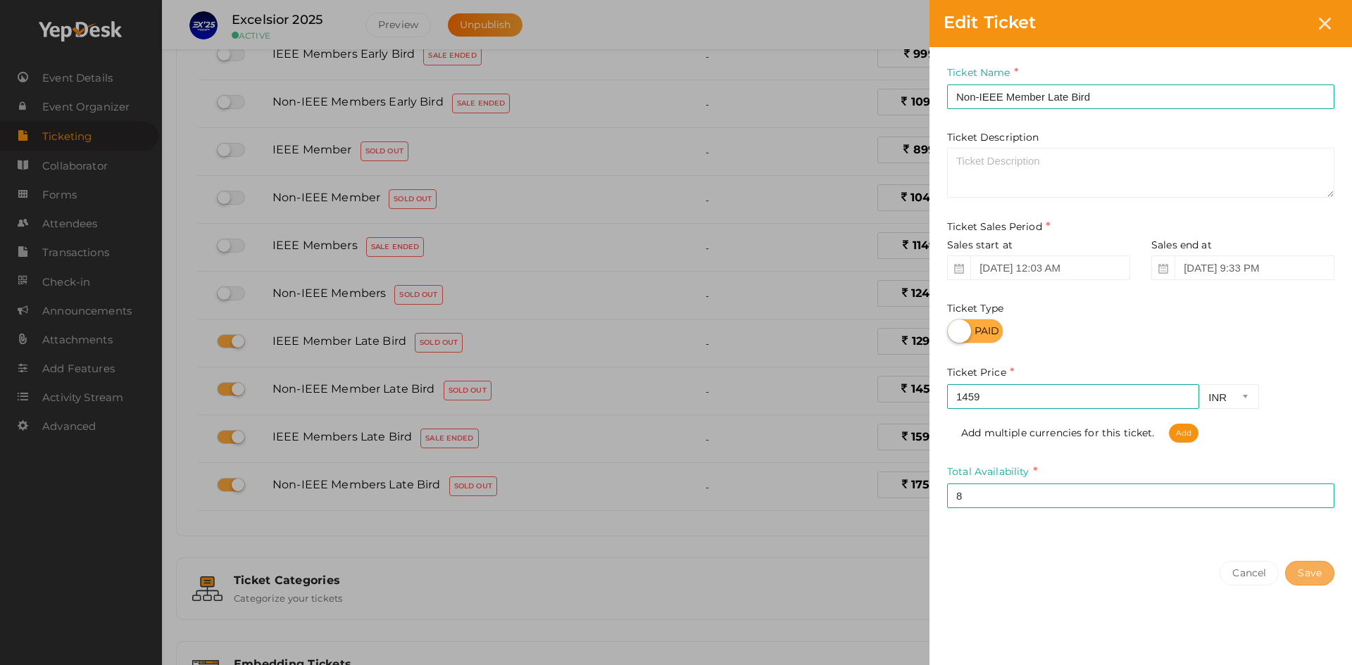
click at [1312, 565] on button "Save" at bounding box center [1309, 573] width 49 height 25
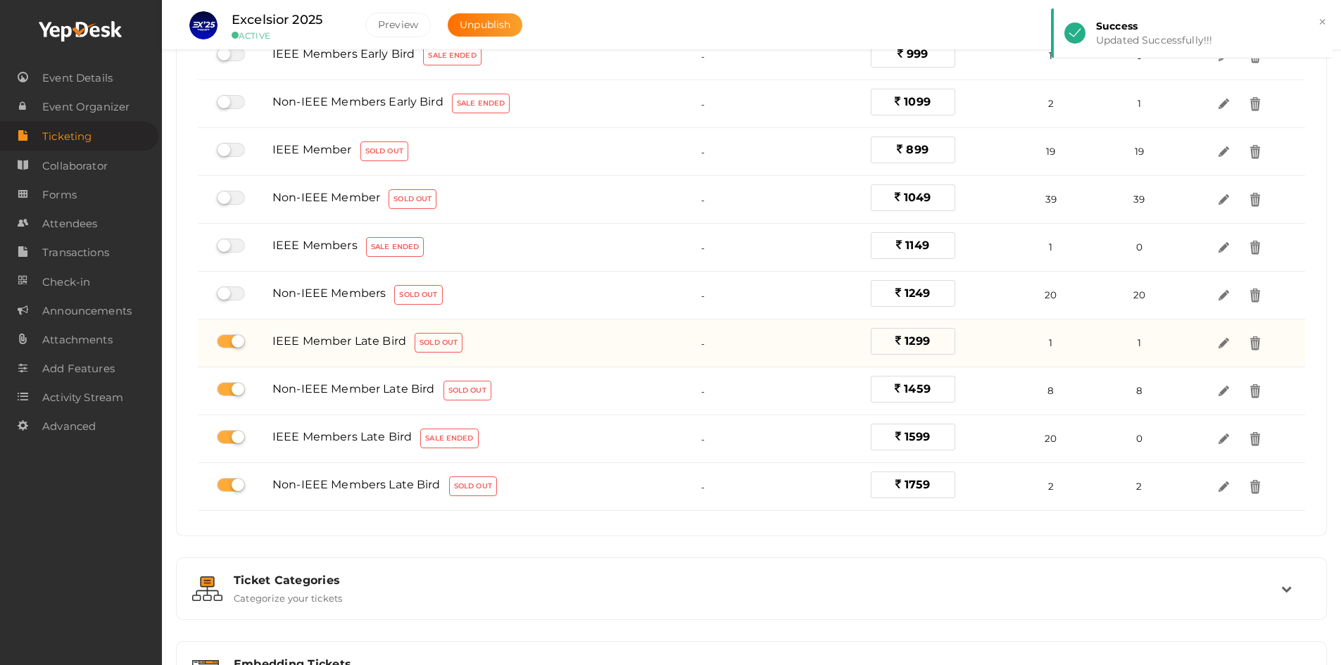
click at [223, 339] on label at bounding box center [231, 341] width 28 height 14
click at [223, 339] on input "checkbox" at bounding box center [221, 341] width 9 height 9
checkbox input "false"
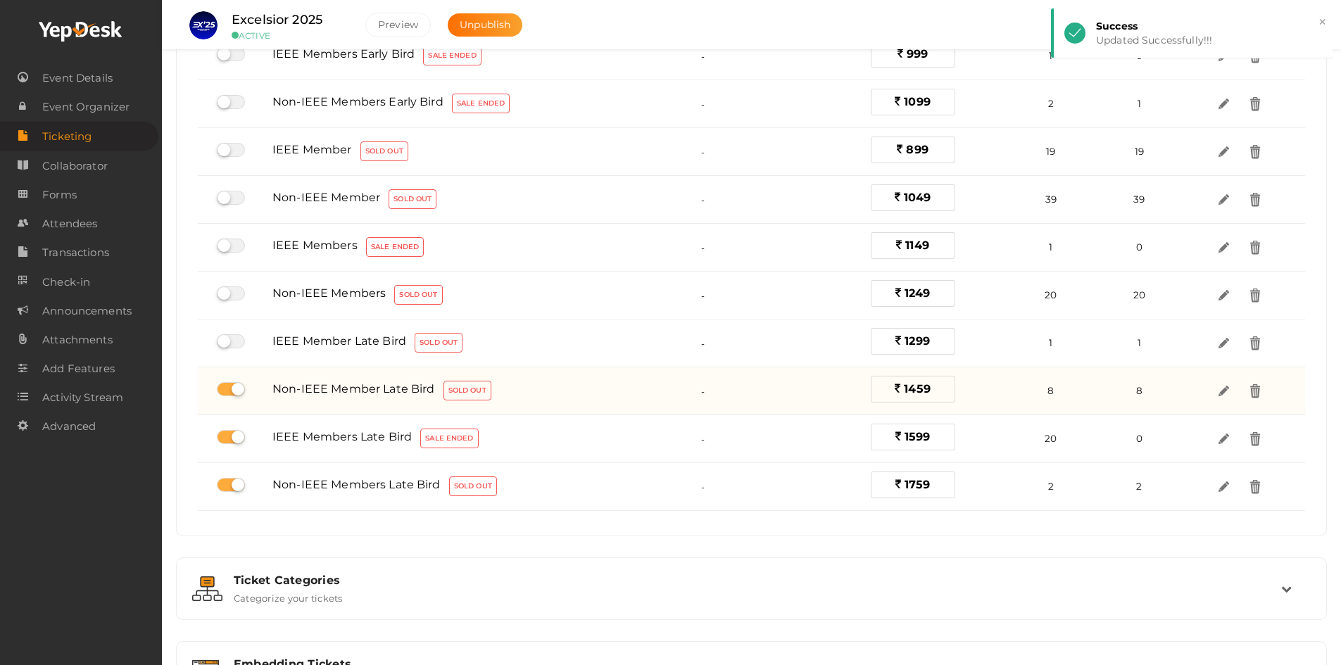
click at [242, 387] on label at bounding box center [231, 389] width 28 height 14
click at [226, 387] on input "checkbox" at bounding box center [221, 389] width 9 height 9
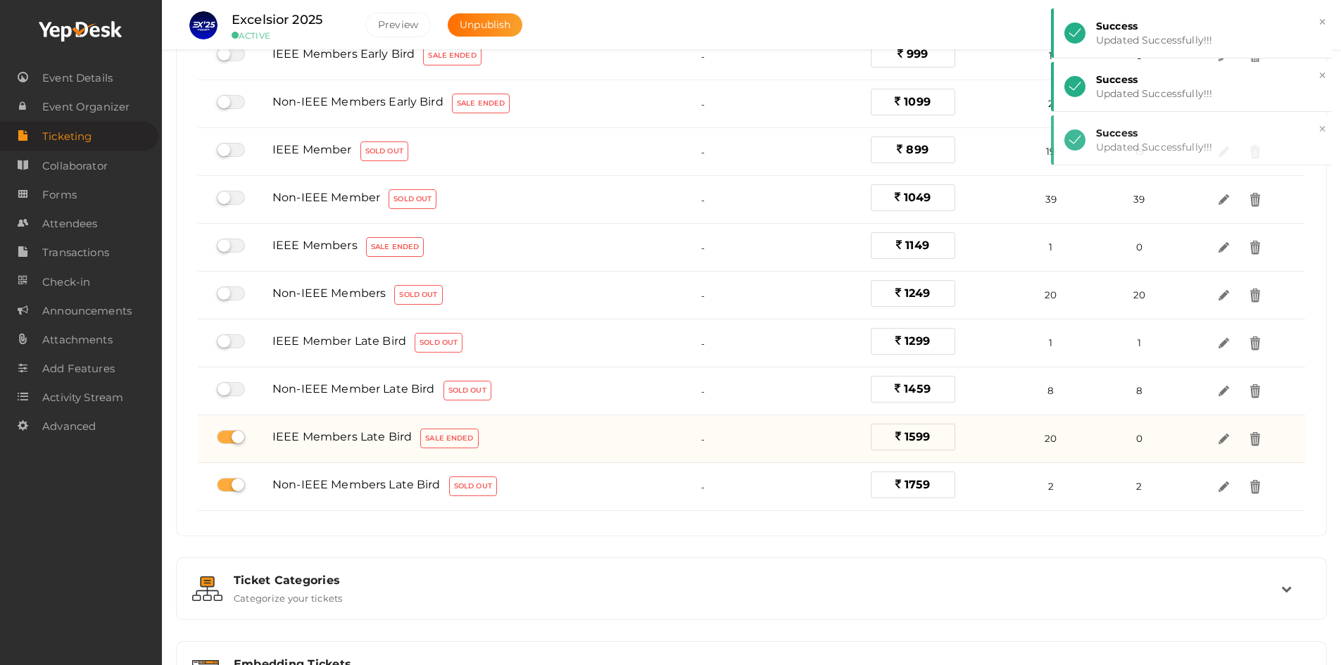
click at [229, 436] on label at bounding box center [231, 437] width 28 height 14
click at [226, 436] on input "checkbox" at bounding box center [221, 437] width 9 height 9
checkbox input "false"
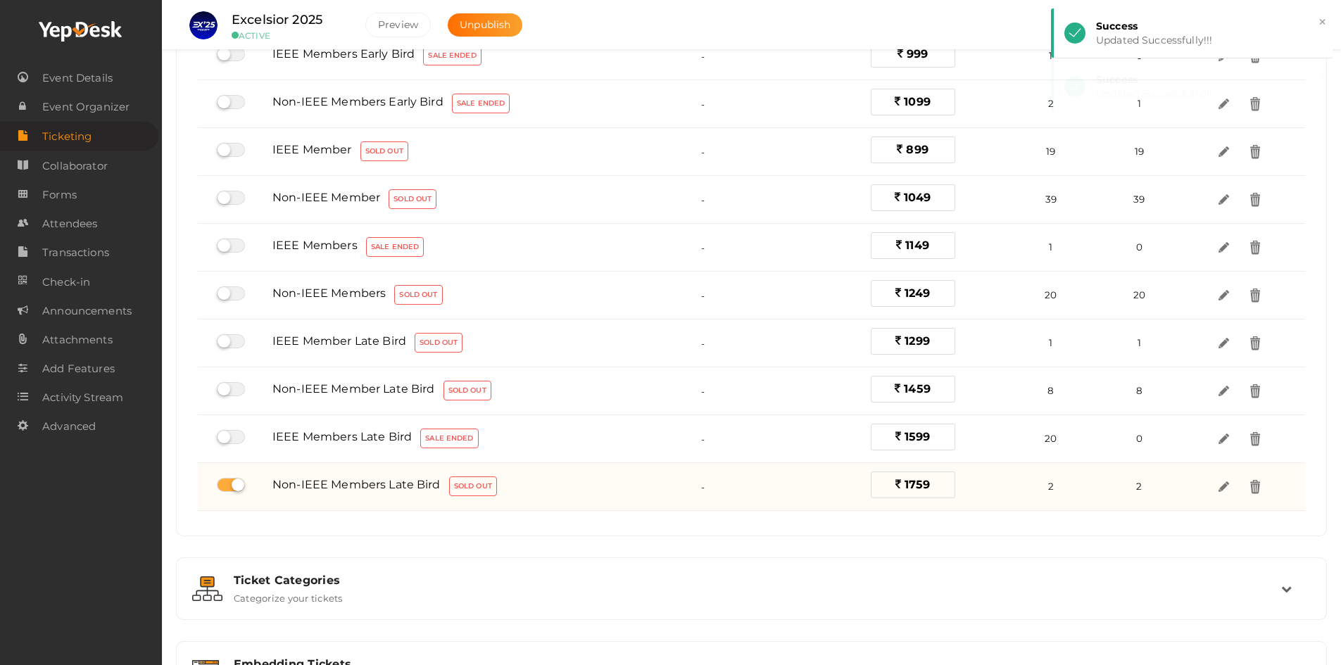
click at [225, 494] on div at bounding box center [216, 487] width 21 height 18
click at [231, 479] on label at bounding box center [231, 485] width 28 height 14
click at [226, 481] on input "checkbox" at bounding box center [221, 485] width 9 height 9
checkbox input "false"
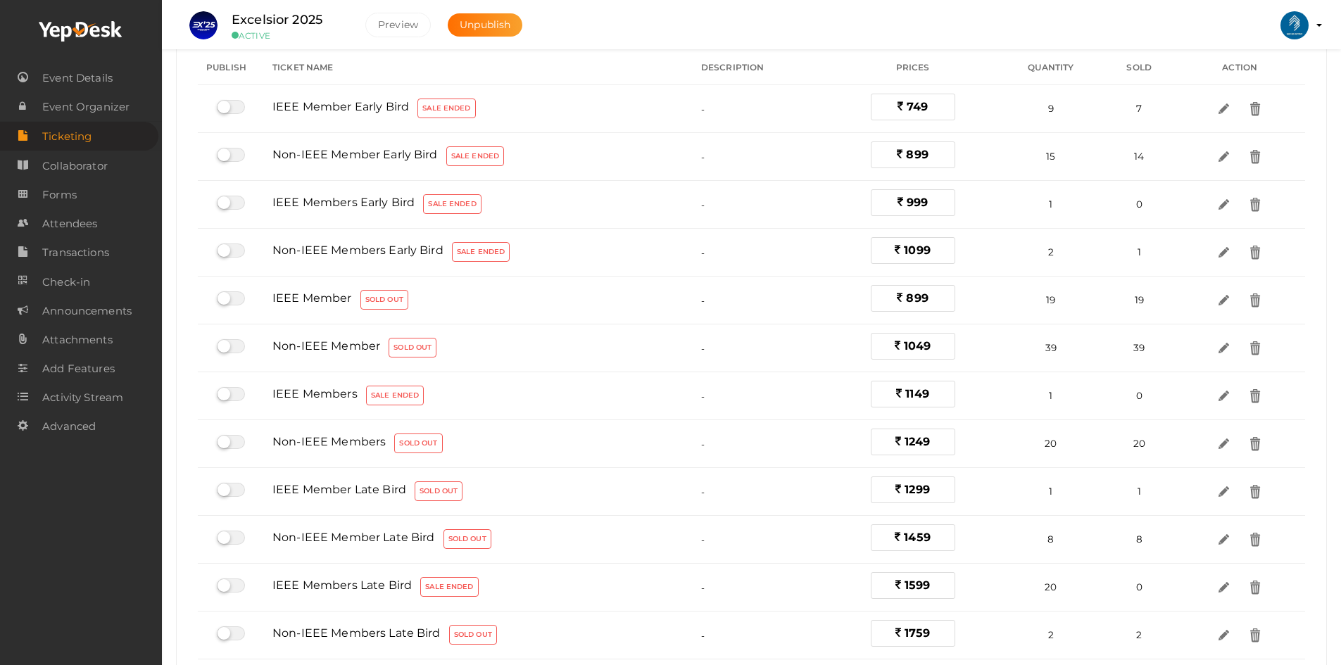
scroll to position [0, 0]
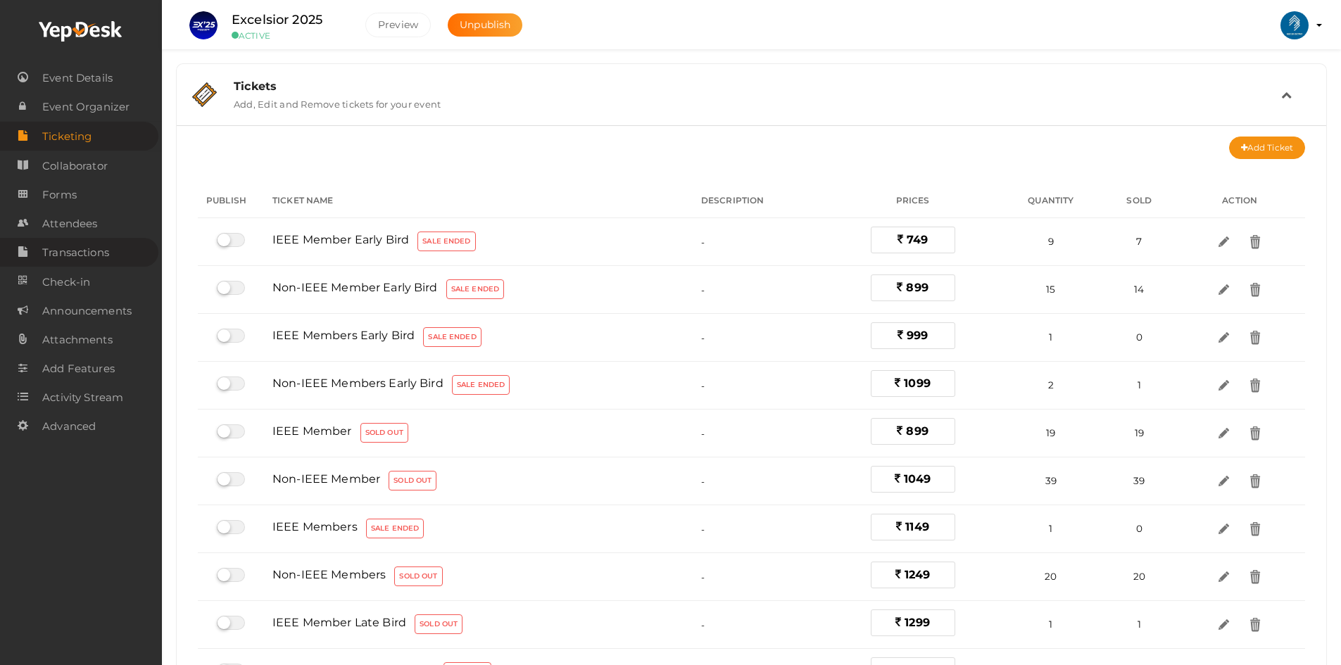
click at [67, 258] on span "Transactions" at bounding box center [75, 253] width 67 height 28
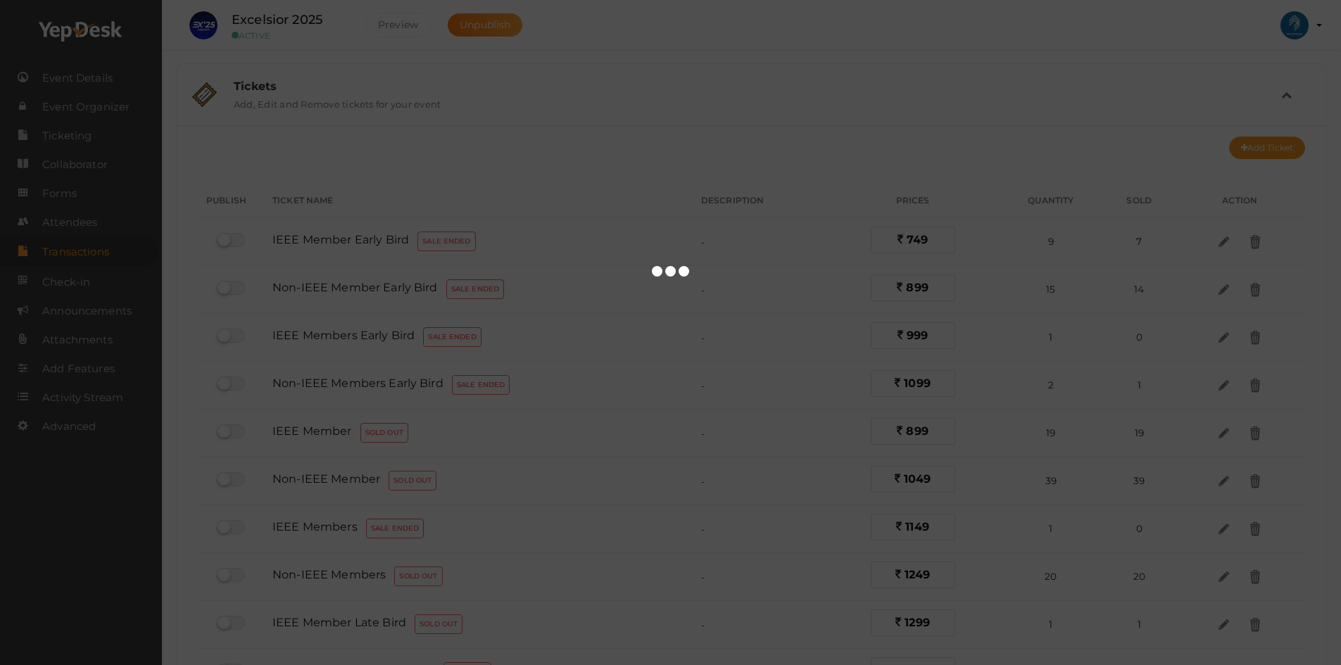
click at [61, 218] on div at bounding box center [670, 332] width 1341 height 665
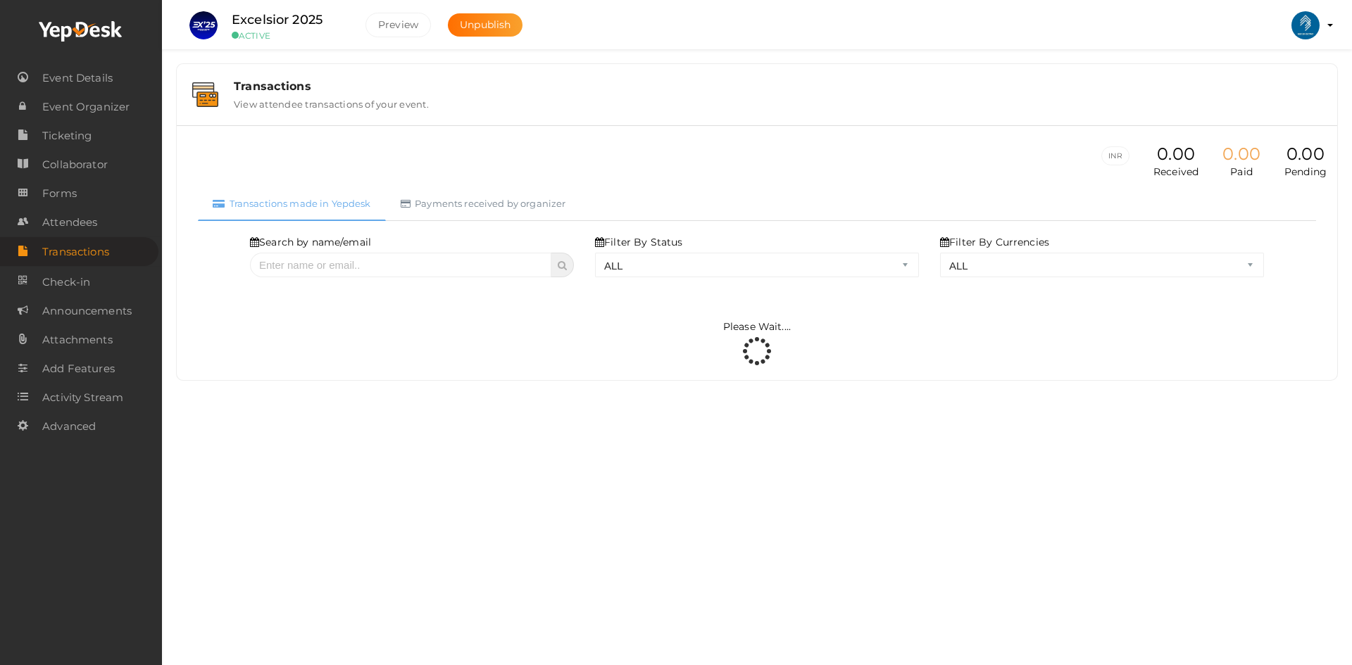
click at [63, 221] on span "Attendees" at bounding box center [69, 222] width 55 height 28
